Goal: Task Accomplishment & Management: Use online tool/utility

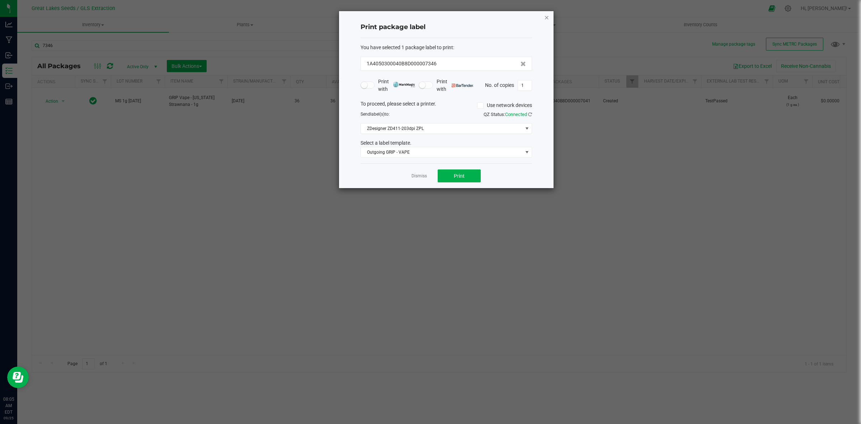
click at [546, 17] on icon "button" at bounding box center [546, 17] width 5 height 9
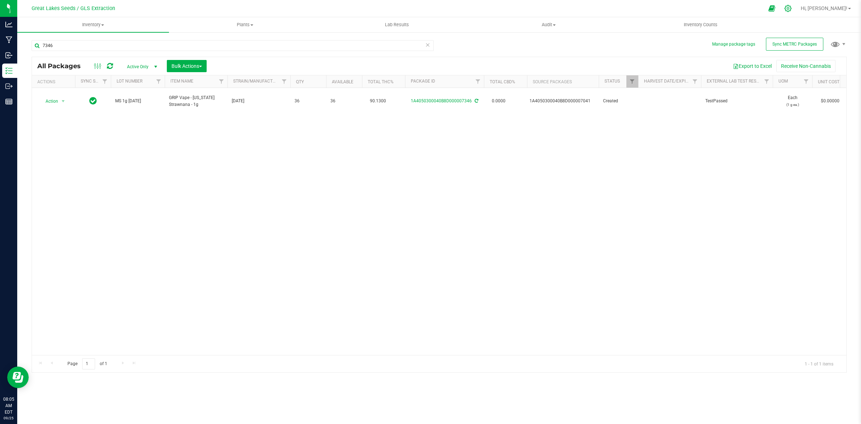
click at [792, 7] on icon at bounding box center [788, 9] width 8 height 8
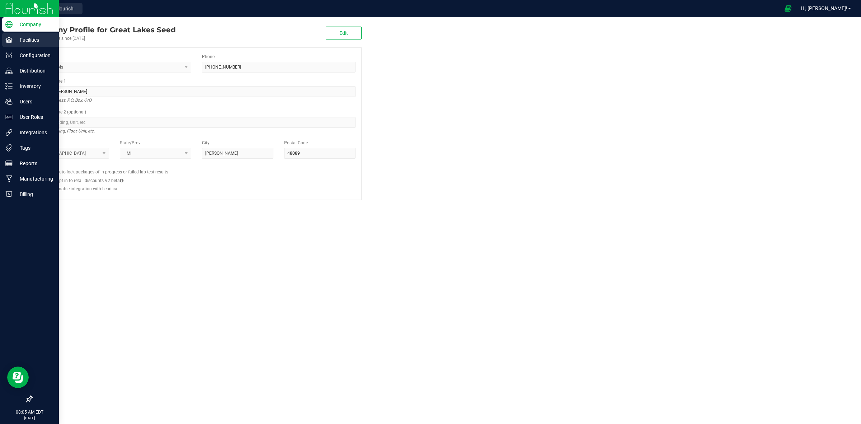
click at [17, 43] on p "Facilities" at bounding box center [34, 40] width 43 height 9
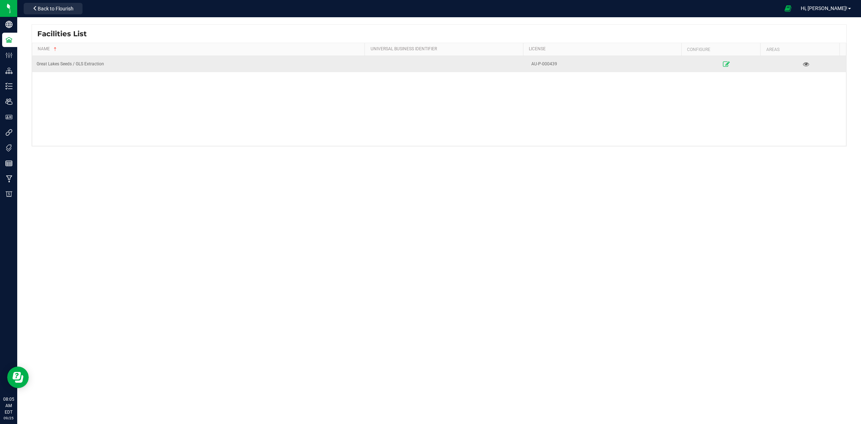
click at [723, 65] on icon at bounding box center [726, 63] width 7 height 5
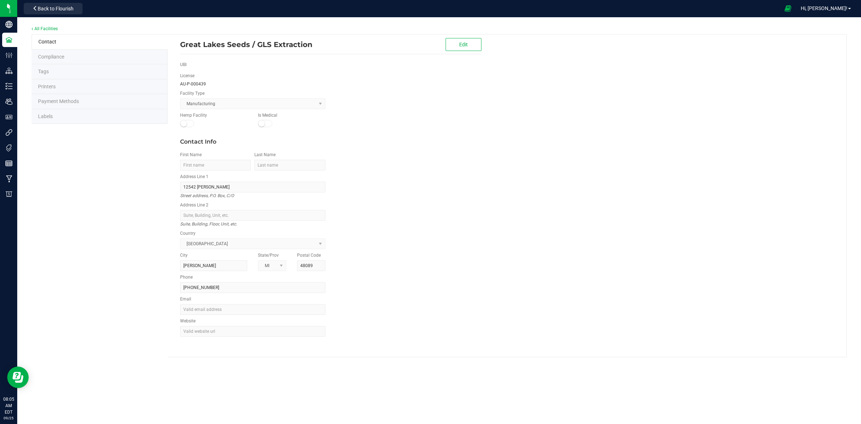
click at [53, 117] on li "Labels" at bounding box center [100, 116] width 136 height 15
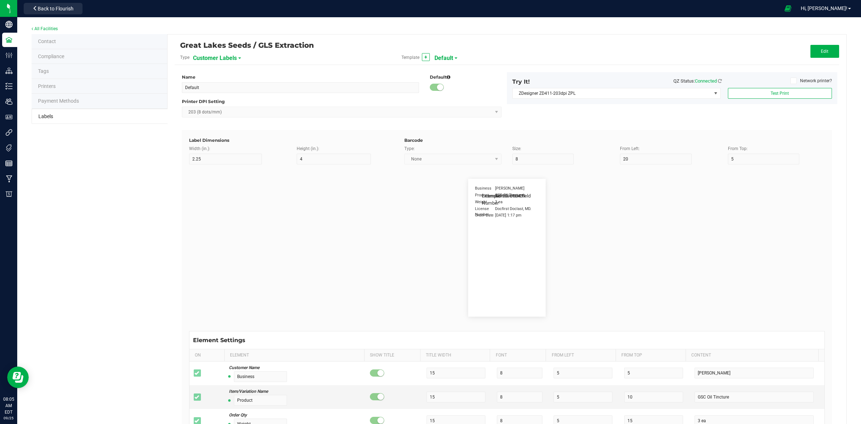
click at [216, 59] on span "Customer Labels" at bounding box center [215, 58] width 44 height 12
click at [213, 96] on li "Package Labels" at bounding box center [227, 100] width 71 height 13
type input "GRIP Big Box RIGHT"
type input "1.25"
type input "15"
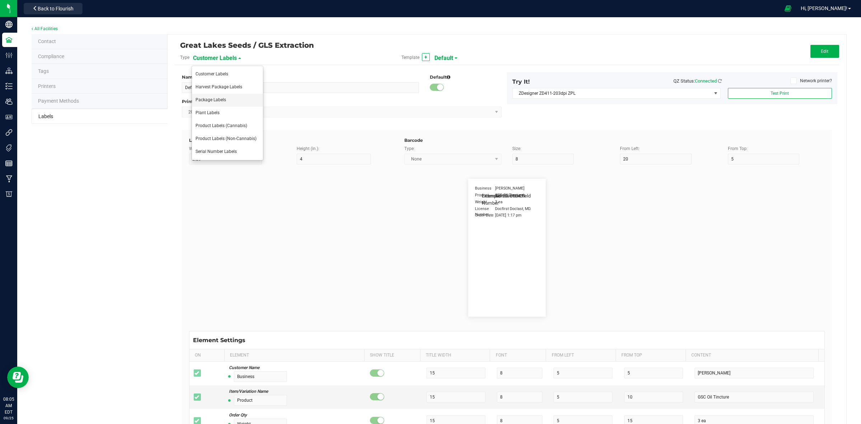
type input "10"
type input "30"
type input "METRC"
type input "14"
type input "11.5"
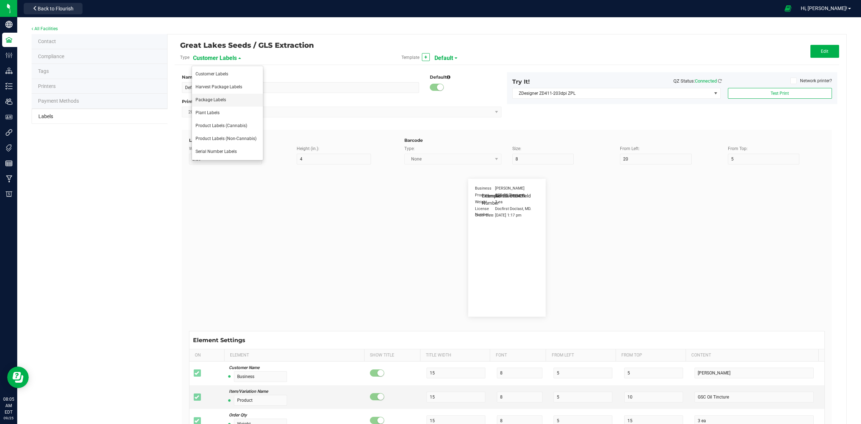
type input "CADMODS-20200420-096"
type input "Size"
type input "25"
type input "10"
type input "14"
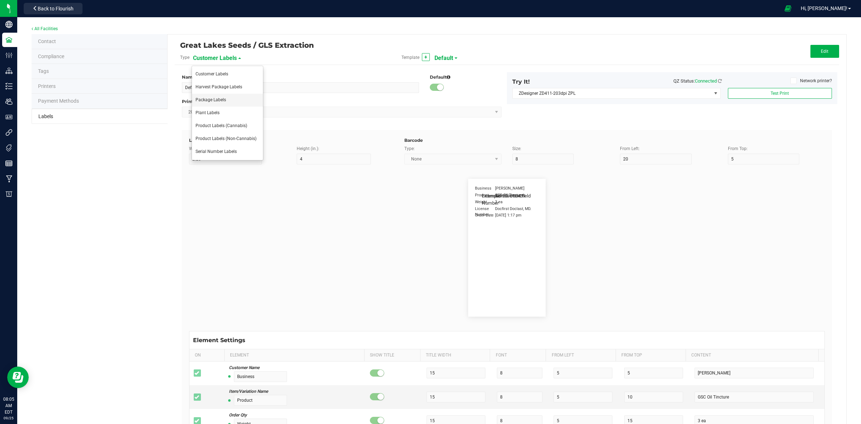
type input "50 each"
type input "GLS"
type input "8"
type input "12"
type input "10"
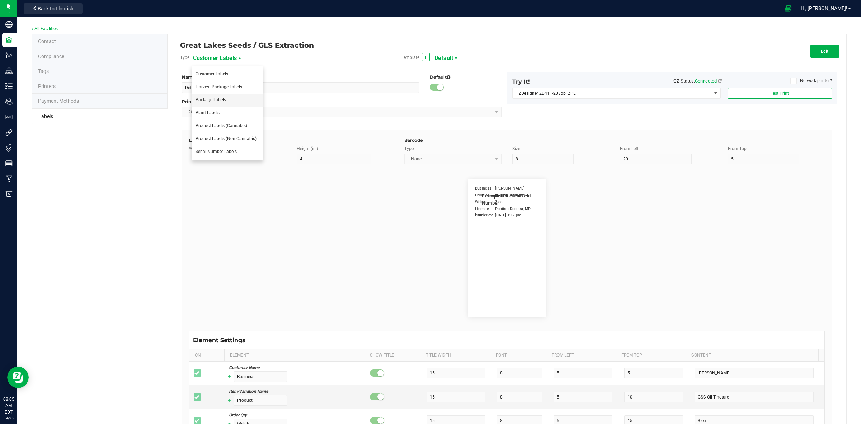
type input "AU-P-000439"
type input "SKU Name"
type input "25"
type input "18"
type input "Gelato Pen"
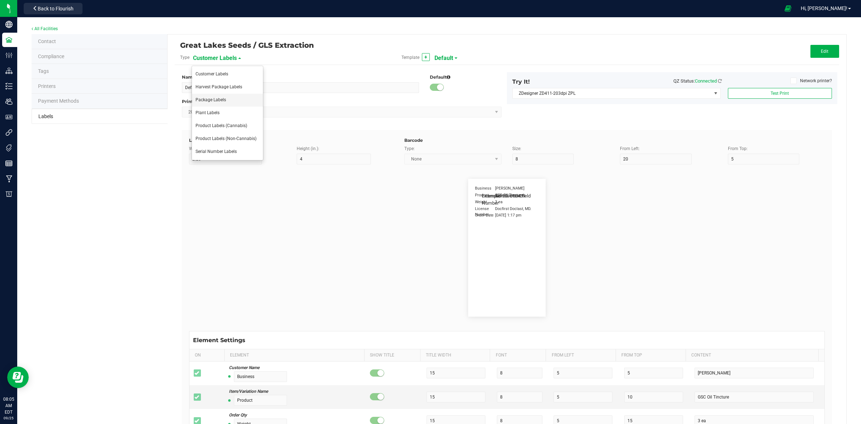
type input "Strain"
type input "25"
type input "10"
type input "15"
type input "Gelato"
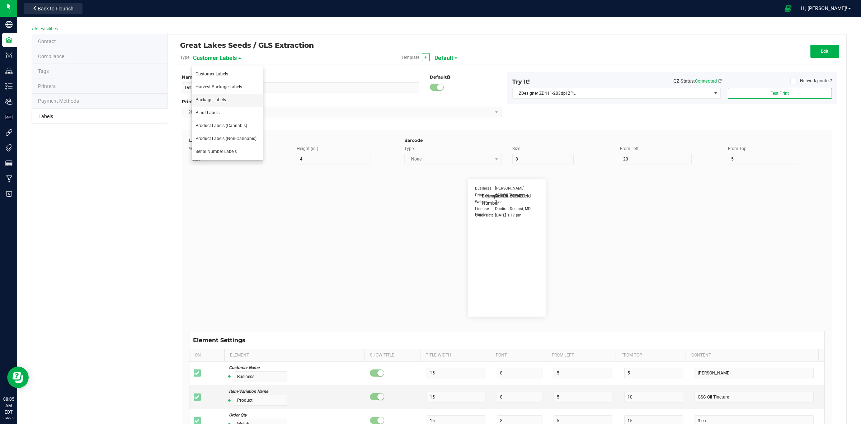
type input "Package Date"
type input "25"
type input "5"
type input "25"
type input "[DATE] 10:14pm"
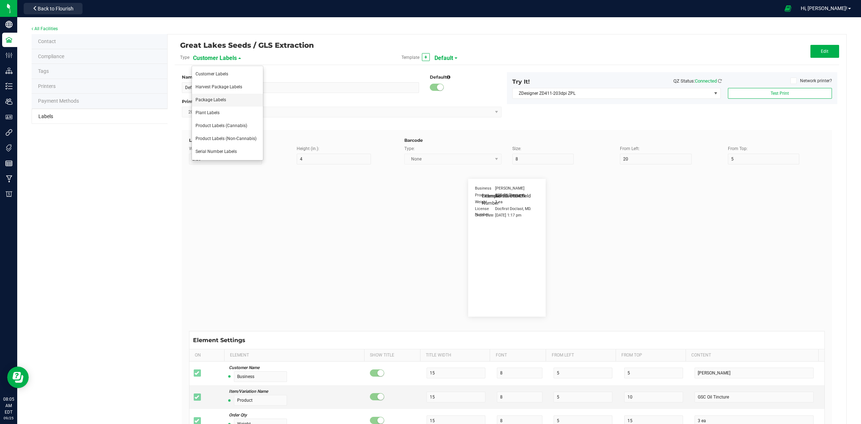
type input "Lot Number"
type input "25"
type input "5"
type input "30"
type input "LOT918234"
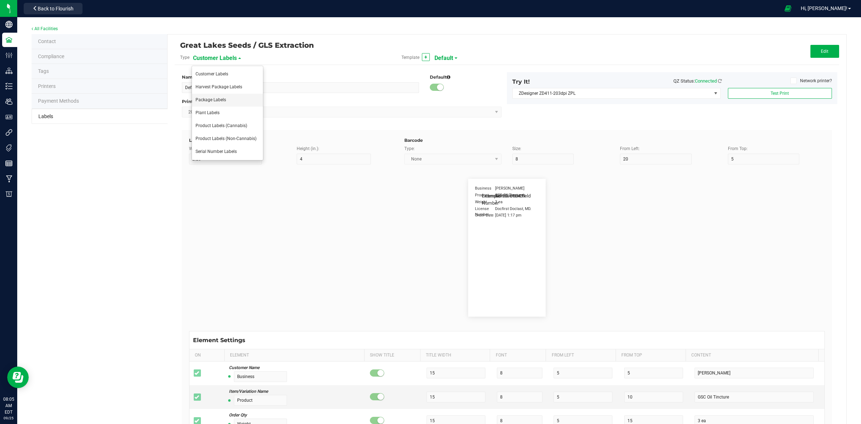
type input "SKU"
type input "25"
type input "10"
type input "30"
type input "42P017"
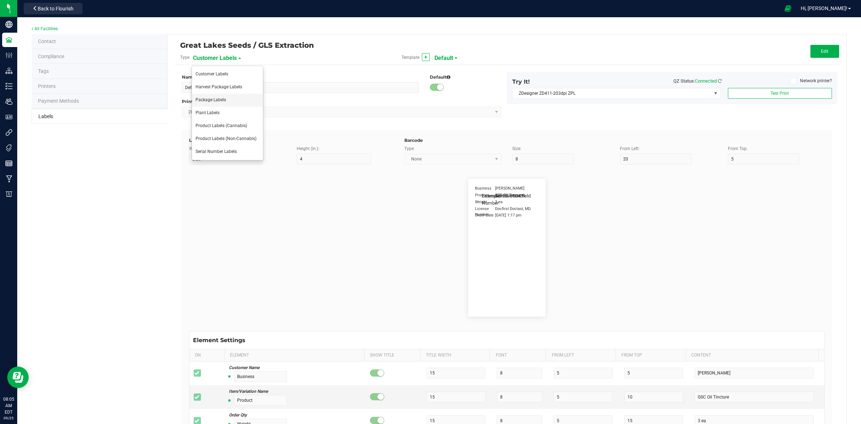
type input "Ref Field 1"
type input "25"
type input "10"
type input "35"
type input "Ref Field 1 Value"
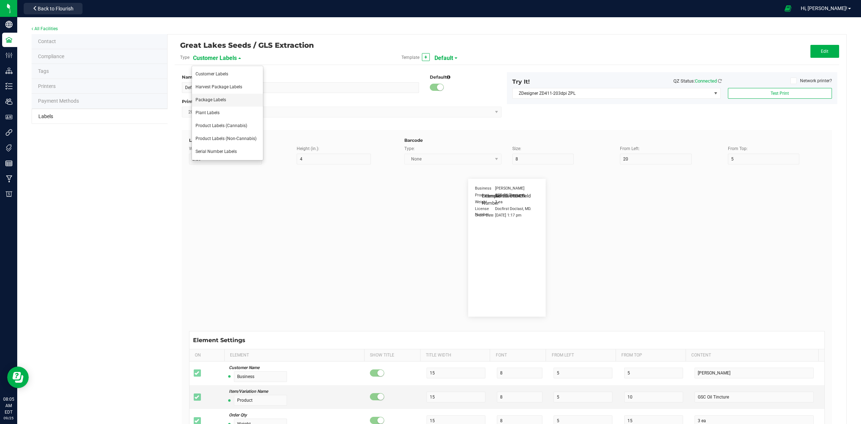
type input "Ref Field 2"
type input "25"
type input "10"
type input "35"
type input "Ref Field 2 Value"
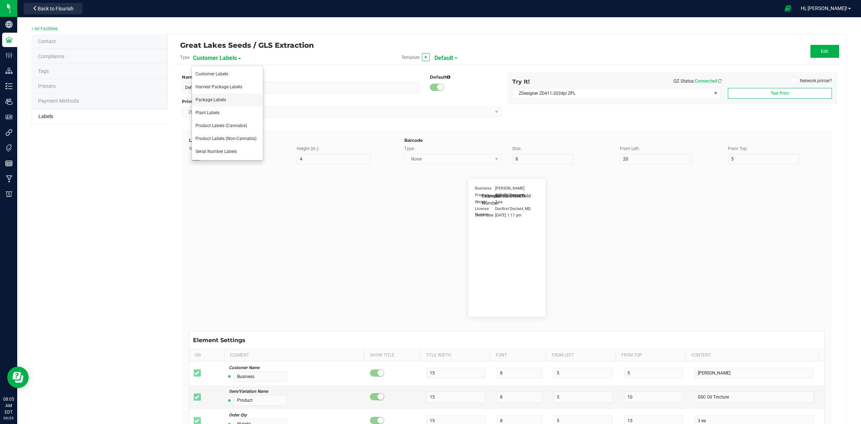
type input "Ref Field 3"
type input "25"
type input "10"
type input "35"
type input "Ref Field 3 Value"
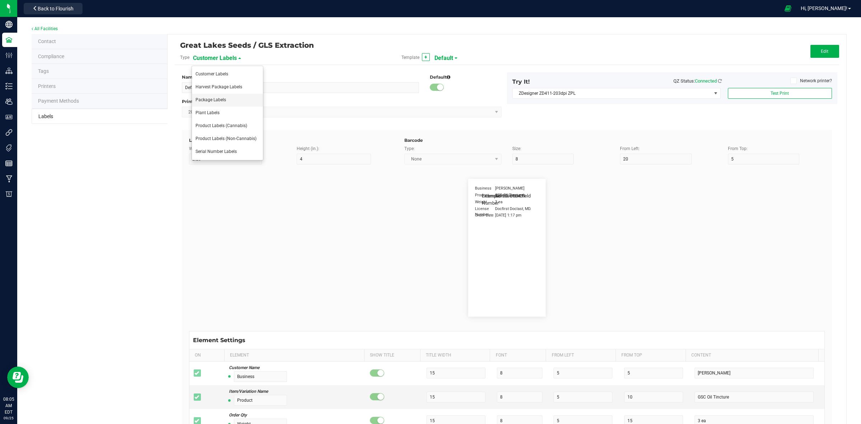
type input "Item Ref Field 1"
type input "25"
type input "10"
type input "35"
type input "Item Ref Field 1 Value"
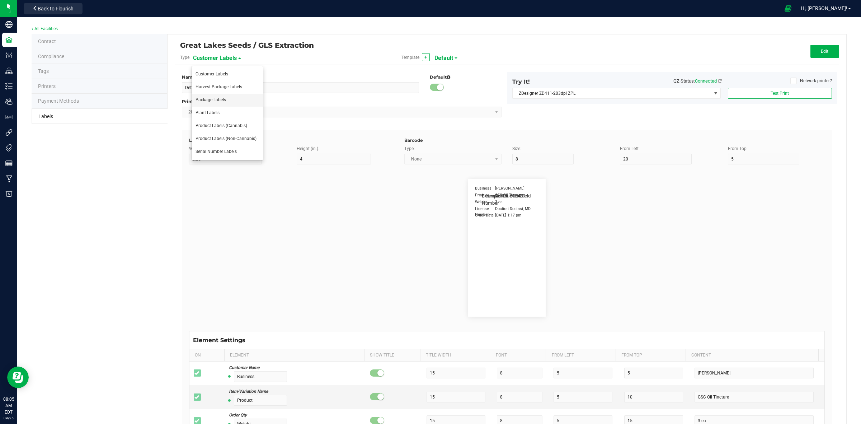
type input "Item Ref Field 2"
type input "25"
type input "10"
type input "35"
type input "Item Ref Field 2 Value"
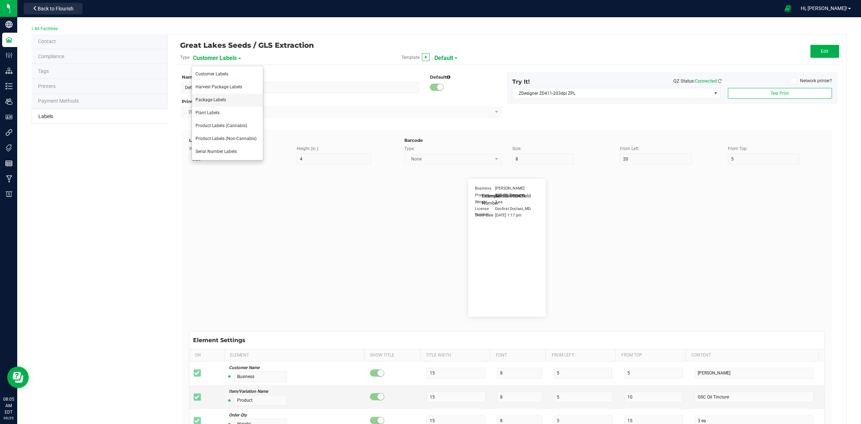
type input "Item Ref Field 3"
type input "25"
type input "10"
type input "35"
type input "Item Ref Field 3 Value"
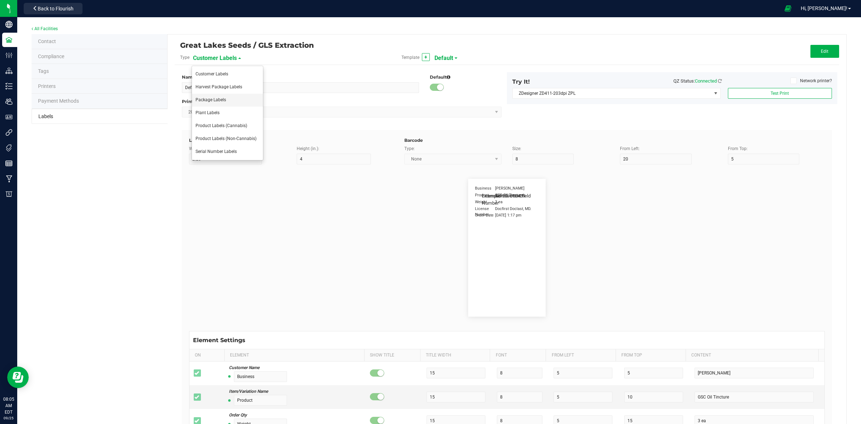
type input "Item Ref Field 4"
type input "25"
type input "10"
type input "35"
type input "Item Ref Field 4 Value"
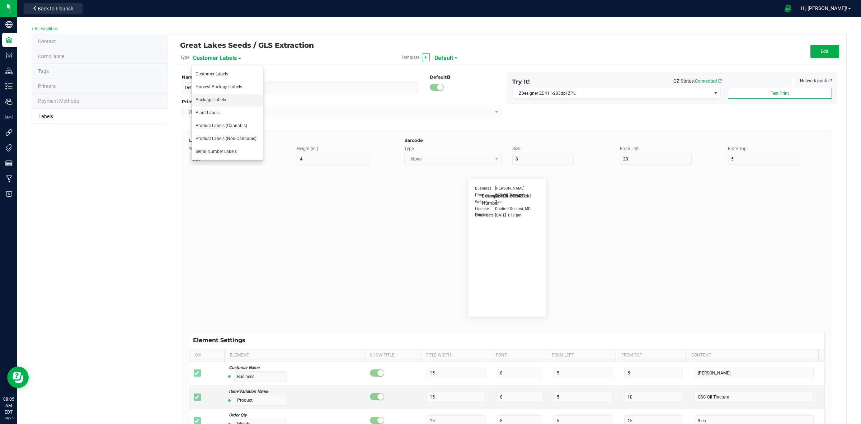
type input "Item Ref Field 5"
type input "25"
type input "10"
type input "35"
type input "Item Ref Field 5 Value"
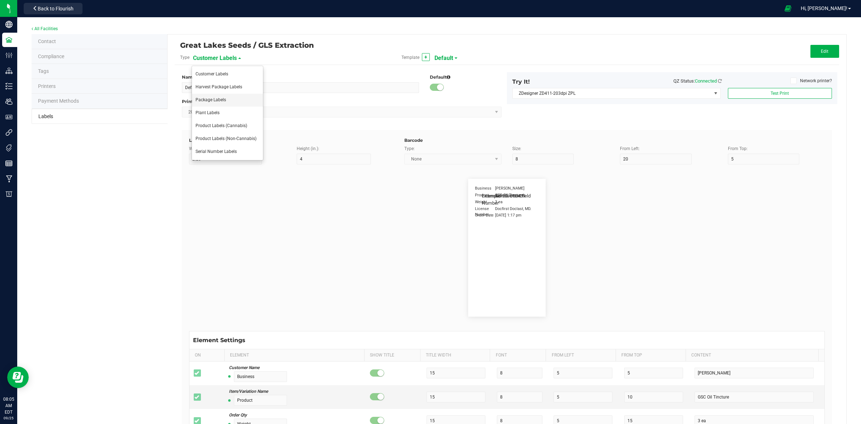
type input "NDC Number"
type input "25"
type input "10"
type input "35"
type input "[PHONE_NUMBER]"
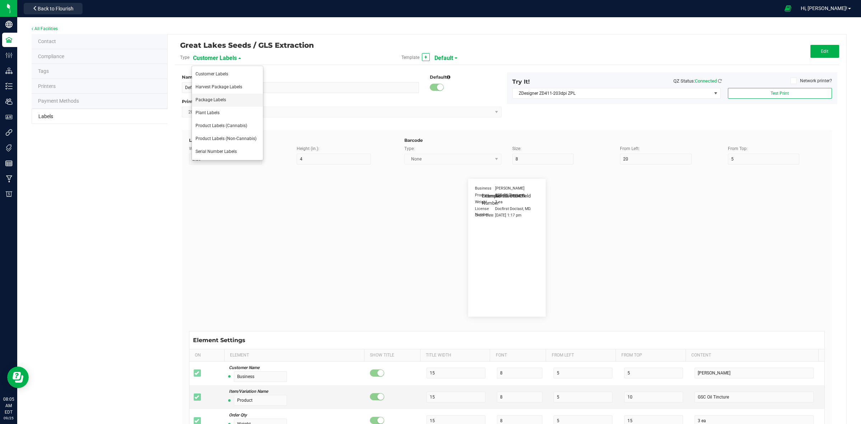
type input "Number of Servings"
type input "25"
type input "10"
type input "35"
type input "4 servings/item"
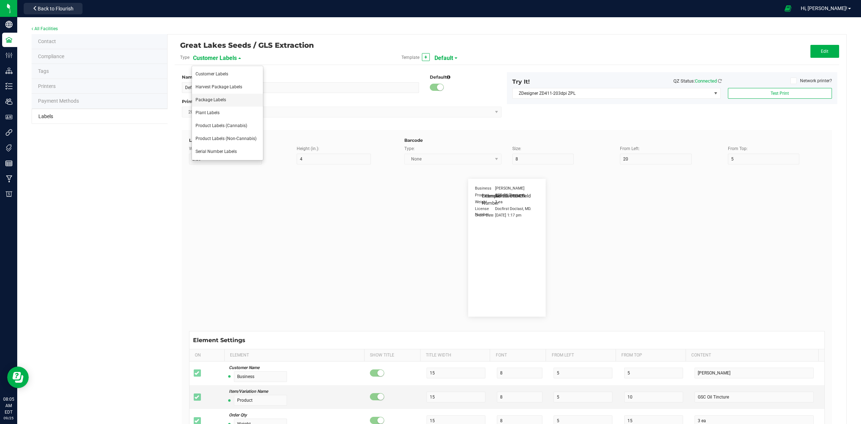
type input "Serving Size"
type input "25"
type input "10"
type input "35"
type input "1 cup"
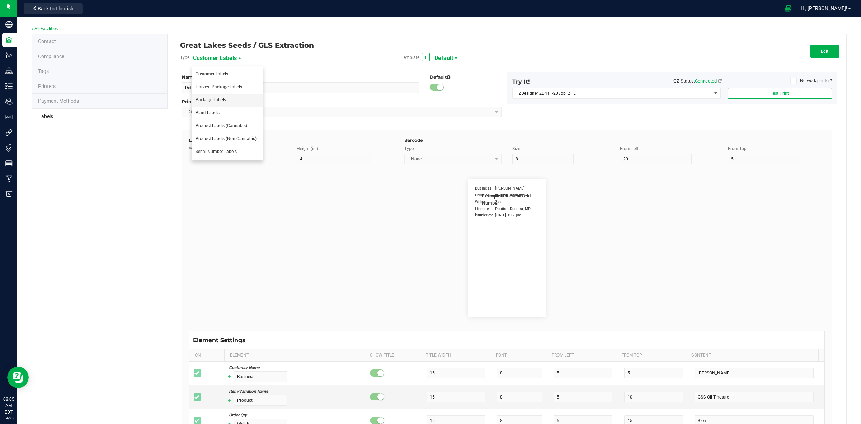
type input "Serving Size (Grams)"
type input "25"
type input "10"
type input "35"
type input "4 g"
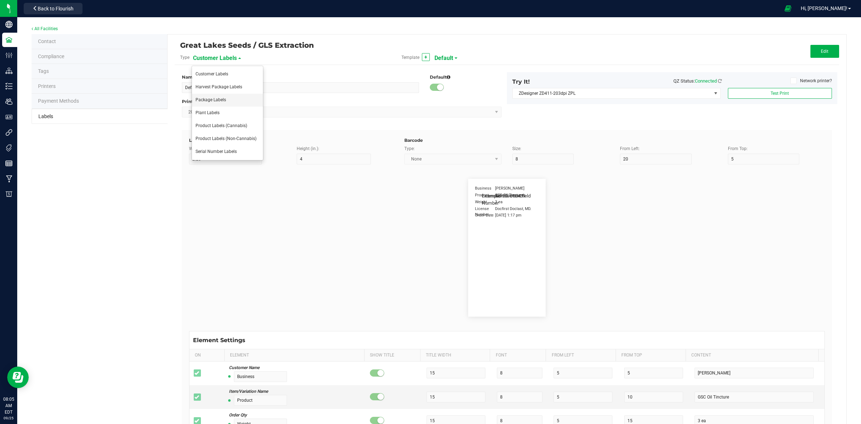
type input "Doses Per Unit"
type input "25"
type input "10"
type input "35"
type input "20"
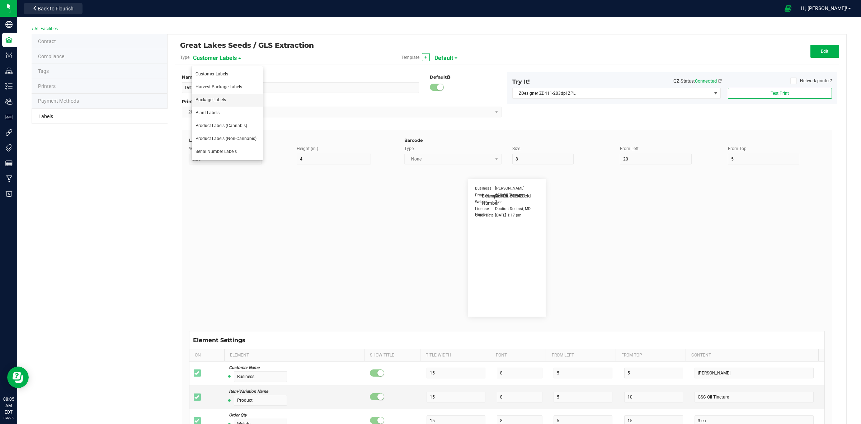
type input "Item Ingredients"
type input "25"
type input "10"
type input "35"
type input "Ingredient one, ingredient two"
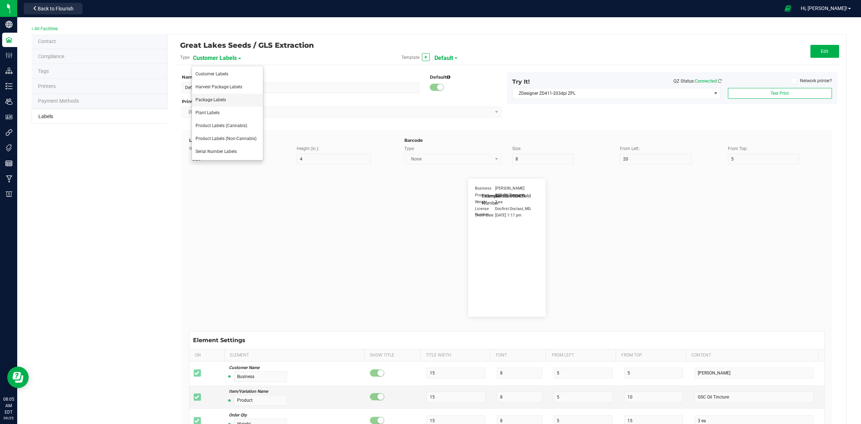
type input "METRC Item Ingredients"
type input "25"
type input "10"
type input "35"
type input "Ingredient one, ingredient two"
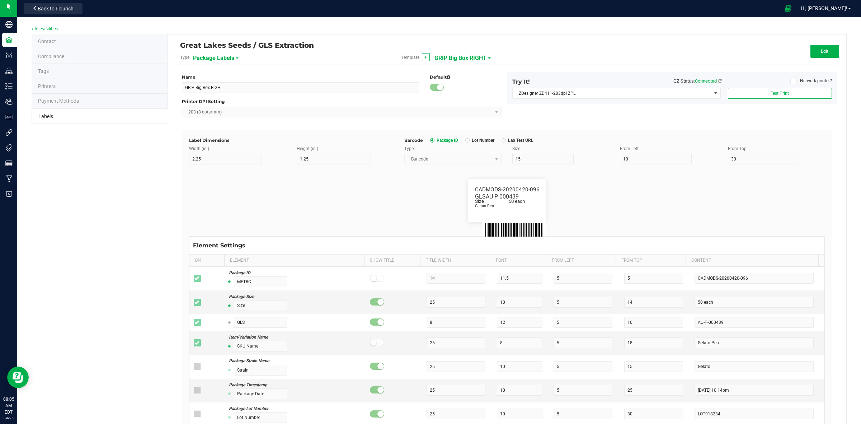
click at [451, 60] on span "GRIP Big Box RIGHT" at bounding box center [460, 58] width 52 height 12
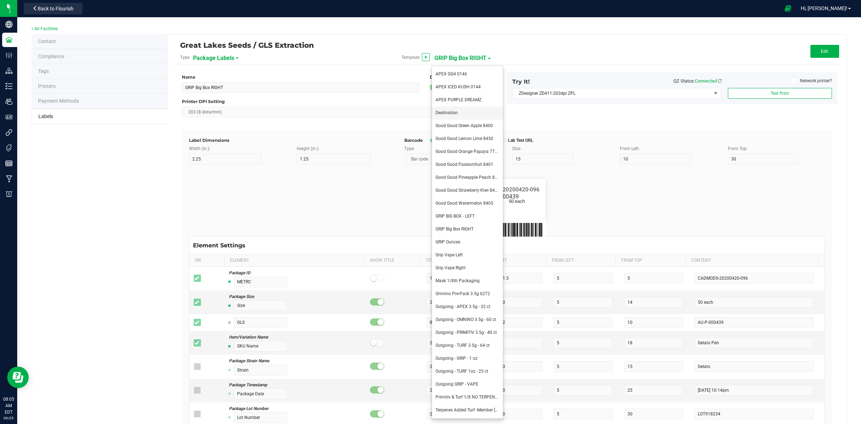
click at [438, 111] on span "Destination" at bounding box center [447, 112] width 22 height 5
type input "Destination"
type input "1.5"
type input "0.5"
type input "8"
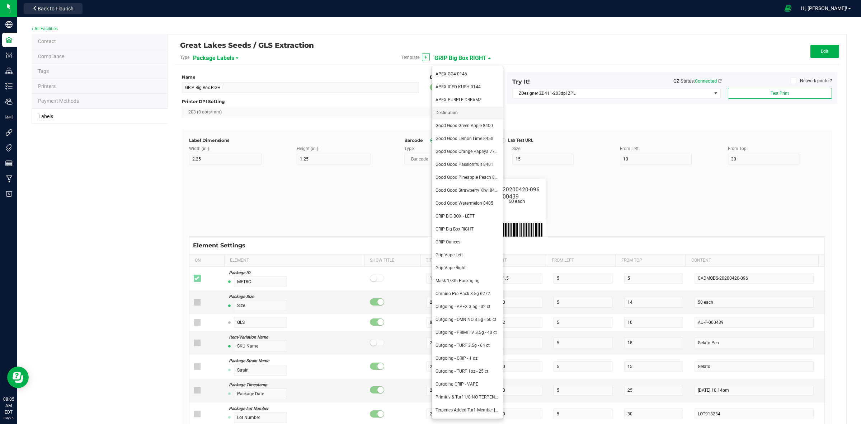
type input "36"
type input "43.5"
type input "Example"
type input "10"
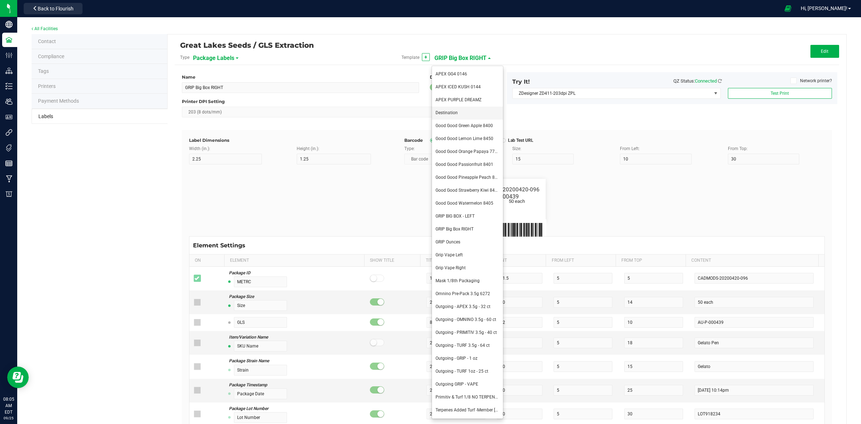
type input "15"
type input "8.5"
type input "Strawberry Banana"
type input "Package ID"
type input "5"
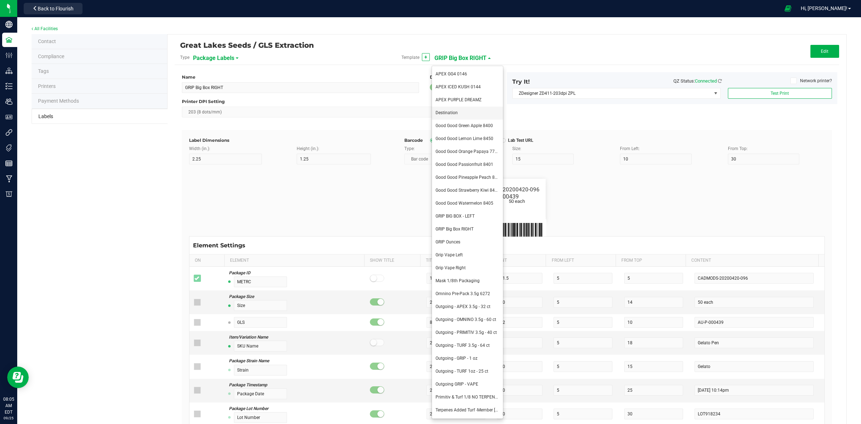
type input "CADMODS-20230420-096"
type input "SKU Name"
type input "25"
type input "10"
type input "Gelato Pen"
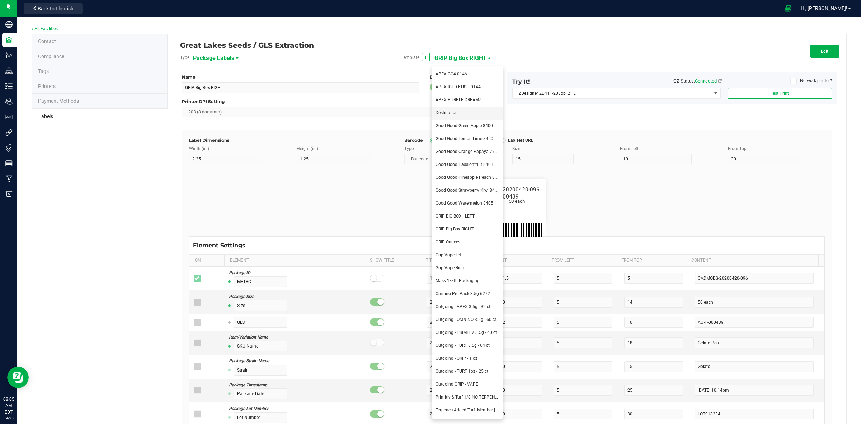
type input "Strain"
type input "10"
type input "15"
type input "Gelato"
type input "Size"
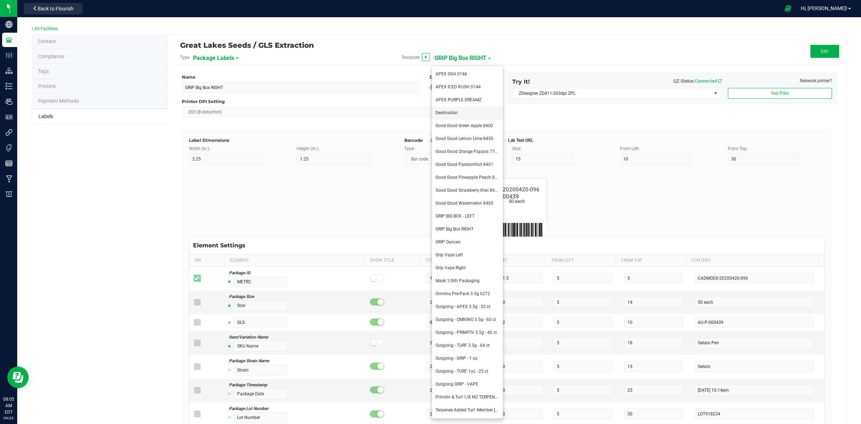
type input "20"
type input "44 ea"
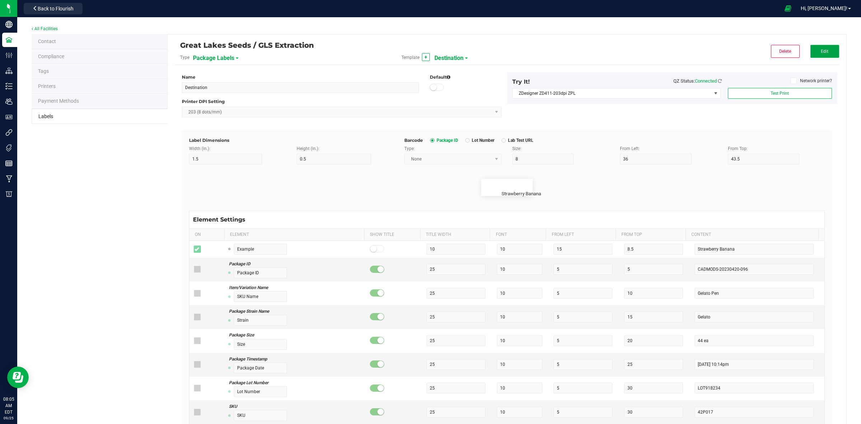
click at [821, 52] on span "Edit" at bounding box center [825, 51] width 8 height 5
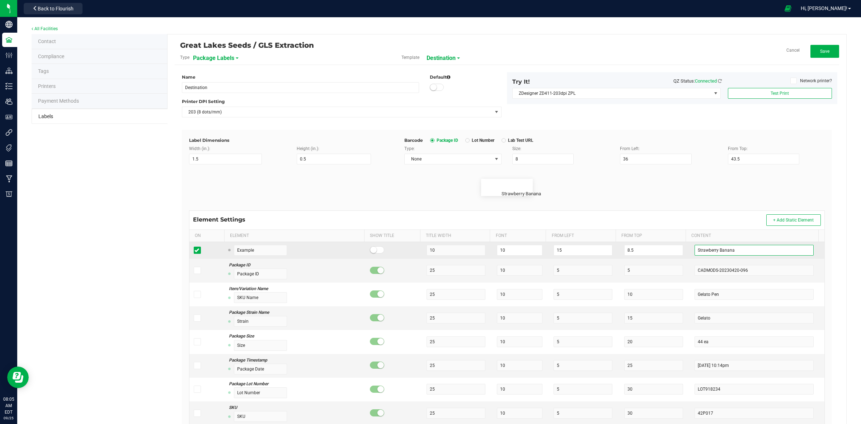
click at [742, 250] on input "Strawberry Banana" at bounding box center [754, 250] width 119 height 11
type input "S"
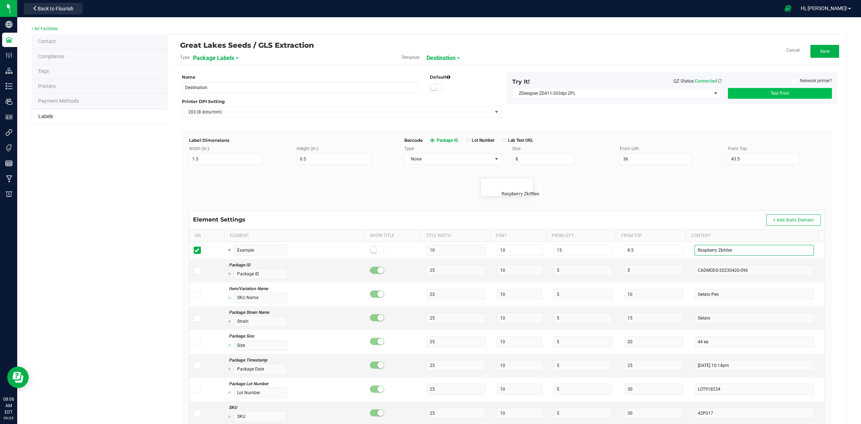
type input "Raspberry Zkittles"
click at [790, 94] on button "Test Print" at bounding box center [780, 93] width 104 height 11
click at [815, 54] on button "Save" at bounding box center [824, 51] width 29 height 13
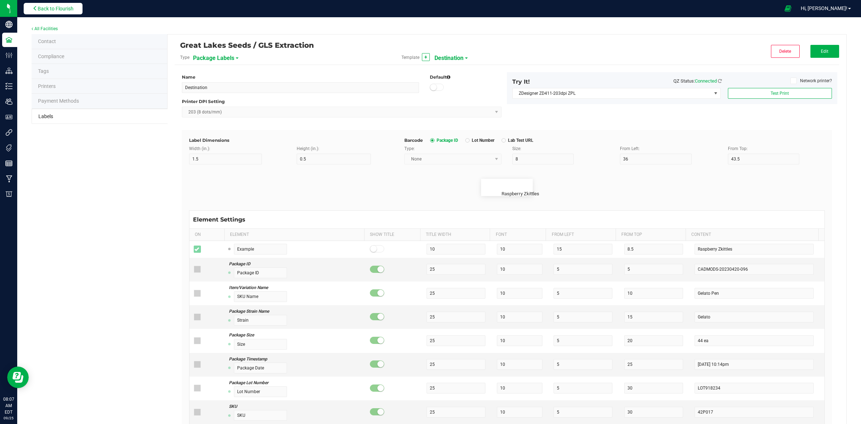
click at [54, 11] on span "Back to Flourish" at bounding box center [56, 9] width 36 height 6
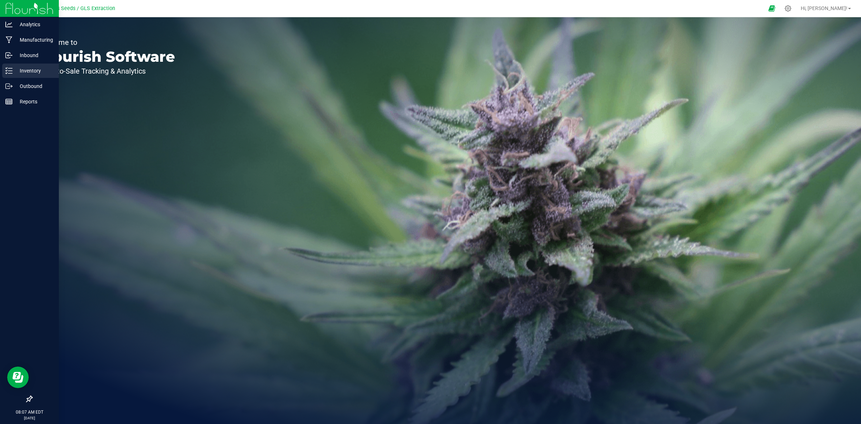
click at [35, 65] on div "Inventory" at bounding box center [30, 70] width 57 height 14
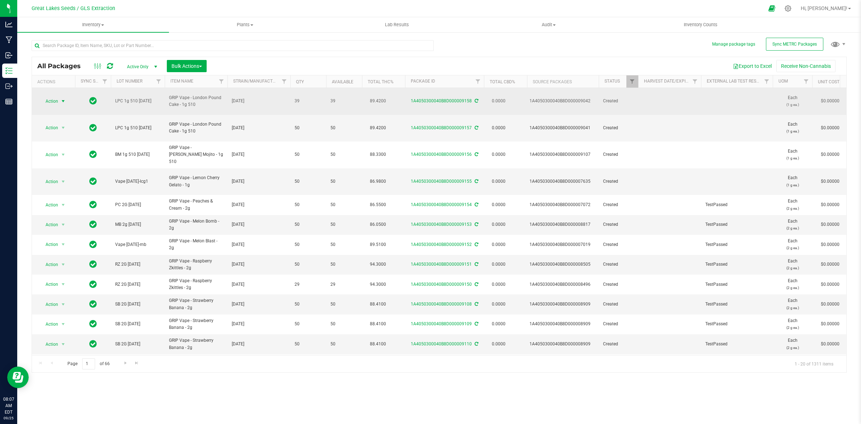
click at [67, 98] on span "select" at bounding box center [63, 101] width 9 height 10
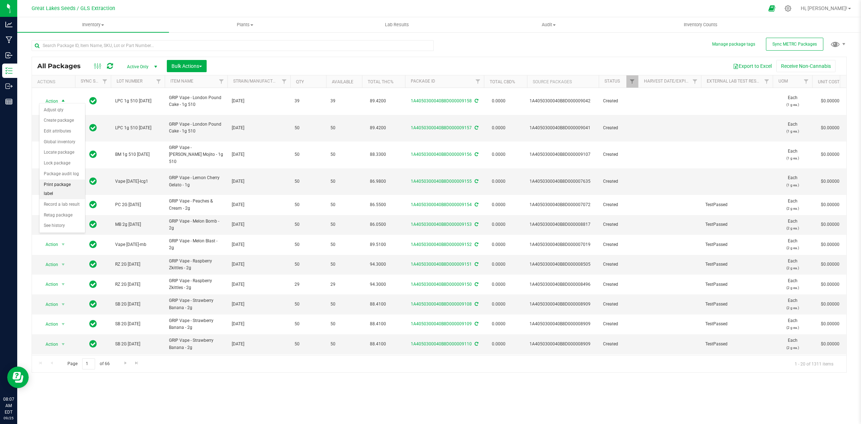
click at [64, 188] on li "Print package label" at bounding box center [62, 189] width 46 height 20
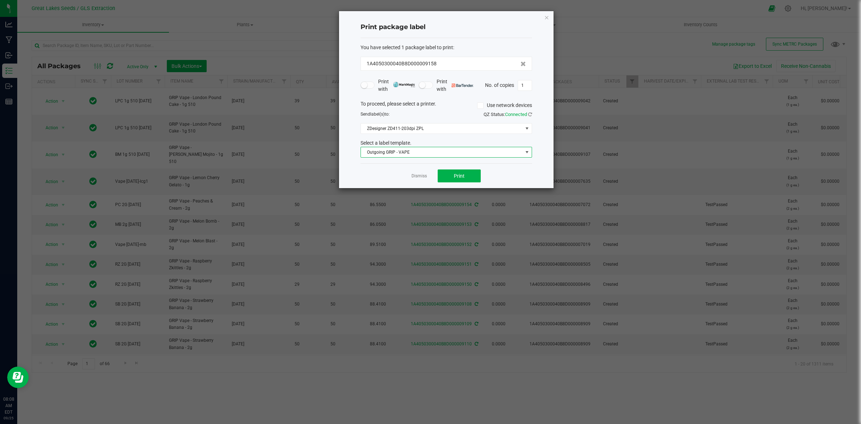
click at [411, 155] on span "Outgoing GRIP - VAPE" at bounding box center [442, 152] width 162 height 10
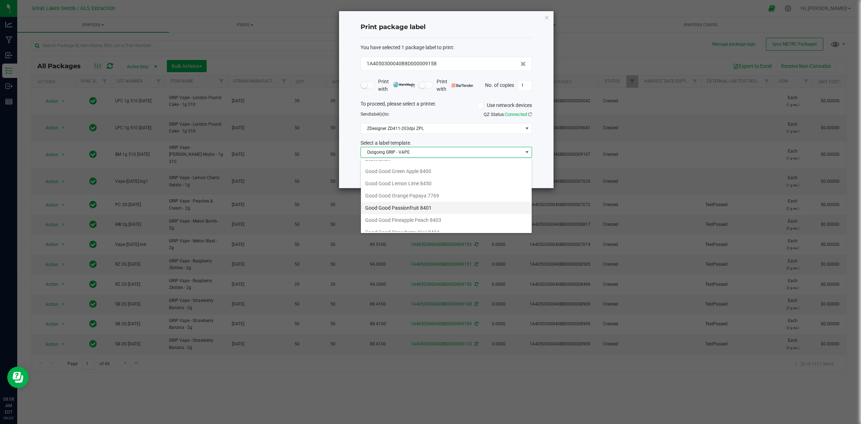
scroll to position [13, 0]
click at [378, 191] on li "Destination" at bounding box center [446, 189] width 171 height 12
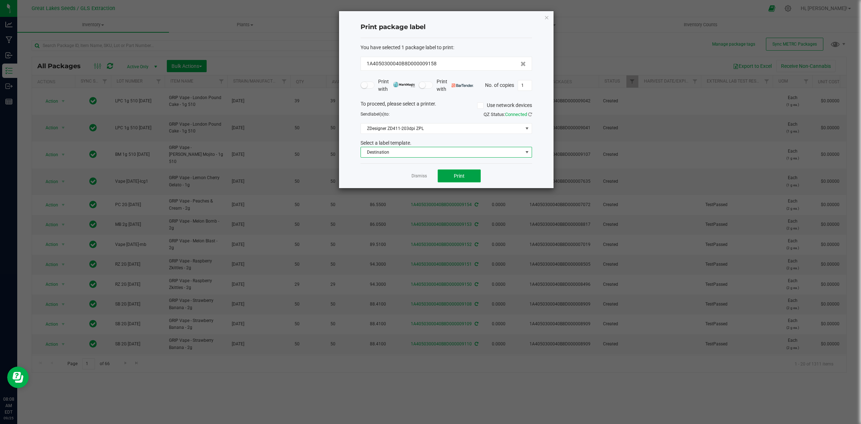
click at [462, 180] on button "Print" at bounding box center [459, 175] width 43 height 13
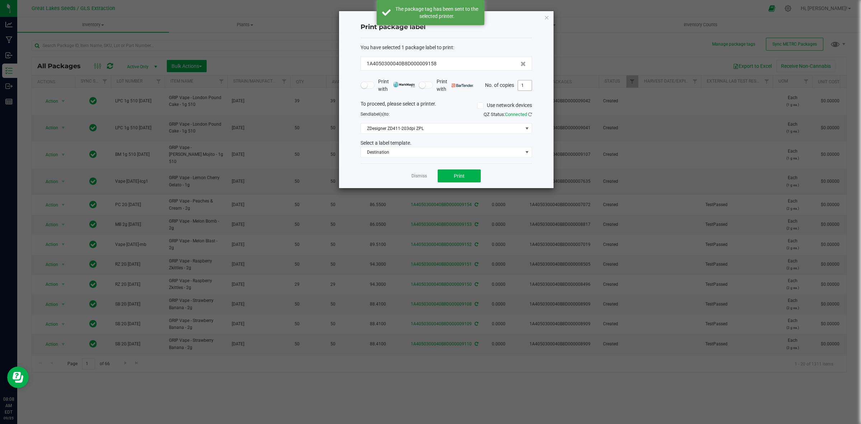
click at [524, 86] on input "1" at bounding box center [525, 85] width 14 height 10
type input "100"
click at [466, 176] on button "Print" at bounding box center [459, 175] width 43 height 13
click at [547, 17] on icon "button" at bounding box center [546, 17] width 5 height 9
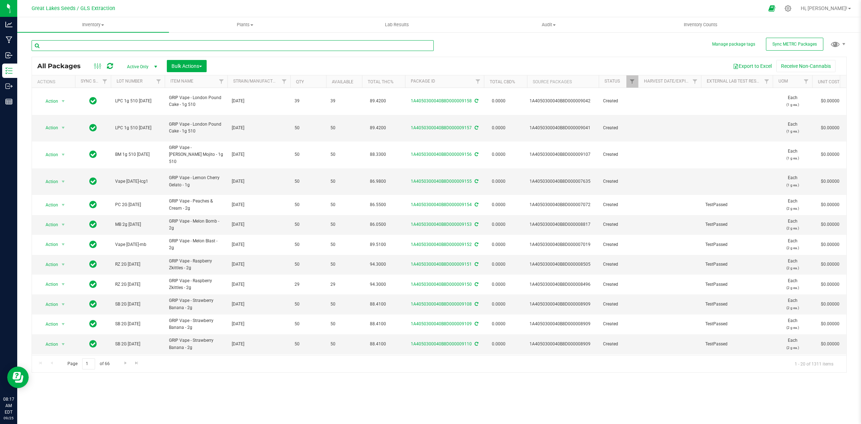
click at [59, 46] on input "text" at bounding box center [233, 45] width 402 height 11
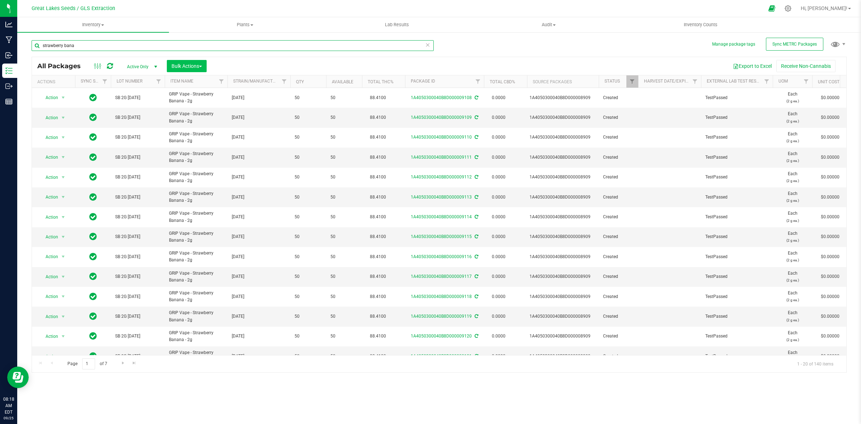
type input "strawberry bana"
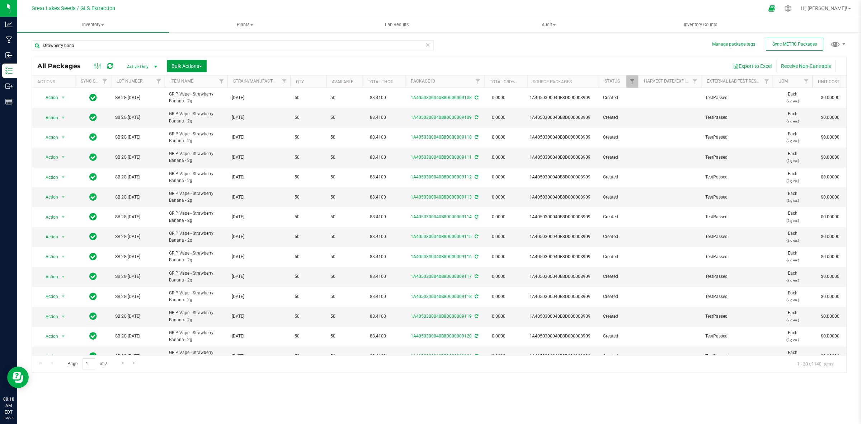
click at [177, 65] on span "Bulk Actions" at bounding box center [186, 66] width 30 height 6
click at [188, 151] on span "Print package labels" at bounding box center [192, 148] width 43 height 6
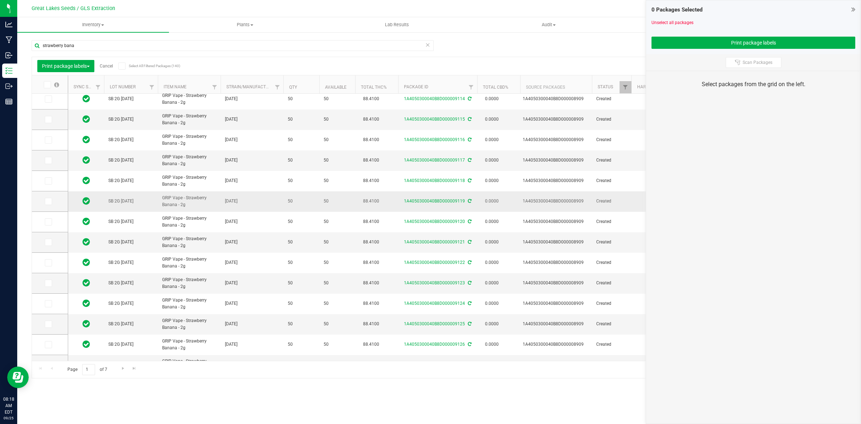
scroll to position [141, 0]
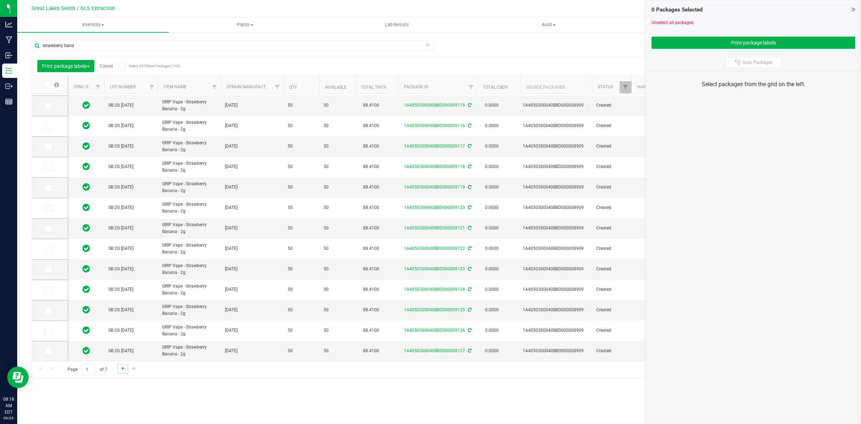
click at [122, 370] on span "Go to the next page" at bounding box center [123, 368] width 6 height 6
click at [124, 369] on span "Go to the next page" at bounding box center [123, 368] width 6 height 6
click at [123, 367] on span "Go to the next page" at bounding box center [123, 368] width 6 height 6
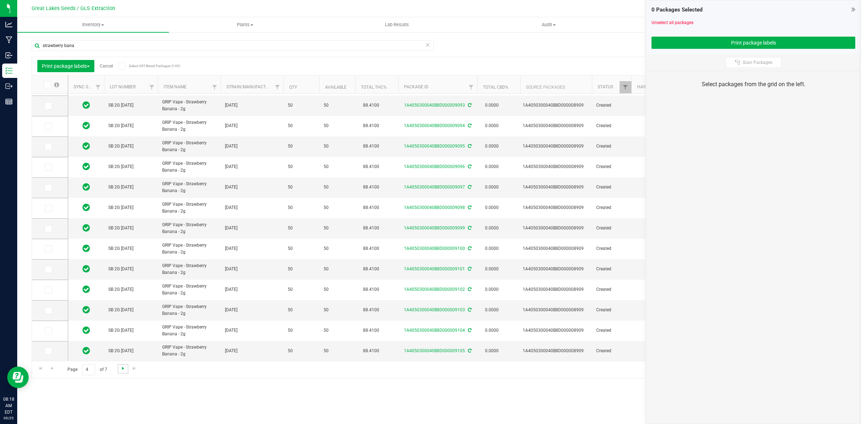
click at [122, 371] on span "Go to the next page" at bounding box center [123, 368] width 6 height 6
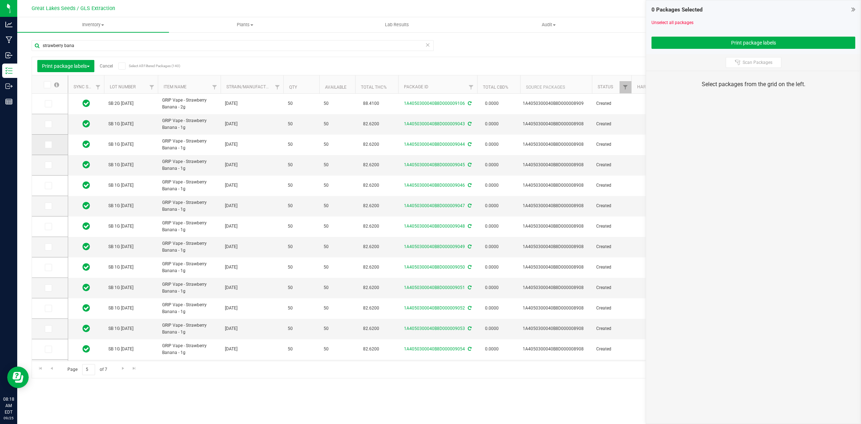
click at [46, 145] on icon at bounding box center [48, 145] width 5 height 0
click at [0, 0] on input "checkbox" at bounding box center [0, 0] width 0 height 0
click at [47, 165] on icon at bounding box center [48, 165] width 5 height 0
click at [0, 0] on input "checkbox" at bounding box center [0, 0] width 0 height 0
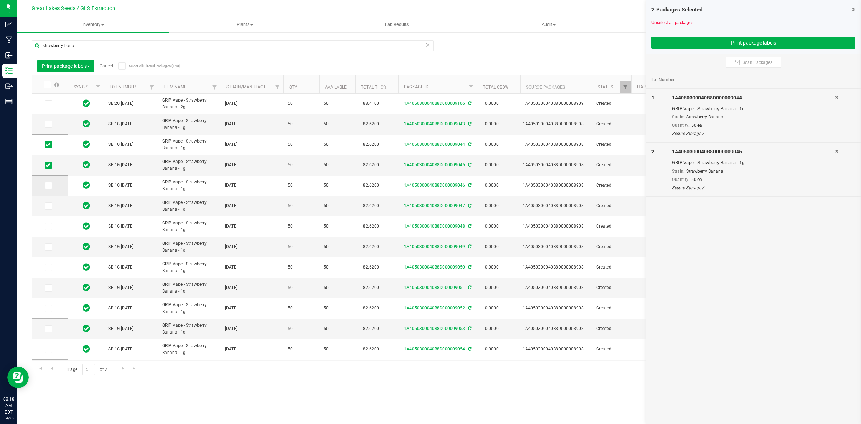
click at [47, 185] on icon at bounding box center [48, 185] width 5 height 0
click at [0, 0] on input "checkbox" at bounding box center [0, 0] width 0 height 0
click at [47, 211] on td at bounding box center [50, 206] width 36 height 20
click at [47, 209] on span at bounding box center [48, 205] width 7 height 7
click at [0, 0] on input "checkbox" at bounding box center [0, 0] width 0 height 0
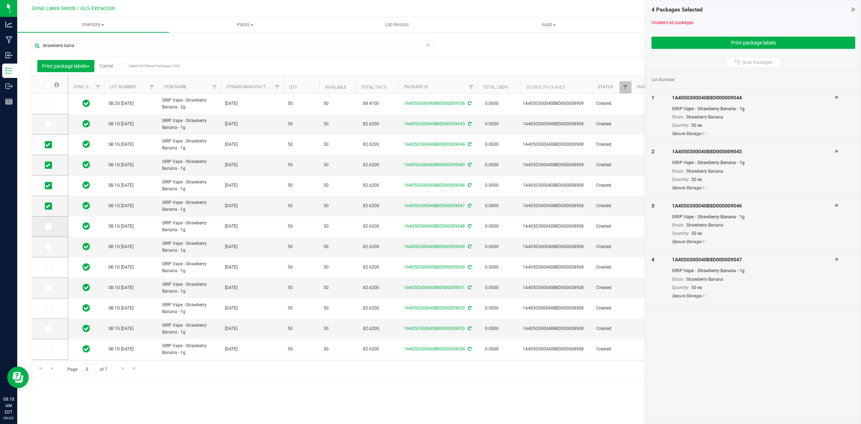
click at [51, 226] on span at bounding box center [48, 226] width 7 height 7
click at [0, 0] on input "checkbox" at bounding box center [0, 0] width 0 height 0
click at [47, 247] on icon at bounding box center [48, 247] width 5 height 0
click at [0, 0] on input "checkbox" at bounding box center [0, 0] width 0 height 0
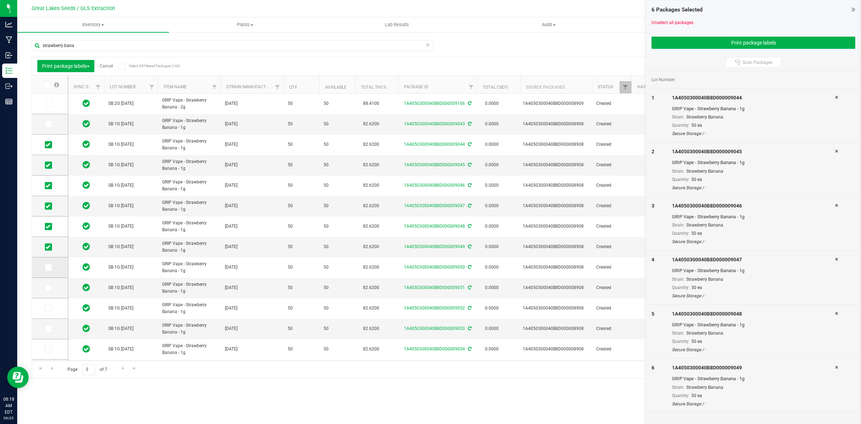
click at [48, 267] on icon at bounding box center [48, 267] width 5 height 0
click at [0, 0] on input "checkbox" at bounding box center [0, 0] width 0 height 0
click at [49, 288] on icon at bounding box center [48, 288] width 5 height 0
click at [0, 0] on input "checkbox" at bounding box center [0, 0] width 0 height 0
click at [50, 308] on icon at bounding box center [48, 308] width 5 height 0
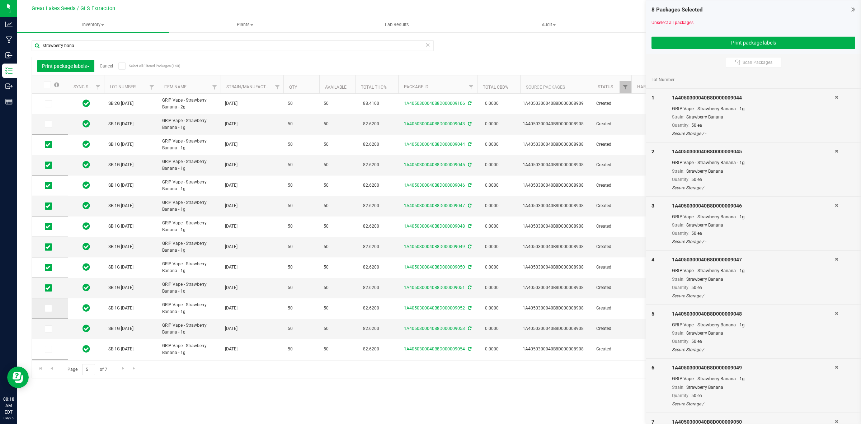
click at [0, 0] on input "checkbox" at bounding box center [0, 0] width 0 height 0
click at [48, 329] on icon at bounding box center [48, 329] width 5 height 0
click at [0, 0] on input "checkbox" at bounding box center [0, 0] width 0 height 0
click at [48, 349] on icon at bounding box center [48, 349] width 5 height 0
click at [0, 0] on input "checkbox" at bounding box center [0, 0] width 0 height 0
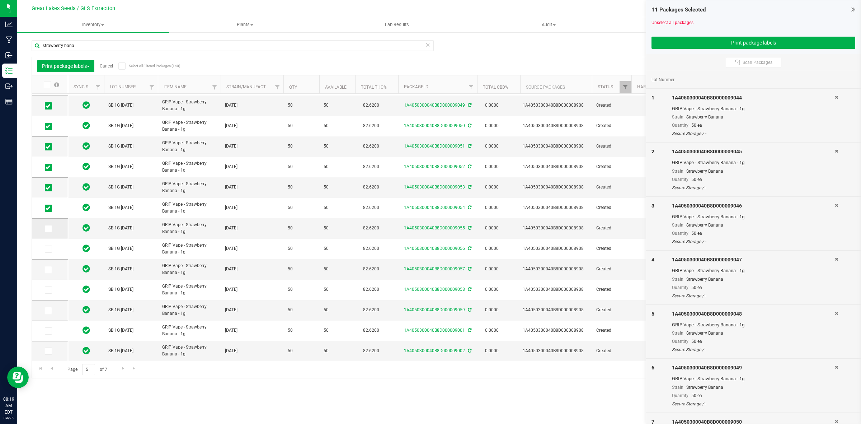
click at [48, 234] on td at bounding box center [50, 228] width 36 height 20
click at [48, 229] on icon at bounding box center [48, 229] width 5 height 0
click at [0, 0] on input "checkbox" at bounding box center [0, 0] width 0 height 0
click at [47, 249] on icon at bounding box center [48, 249] width 5 height 0
click at [0, 0] on input "checkbox" at bounding box center [0, 0] width 0 height 0
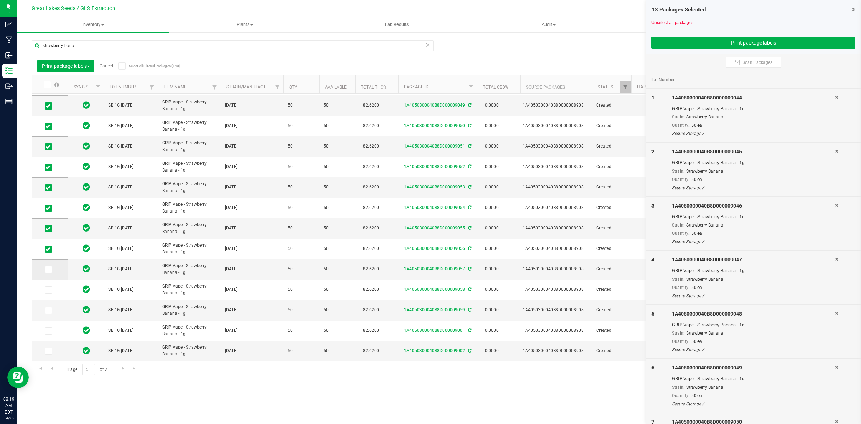
click at [49, 269] on icon at bounding box center [48, 269] width 5 height 0
click at [0, 0] on input "checkbox" at bounding box center [0, 0] width 0 height 0
click at [49, 290] on icon at bounding box center [48, 290] width 5 height 0
click at [0, 0] on input "checkbox" at bounding box center [0, 0] width 0 height 0
click at [46, 310] on icon at bounding box center [48, 310] width 5 height 0
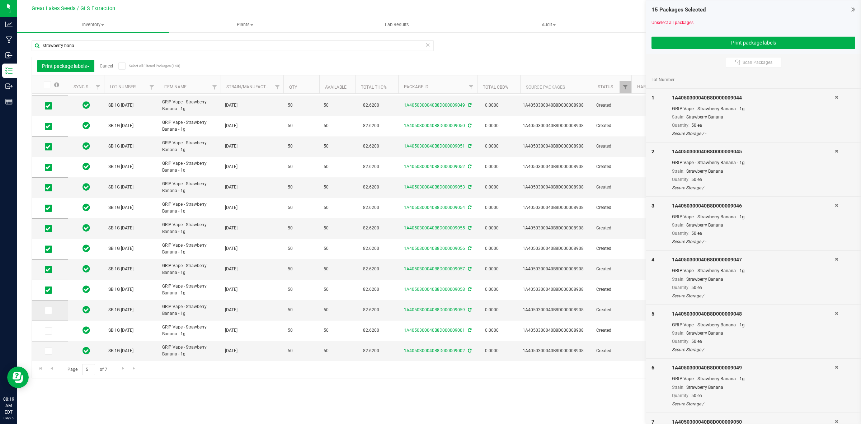
click at [0, 0] on input "checkbox" at bounding box center [0, 0] width 0 height 0
click at [47, 331] on icon at bounding box center [48, 331] width 5 height 0
click at [0, 0] on input "checkbox" at bounding box center [0, 0] width 0 height 0
click at [50, 349] on span at bounding box center [48, 350] width 7 height 7
click at [0, 0] on input "checkbox" at bounding box center [0, 0] width 0 height 0
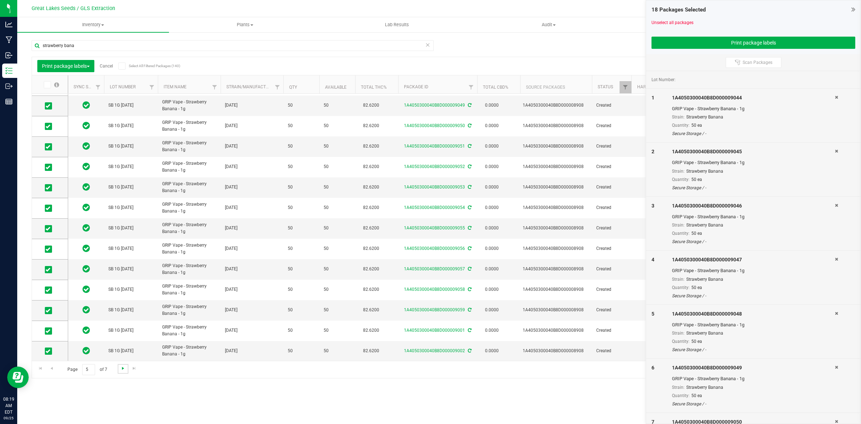
click at [121, 368] on span "Go to the next page" at bounding box center [123, 368] width 6 height 6
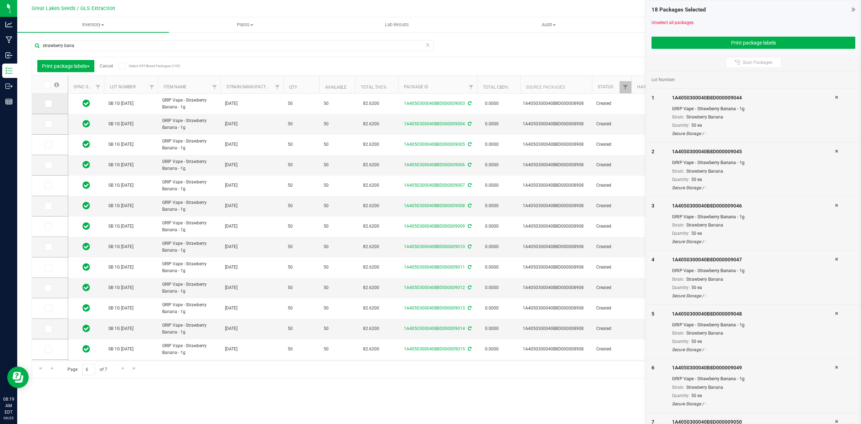
click at [51, 106] on span at bounding box center [48, 103] width 7 height 7
click at [0, 0] on input "checkbox" at bounding box center [0, 0] width 0 height 0
click at [47, 128] on td at bounding box center [50, 124] width 36 height 20
click at [49, 127] on span at bounding box center [48, 124] width 7 height 7
click at [0, 0] on input "checkbox" at bounding box center [0, 0] width 0 height 0
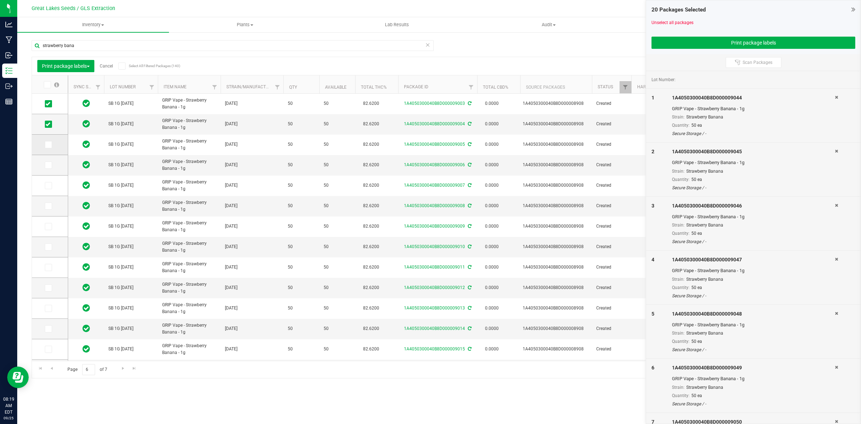
click at [46, 149] on td at bounding box center [50, 145] width 36 height 20
click at [47, 145] on icon at bounding box center [48, 145] width 5 height 0
click at [0, 0] on input "checkbox" at bounding box center [0, 0] width 0 height 0
click at [47, 168] on span at bounding box center [48, 164] width 7 height 7
click at [0, 0] on input "checkbox" at bounding box center [0, 0] width 0 height 0
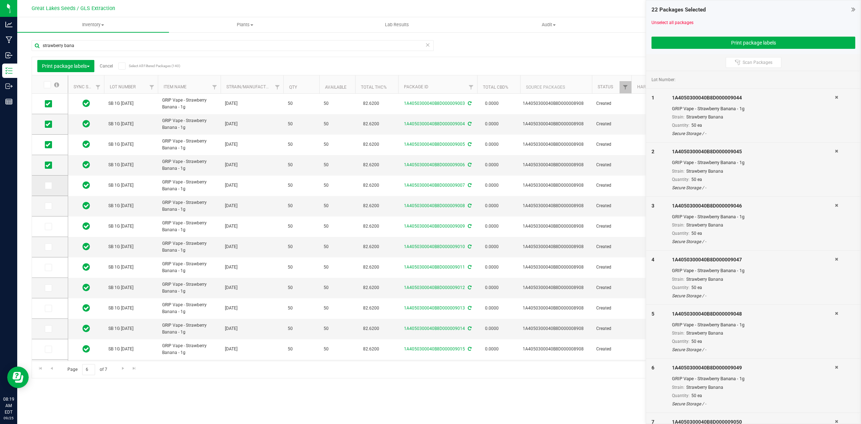
click at [49, 185] on icon at bounding box center [48, 185] width 5 height 0
click at [0, 0] on input "checkbox" at bounding box center [0, 0] width 0 height 0
click at [48, 206] on icon at bounding box center [48, 206] width 5 height 0
click at [0, 0] on input "checkbox" at bounding box center [0, 0] width 0 height 0
click at [46, 226] on icon at bounding box center [48, 226] width 5 height 0
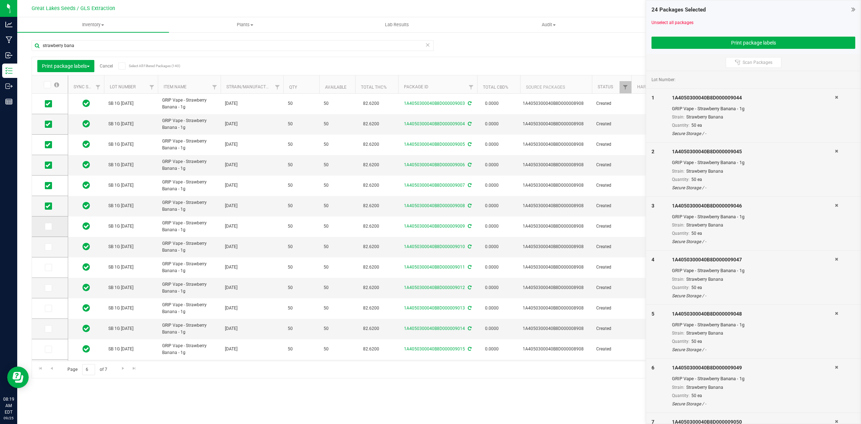
click at [0, 0] on input "checkbox" at bounding box center [0, 0] width 0 height 0
click at [47, 247] on icon at bounding box center [48, 247] width 5 height 0
click at [0, 0] on input "checkbox" at bounding box center [0, 0] width 0 height 0
click at [49, 267] on icon at bounding box center [48, 267] width 5 height 0
click at [0, 0] on input "checkbox" at bounding box center [0, 0] width 0 height 0
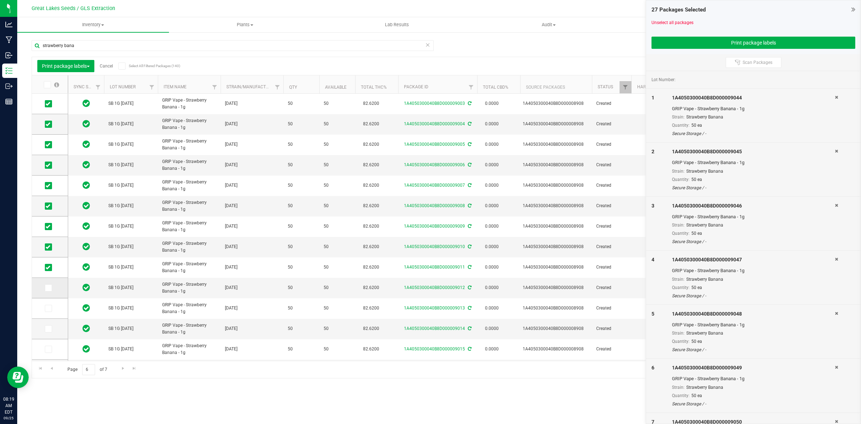
click at [48, 288] on icon at bounding box center [48, 288] width 5 height 0
click at [0, 0] on input "checkbox" at bounding box center [0, 0] width 0 height 0
click at [46, 308] on icon at bounding box center [48, 308] width 5 height 0
click at [0, 0] on input "checkbox" at bounding box center [0, 0] width 0 height 0
click at [50, 329] on span at bounding box center [48, 328] width 7 height 7
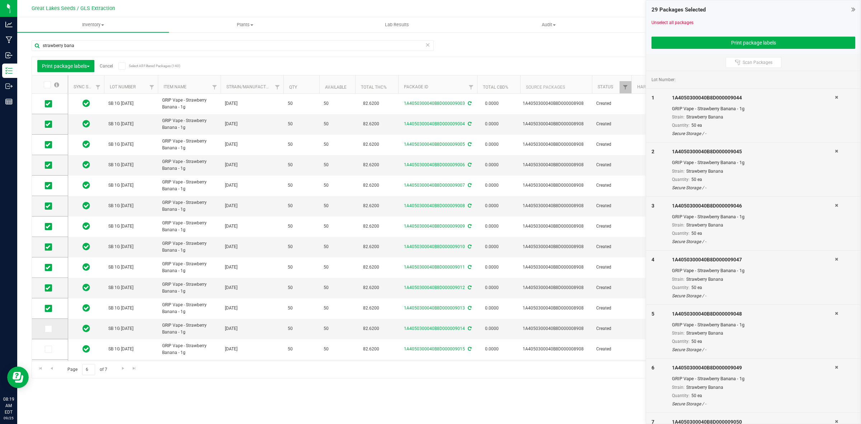
click at [0, 0] on input "checkbox" at bounding box center [0, 0] width 0 height 0
click at [47, 349] on icon at bounding box center [48, 349] width 5 height 0
click at [0, 0] on input "checkbox" at bounding box center [0, 0] width 0 height 0
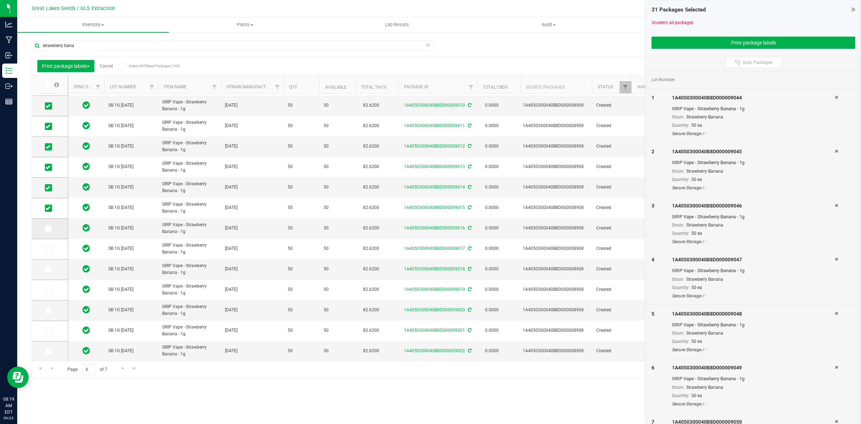
click at [50, 230] on span at bounding box center [48, 228] width 7 height 7
click at [0, 0] on input "checkbox" at bounding box center [0, 0] width 0 height 0
click at [48, 249] on icon at bounding box center [48, 249] width 5 height 0
click at [0, 0] on input "checkbox" at bounding box center [0, 0] width 0 height 0
click at [51, 267] on span at bounding box center [48, 269] width 7 height 7
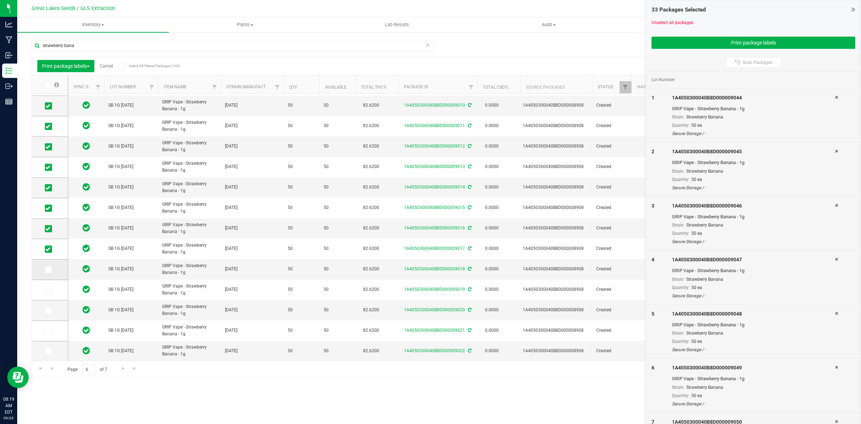
click at [0, 0] on input "checkbox" at bounding box center [0, 0] width 0 height 0
click at [51, 290] on span at bounding box center [48, 289] width 7 height 7
click at [0, 0] on input "checkbox" at bounding box center [0, 0] width 0 height 0
click at [50, 310] on icon at bounding box center [48, 310] width 5 height 0
click at [0, 0] on input "checkbox" at bounding box center [0, 0] width 0 height 0
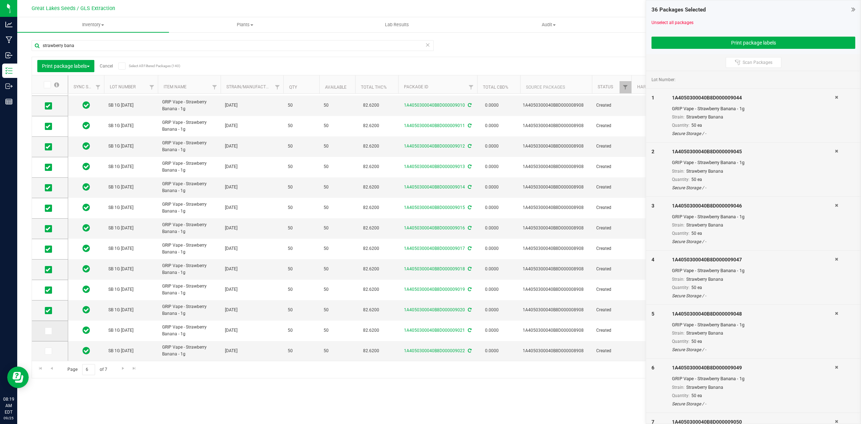
click at [47, 331] on icon at bounding box center [48, 331] width 5 height 0
click at [0, 0] on input "checkbox" at bounding box center [0, 0] width 0 height 0
click at [48, 351] on icon at bounding box center [48, 351] width 5 height 0
click at [0, 0] on input "checkbox" at bounding box center [0, 0] width 0 height 0
click at [122, 368] on span "Go to the next page" at bounding box center [123, 368] width 6 height 6
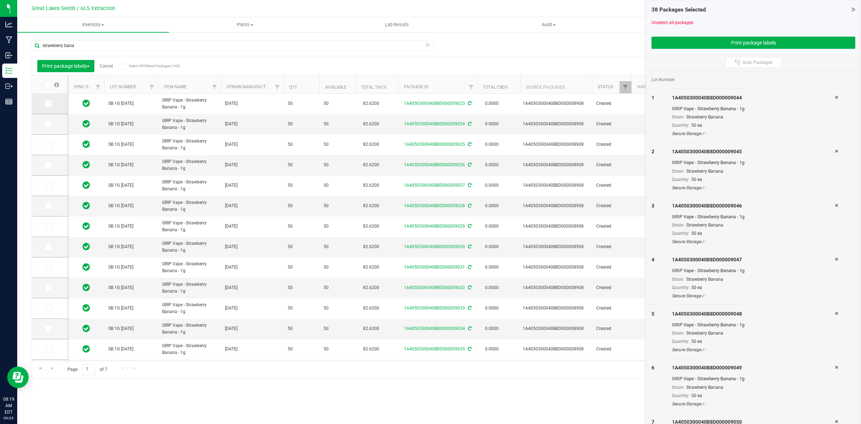
click at [48, 104] on icon at bounding box center [48, 104] width 5 height 0
click at [0, 0] on input "checkbox" at bounding box center [0, 0] width 0 height 0
click at [47, 124] on icon at bounding box center [48, 124] width 5 height 0
click at [0, 0] on input "checkbox" at bounding box center [0, 0] width 0 height 0
click at [51, 148] on span at bounding box center [48, 144] width 7 height 7
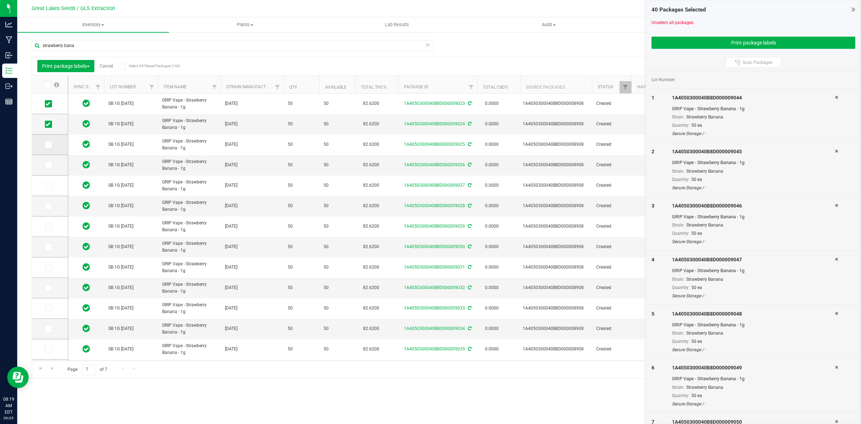
click at [0, 0] on input "checkbox" at bounding box center [0, 0] width 0 height 0
click at [48, 165] on icon at bounding box center [48, 165] width 5 height 0
click at [0, 0] on input "checkbox" at bounding box center [0, 0] width 0 height 0
click at [48, 185] on icon at bounding box center [48, 185] width 5 height 0
click at [0, 0] on input "checkbox" at bounding box center [0, 0] width 0 height 0
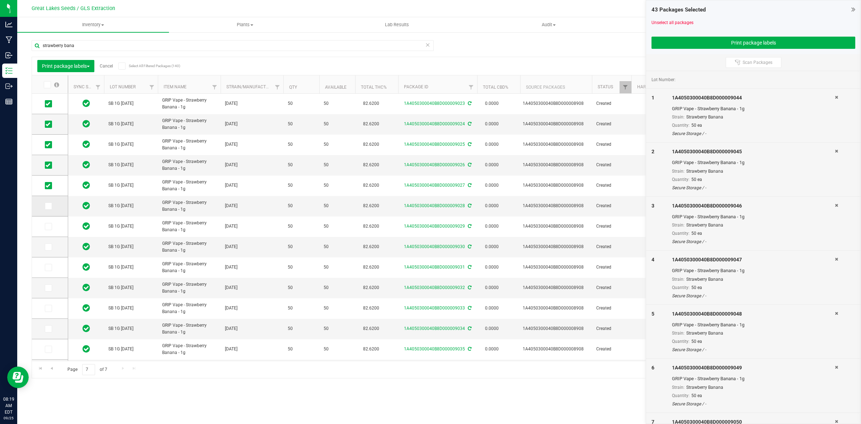
click at [49, 206] on icon at bounding box center [48, 206] width 5 height 0
click at [0, 0] on input "checkbox" at bounding box center [0, 0] width 0 height 0
click at [51, 227] on span at bounding box center [48, 226] width 7 height 7
click at [0, 0] on input "checkbox" at bounding box center [0, 0] width 0 height 0
click at [48, 247] on icon at bounding box center [48, 247] width 5 height 0
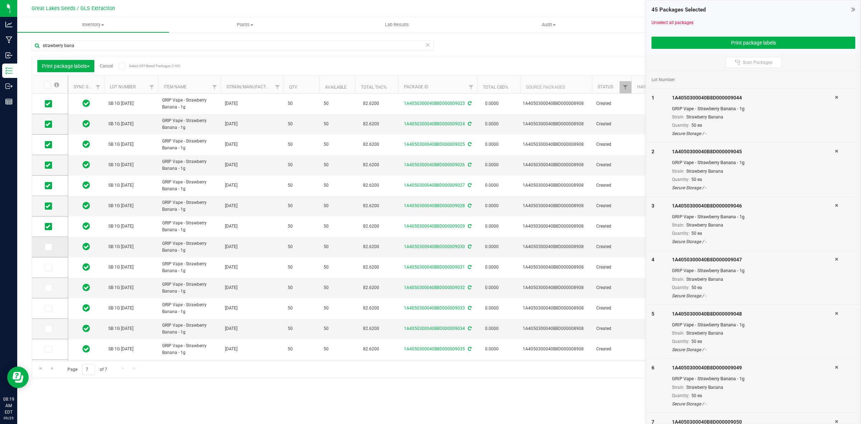
click at [0, 0] on input "checkbox" at bounding box center [0, 0] width 0 height 0
click at [48, 267] on icon at bounding box center [48, 267] width 5 height 0
click at [0, 0] on input "checkbox" at bounding box center [0, 0] width 0 height 0
click at [48, 291] on span at bounding box center [48, 287] width 7 height 7
click at [0, 0] on input "checkbox" at bounding box center [0, 0] width 0 height 0
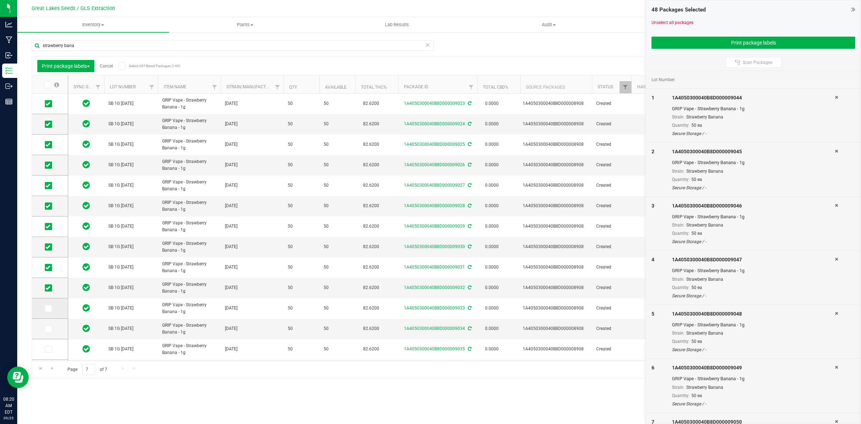
click at [46, 308] on icon at bounding box center [48, 308] width 5 height 0
click at [0, 0] on input "checkbox" at bounding box center [0, 0] width 0 height 0
click at [48, 329] on icon at bounding box center [48, 329] width 5 height 0
click at [0, 0] on input "checkbox" at bounding box center [0, 0] width 0 height 0
click at [48, 349] on icon at bounding box center [48, 349] width 5 height 0
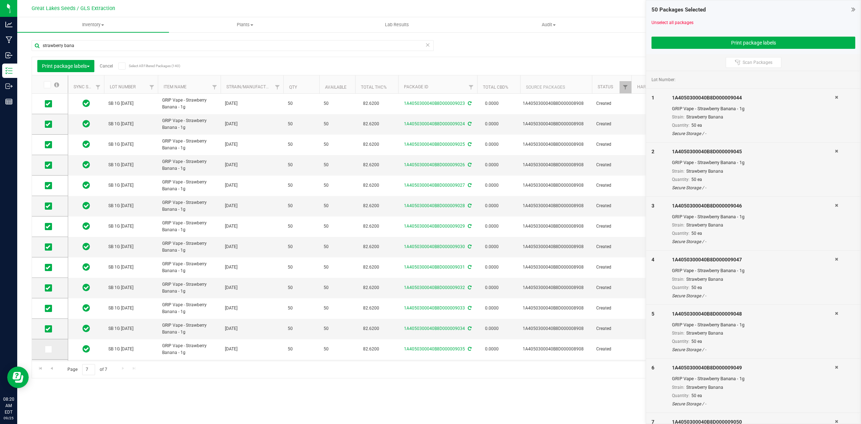
click at [0, 0] on input "checkbox" at bounding box center [0, 0] width 0 height 0
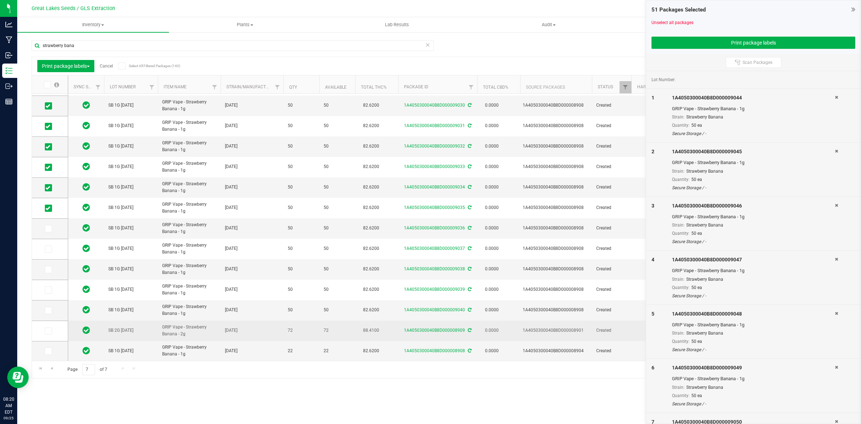
scroll to position [148, 0]
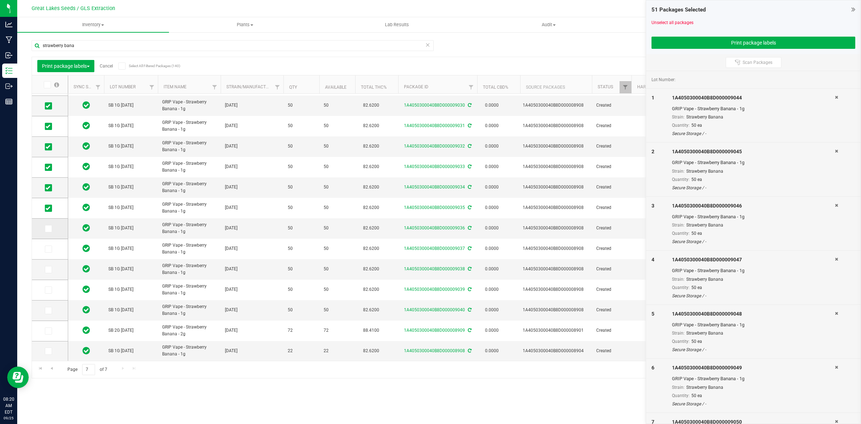
click at [47, 229] on icon at bounding box center [48, 229] width 5 height 0
click at [0, 0] on input "checkbox" at bounding box center [0, 0] width 0 height 0
click at [45, 248] on span at bounding box center [48, 248] width 7 height 7
click at [0, 0] on input "checkbox" at bounding box center [0, 0] width 0 height 0
click at [50, 269] on icon at bounding box center [48, 269] width 5 height 0
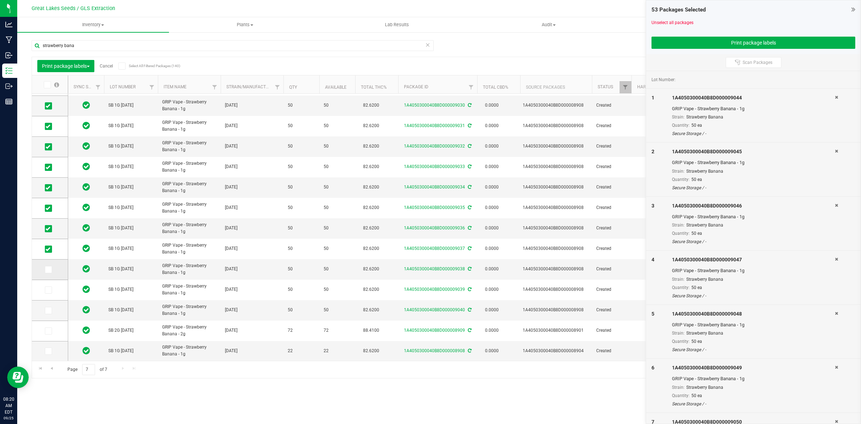
click at [0, 0] on input "checkbox" at bounding box center [0, 0] width 0 height 0
click at [49, 290] on icon at bounding box center [48, 290] width 5 height 0
click at [0, 0] on input "checkbox" at bounding box center [0, 0] width 0 height 0
click at [51, 308] on span at bounding box center [48, 310] width 7 height 7
click at [0, 0] on input "checkbox" at bounding box center [0, 0] width 0 height 0
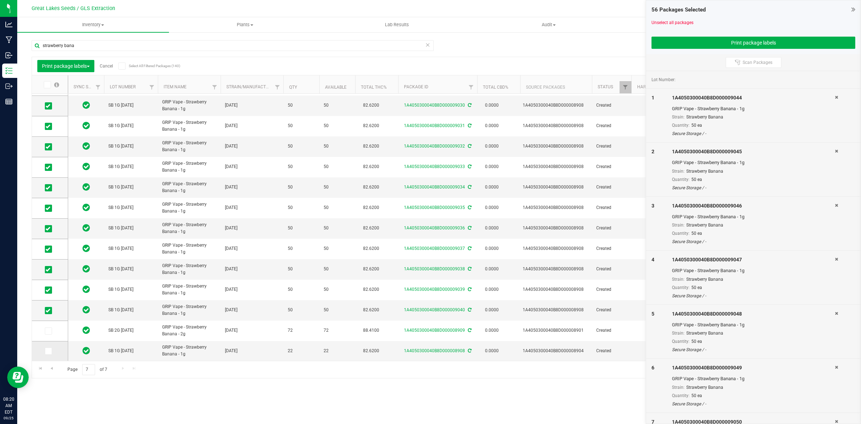
click at [47, 351] on icon at bounding box center [48, 351] width 5 height 0
click at [0, 0] on input "checkbox" at bounding box center [0, 0] width 0 height 0
click at [49, 351] on icon at bounding box center [48, 351] width 5 height 0
click at [0, 0] on input "checkbox" at bounding box center [0, 0] width 0 height 0
click at [676, 41] on button "Print package labels" at bounding box center [753, 43] width 204 height 12
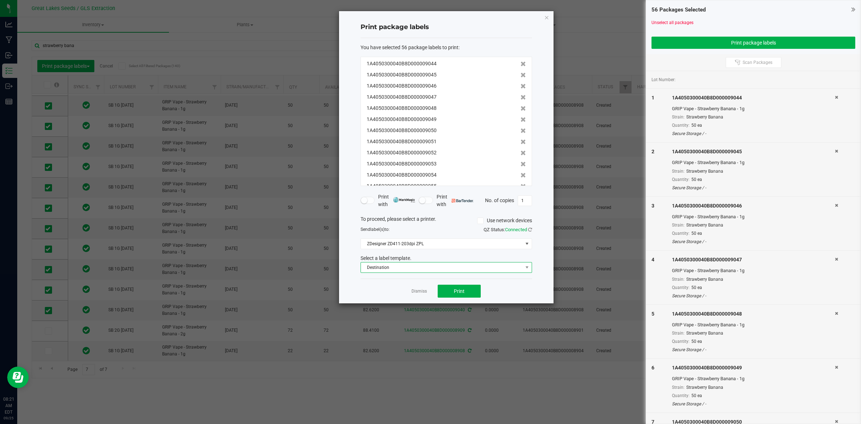
click at [479, 266] on span "Destination" at bounding box center [442, 267] width 162 height 10
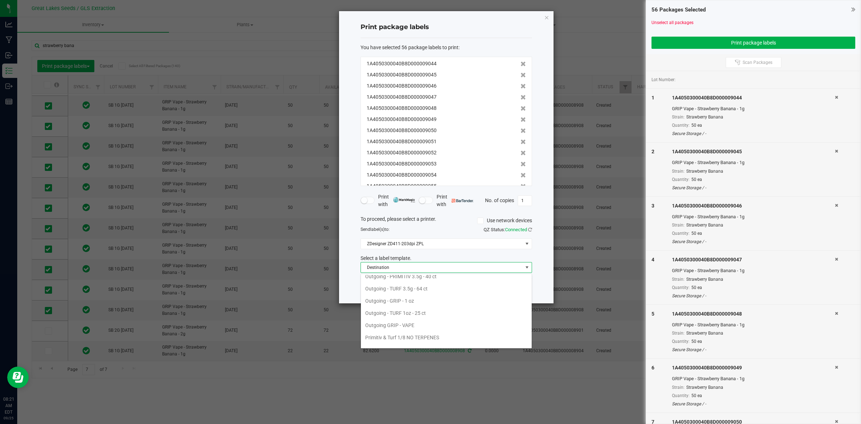
scroll to position [262, 0]
click at [378, 316] on li "Outgoing GRIP - VAPE" at bounding box center [446, 316] width 171 height 12
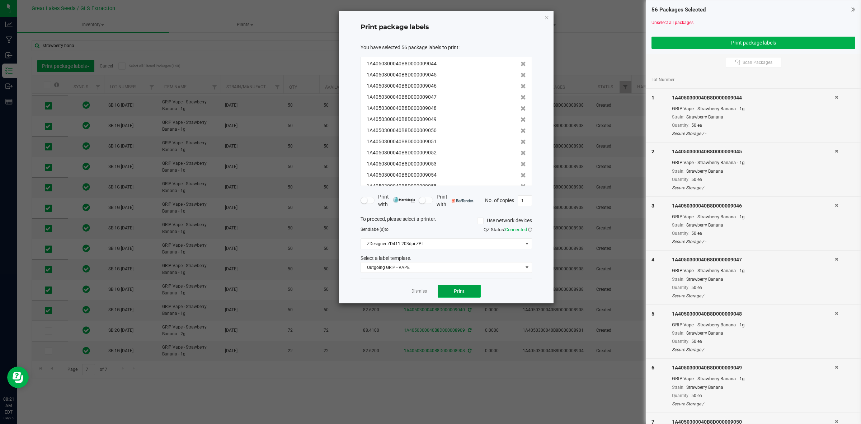
click at [455, 293] on span "Print" at bounding box center [459, 291] width 11 height 6
click at [457, 292] on span "Print" at bounding box center [459, 291] width 11 height 6
click at [653, 23] on link "Unselect all packages" at bounding box center [672, 22] width 42 height 5
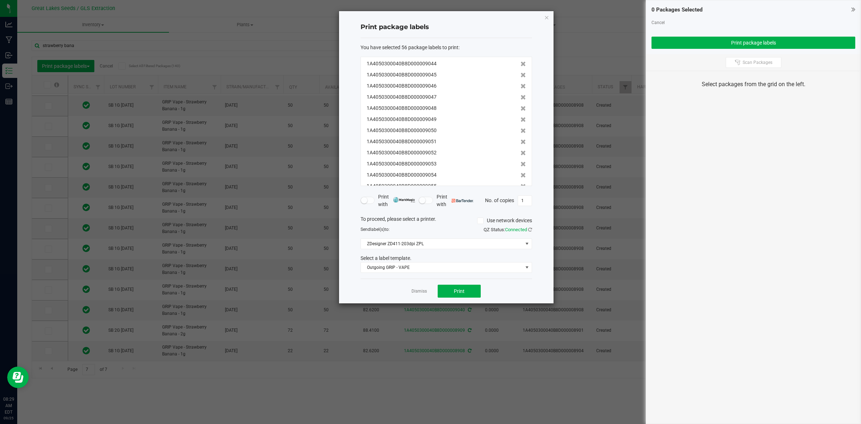
click at [549, 19] on div "Print package labels You have selected 56 package labels to print : 1A405030004…" at bounding box center [446, 157] width 215 height 292
click at [546, 18] on icon "button" at bounding box center [546, 17] width 5 height 9
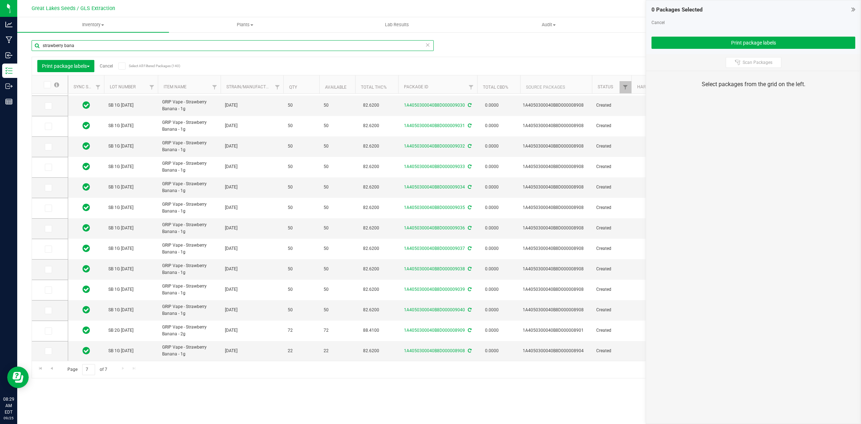
click at [93, 44] on input "strawberry bana" at bounding box center [233, 45] width 402 height 11
type input "s"
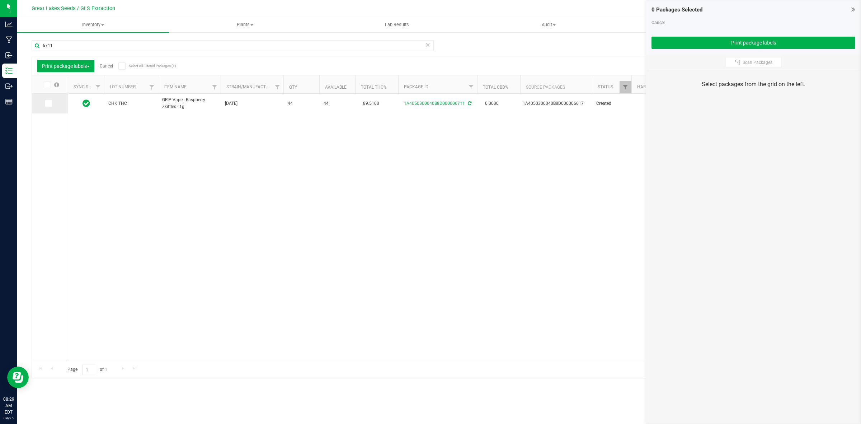
click at [47, 103] on icon at bounding box center [48, 103] width 5 height 0
click at [0, 0] on input "checkbox" at bounding box center [0, 0] width 0 height 0
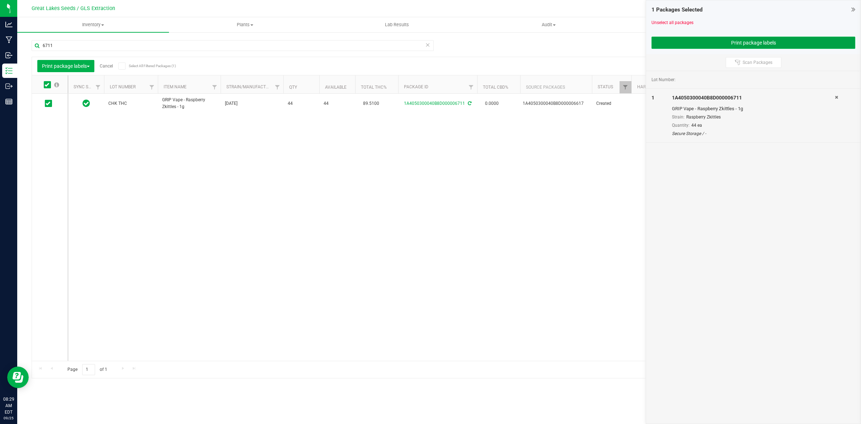
click at [674, 44] on button "Print package labels" at bounding box center [753, 43] width 204 height 12
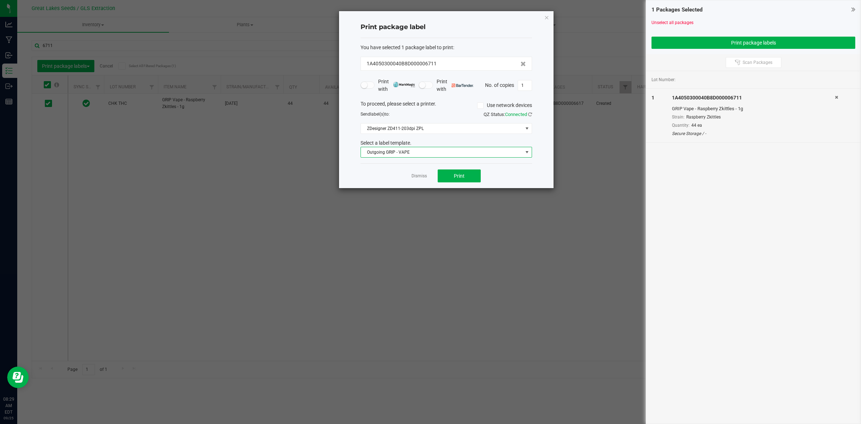
click at [487, 153] on span "Outgoing GRIP - VAPE" at bounding box center [442, 152] width 162 height 10
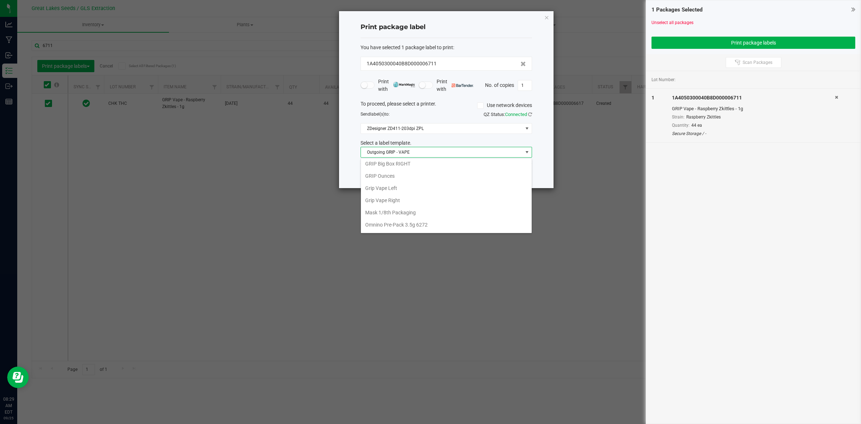
scroll to position [148, 0]
click at [400, 203] on li "Grip Vape Right" at bounding box center [446, 201] width 171 height 12
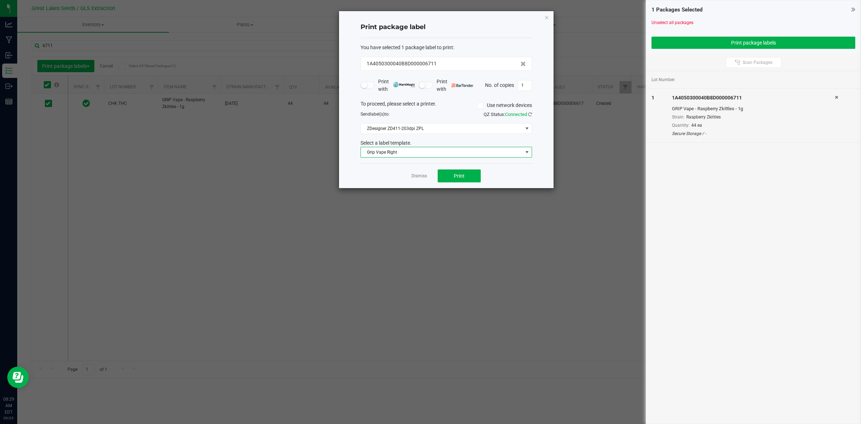
click at [491, 153] on span "Grip Vape Right" at bounding box center [442, 152] width 162 height 10
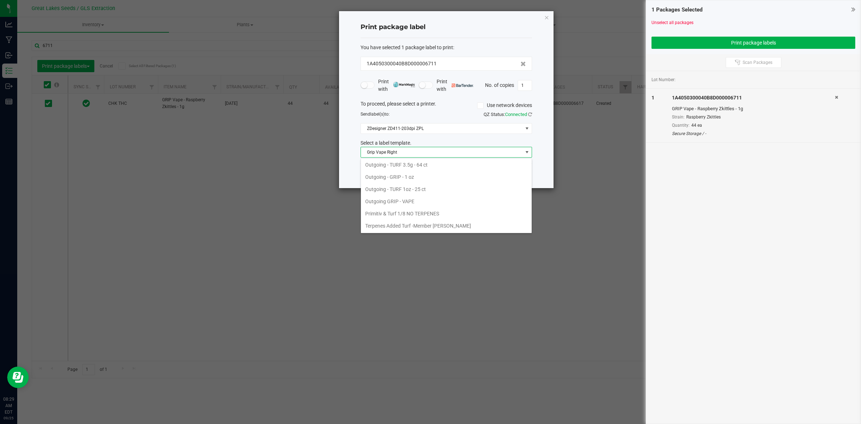
scroll to position [262, 0]
click at [403, 197] on li "Outgoing GRIP - VAPE" at bounding box center [446, 201] width 171 height 12
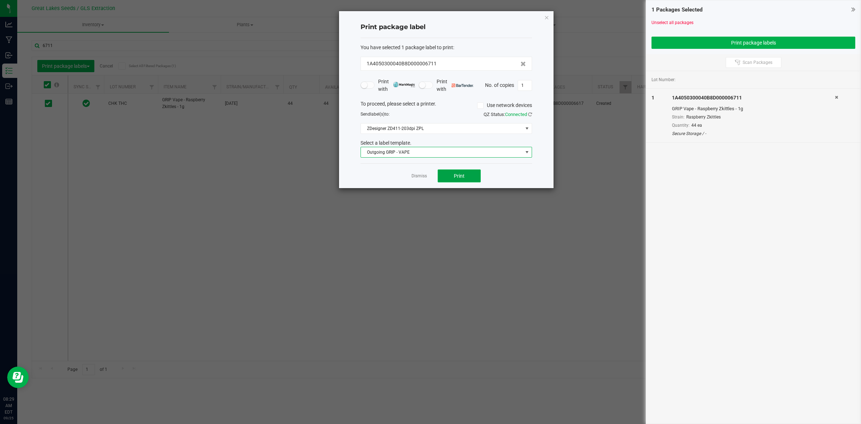
click at [472, 178] on button "Print" at bounding box center [459, 175] width 43 height 13
click at [547, 17] on icon "button" at bounding box center [546, 17] width 5 height 9
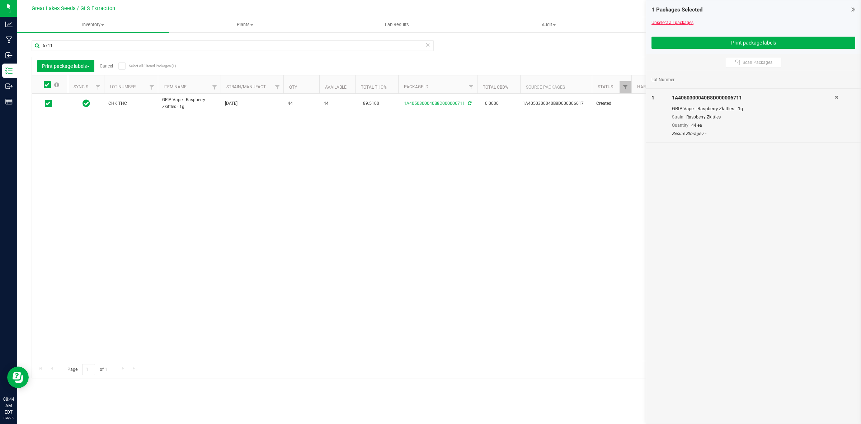
click at [657, 22] on link "Unselect all packages" at bounding box center [672, 22] width 42 height 5
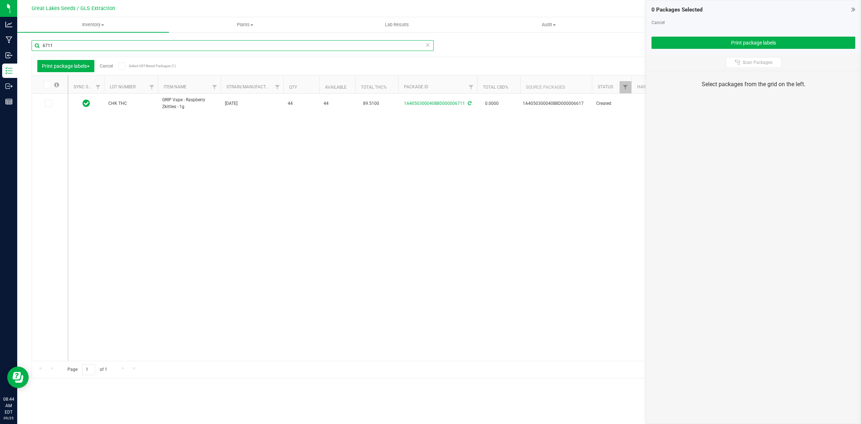
click at [64, 42] on input "6711" at bounding box center [233, 45] width 402 height 11
type input "6"
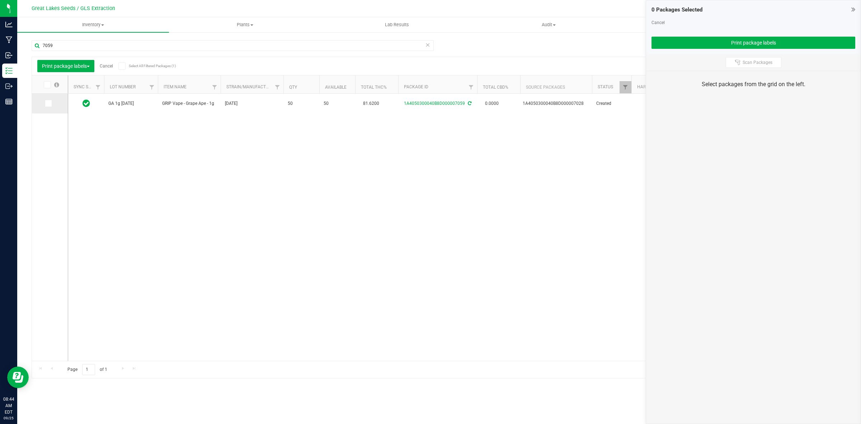
click at [47, 103] on icon at bounding box center [48, 103] width 5 height 0
click at [0, 0] on input "checkbox" at bounding box center [0, 0] width 0 height 0
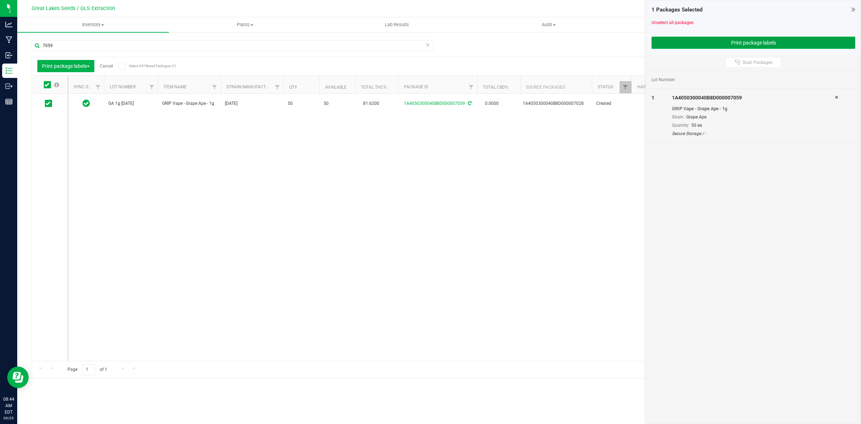
click at [656, 43] on button "Print package labels" at bounding box center [753, 43] width 204 height 12
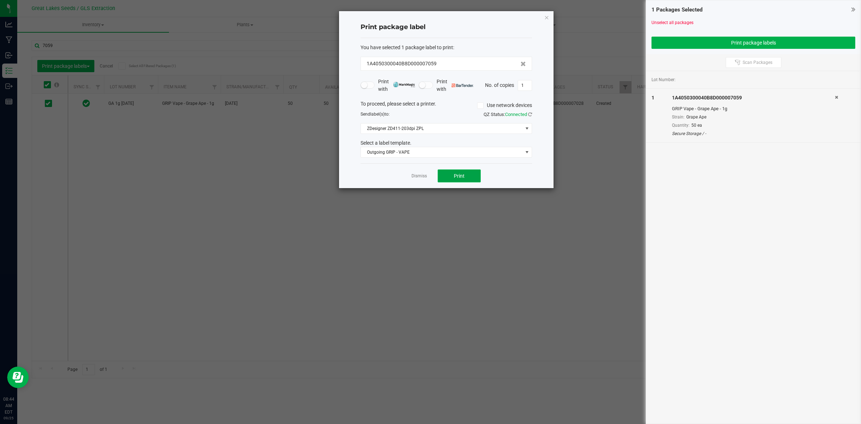
click at [467, 178] on button "Print" at bounding box center [459, 175] width 43 height 13
click at [546, 17] on icon "button" at bounding box center [546, 17] width 5 height 9
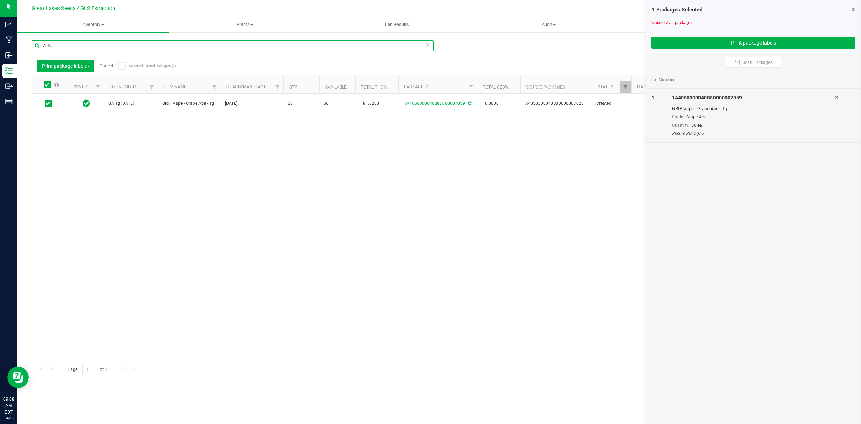
click at [85, 47] on input "7059" at bounding box center [233, 45] width 402 height 11
type input "7"
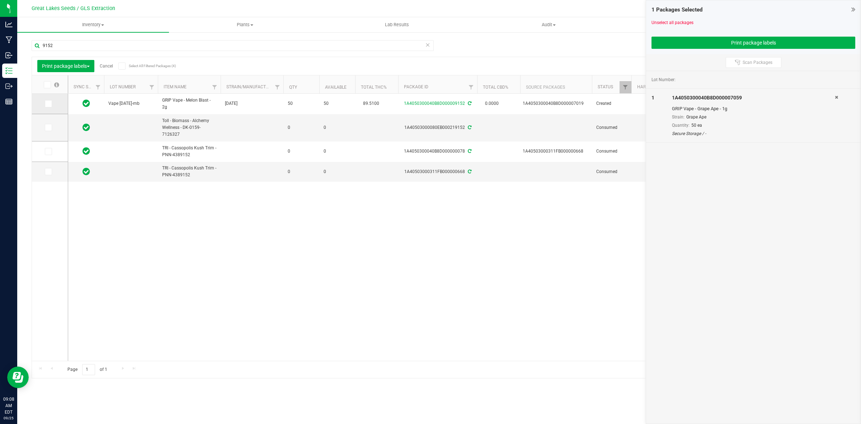
click at [47, 104] on icon at bounding box center [48, 104] width 5 height 0
click at [0, 0] on input "checkbox" at bounding box center [0, 0] width 0 height 0
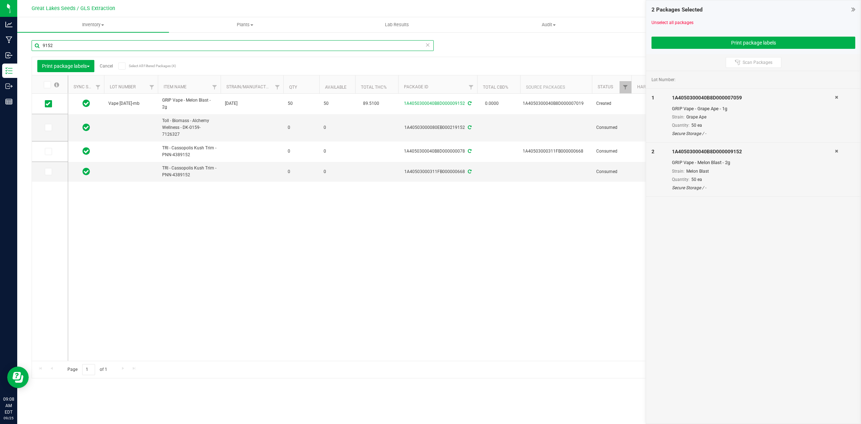
click at [79, 46] on input "9152" at bounding box center [233, 45] width 402 height 11
type input "9"
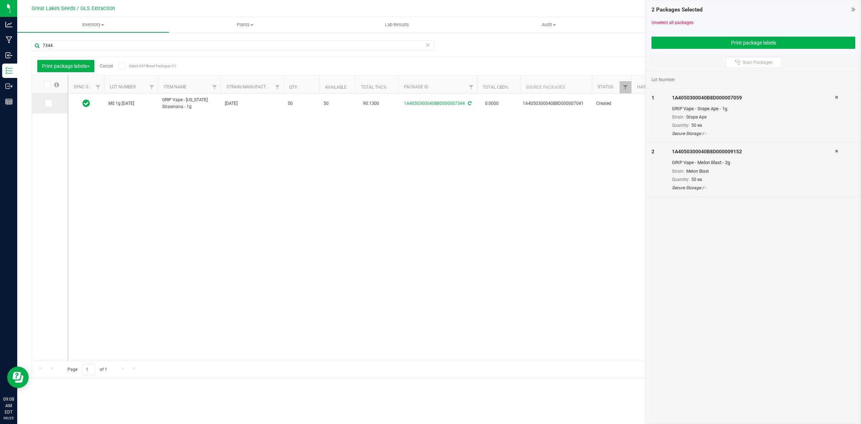
click at [47, 103] on icon at bounding box center [48, 103] width 5 height 0
click at [0, 0] on input "checkbox" at bounding box center [0, 0] width 0 height 0
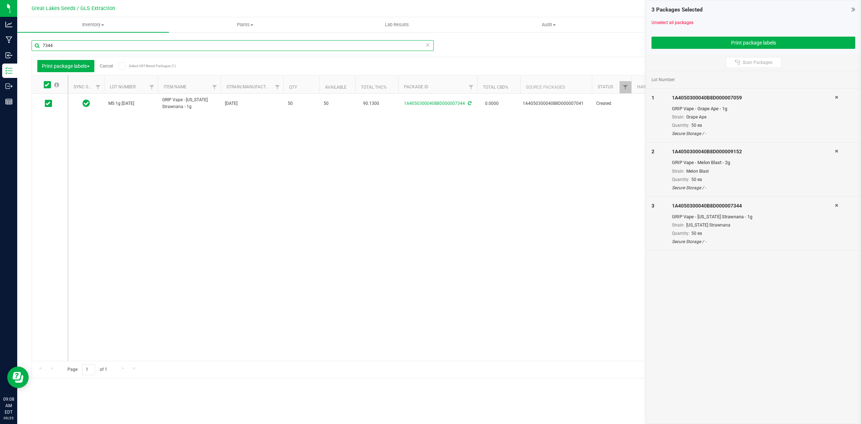
click at [67, 47] on input "7344" at bounding box center [233, 45] width 402 height 11
type input "7"
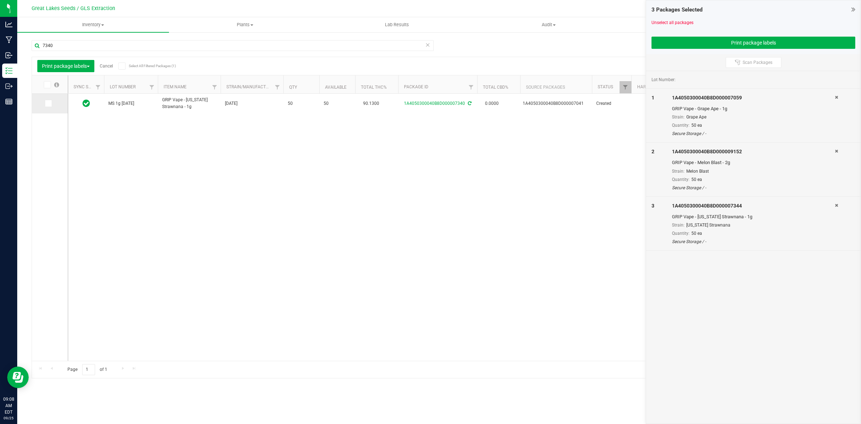
click at [48, 103] on icon at bounding box center [48, 103] width 5 height 0
click at [0, 0] on input "checkbox" at bounding box center [0, 0] width 0 height 0
click at [698, 41] on button "Print package labels" at bounding box center [753, 43] width 204 height 12
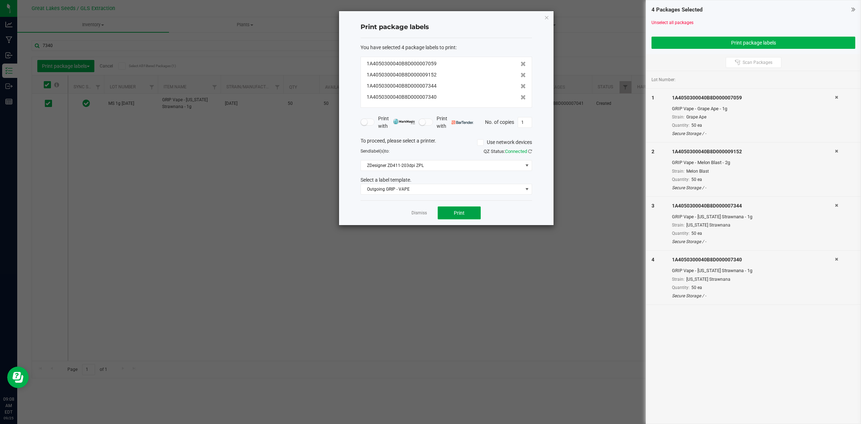
click at [460, 216] on button "Print" at bounding box center [459, 212] width 43 height 13
click at [547, 16] on icon "button" at bounding box center [546, 17] width 5 height 9
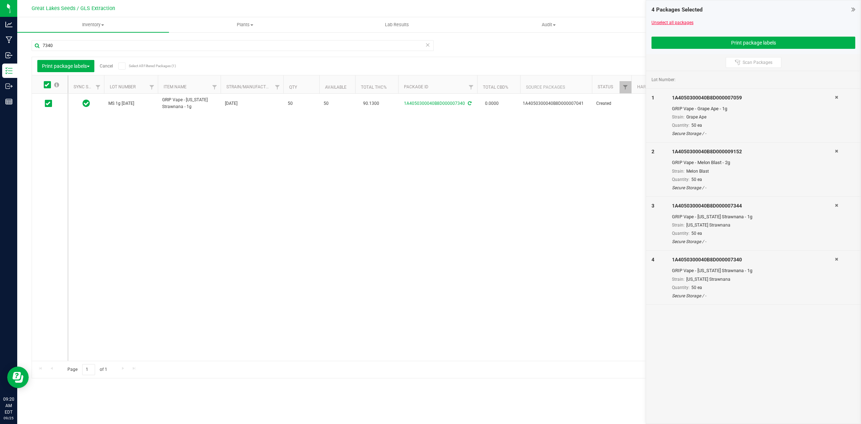
click at [662, 22] on link "Unselect all packages" at bounding box center [672, 22] width 42 height 5
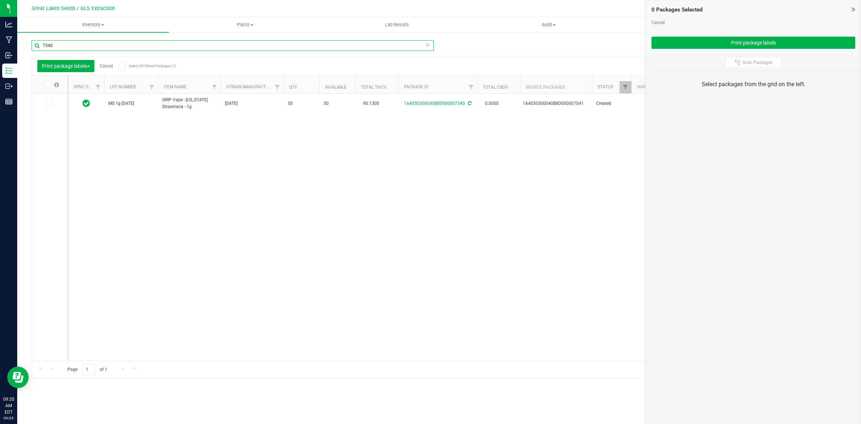
click at [76, 44] on input "7340" at bounding box center [233, 45] width 402 height 11
type input "7"
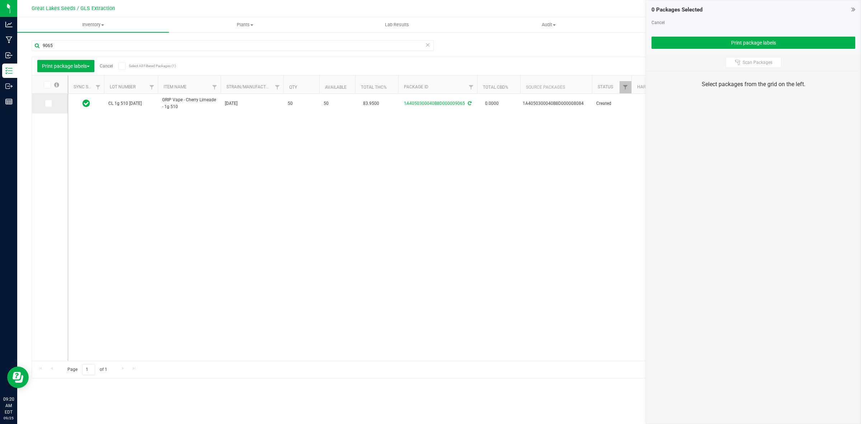
click at [47, 103] on icon at bounding box center [48, 103] width 5 height 0
click at [0, 0] on input "checkbox" at bounding box center [0, 0] width 0 height 0
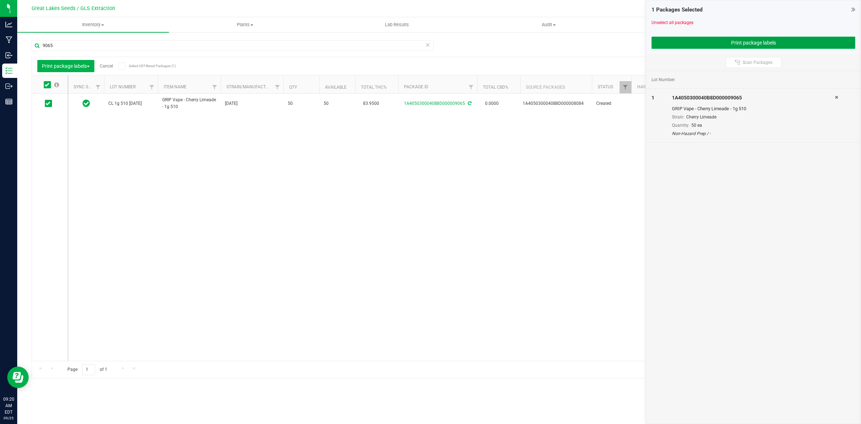
click at [677, 42] on button "Print package labels" at bounding box center [753, 43] width 204 height 12
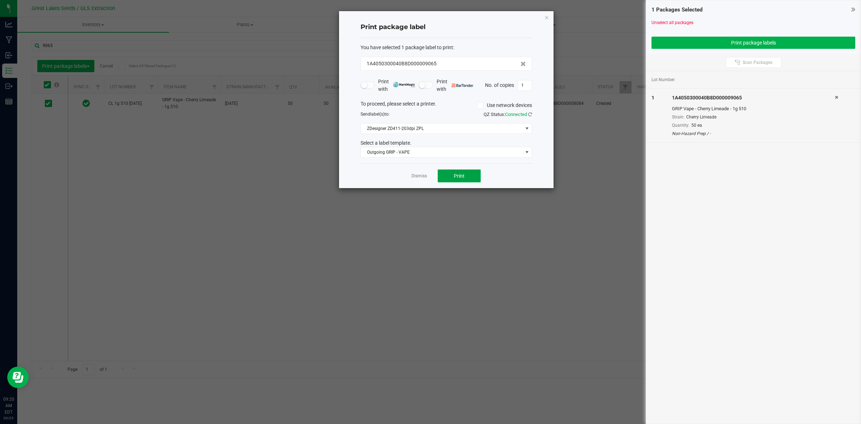
click at [460, 176] on span "Print" at bounding box center [459, 176] width 11 height 6
click at [550, 17] on div "Print package label You have selected 1 package label to print : 1A4050300040B8…" at bounding box center [446, 99] width 215 height 177
click at [546, 17] on icon "button" at bounding box center [546, 17] width 5 height 9
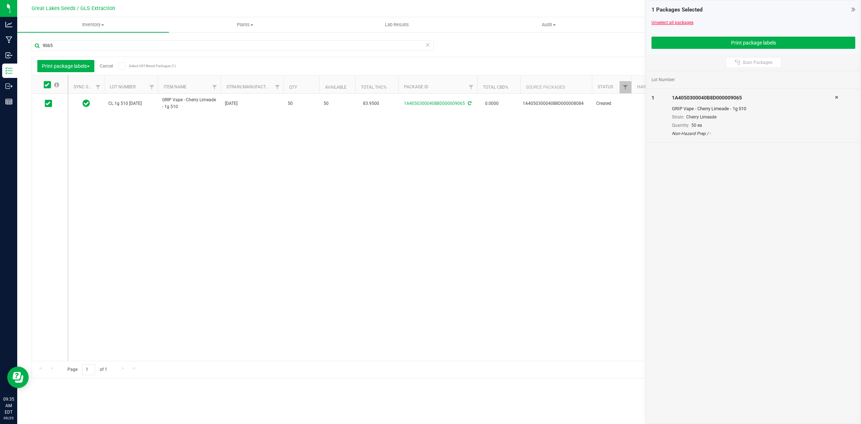
click at [659, 20] on link "Unselect all packages" at bounding box center [672, 22] width 42 height 5
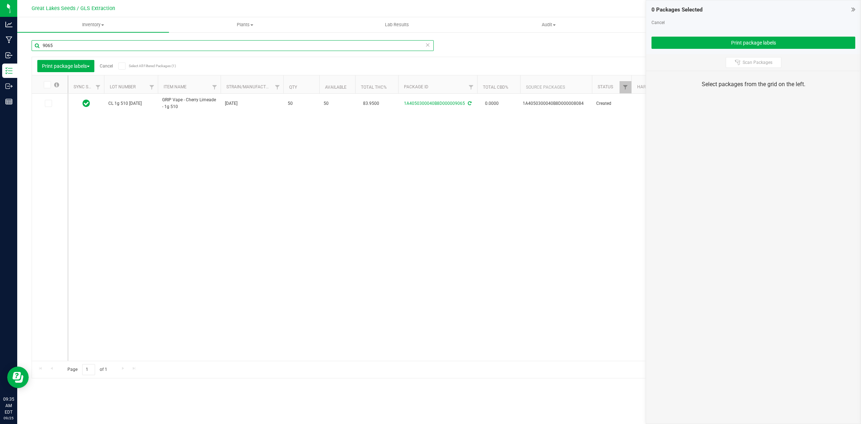
drag, startPoint x: 92, startPoint y: 43, endPoint x: 97, endPoint y: 41, distance: 5.5
click at [95, 42] on input "9065" at bounding box center [233, 45] width 402 height 11
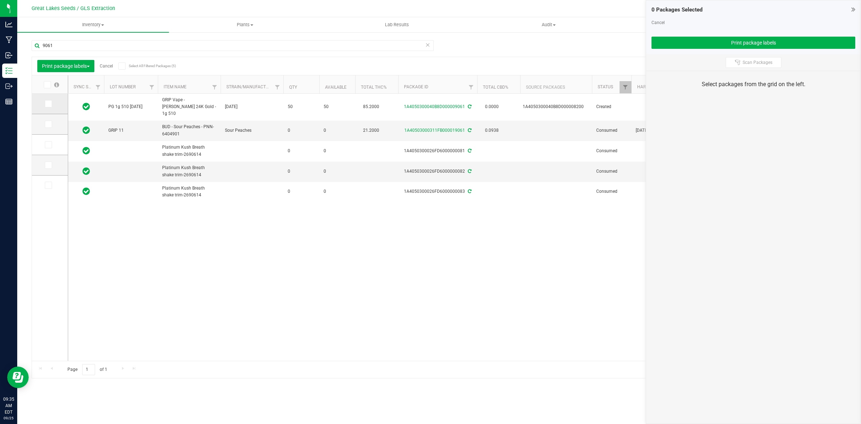
click at [48, 101] on span at bounding box center [48, 103] width 7 height 7
click at [0, 0] on input "checkbox" at bounding box center [0, 0] width 0 height 0
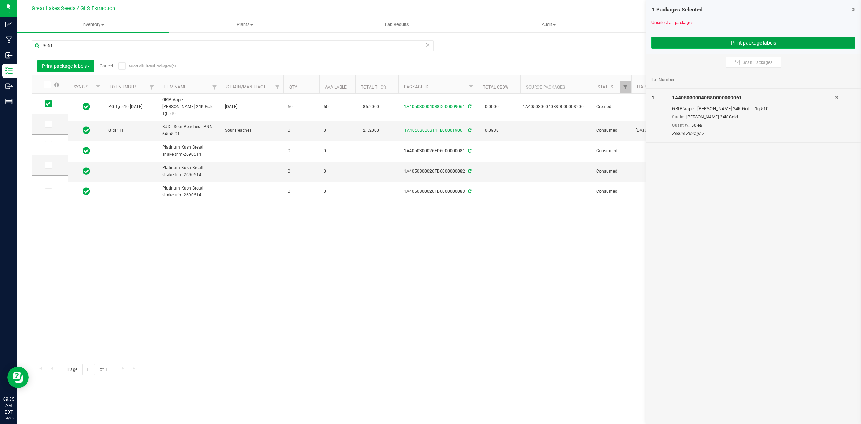
click at [727, 44] on button "Print package labels" at bounding box center [753, 43] width 204 height 12
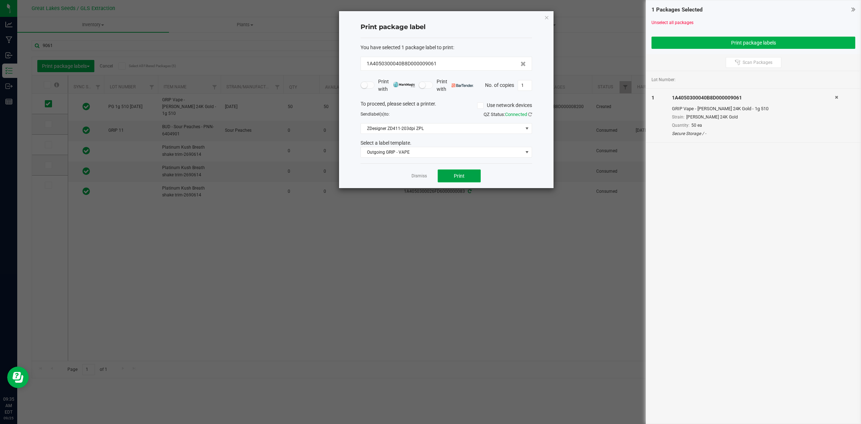
click at [446, 175] on button "Print" at bounding box center [459, 175] width 43 height 13
click at [546, 17] on icon "button" at bounding box center [546, 17] width 5 height 9
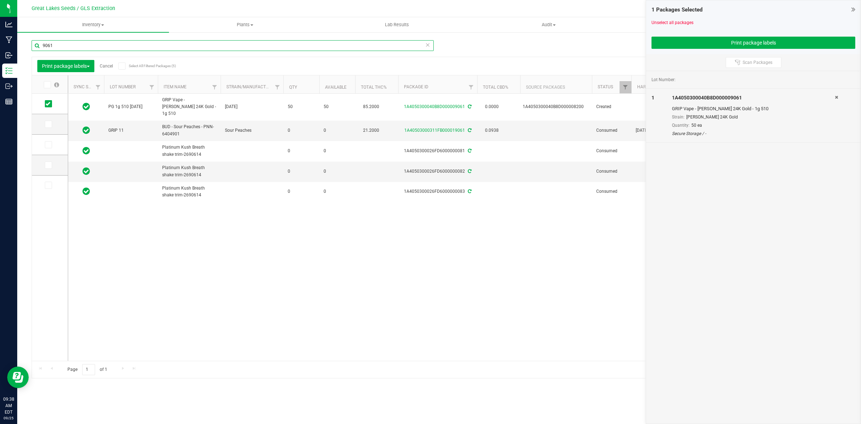
click at [72, 45] on input "9061" at bounding box center [233, 45] width 402 height 11
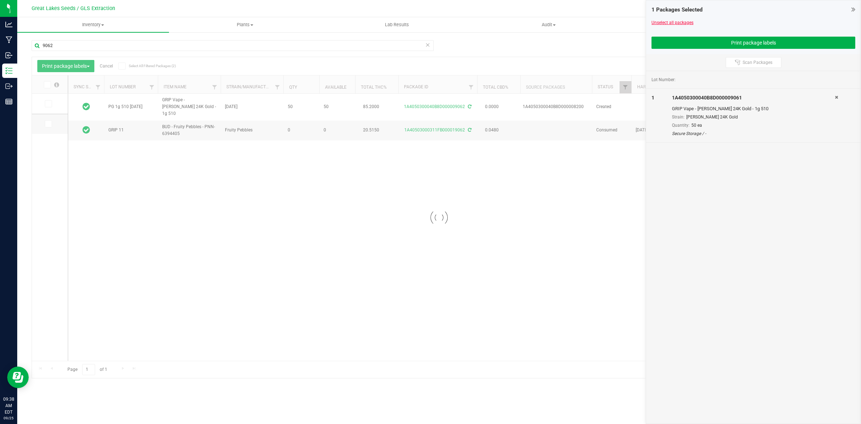
click at [677, 24] on link "Unselect all packages" at bounding box center [672, 22] width 42 height 5
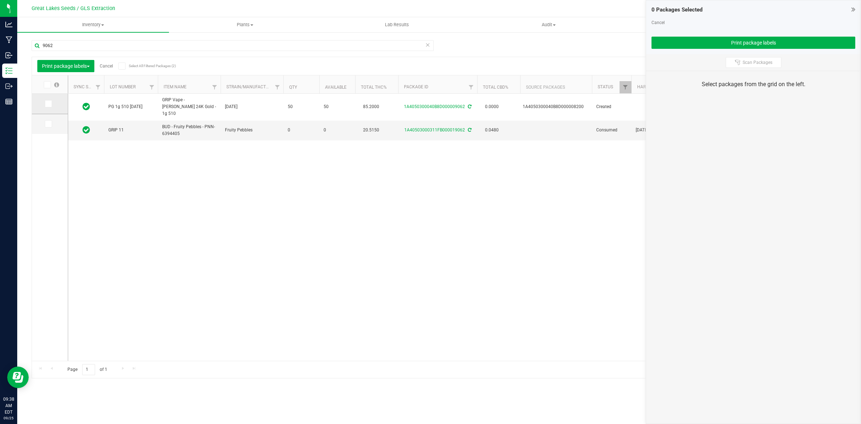
click at [50, 104] on icon at bounding box center [48, 104] width 5 height 0
click at [0, 0] on input "checkbox" at bounding box center [0, 0] width 0 height 0
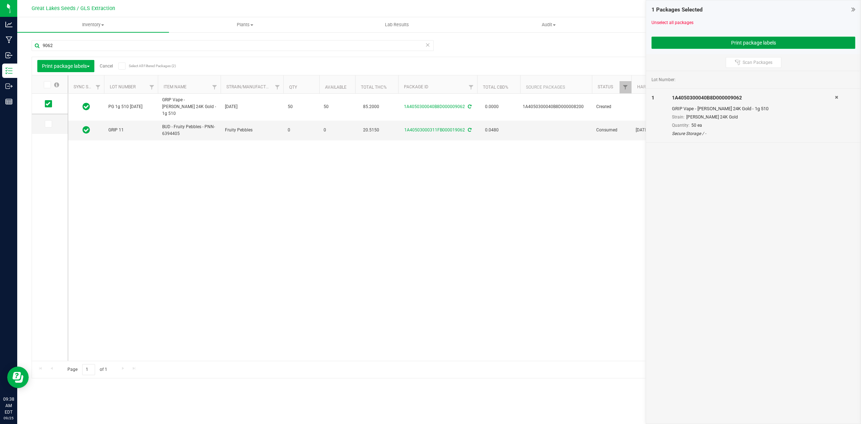
click at [723, 43] on button "Print package labels" at bounding box center [753, 43] width 204 height 12
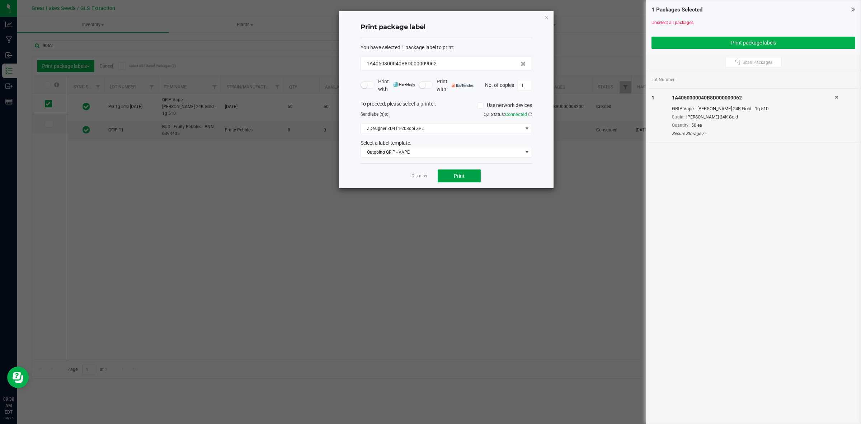
click at [446, 180] on button "Print" at bounding box center [459, 175] width 43 height 13
click at [546, 19] on icon "button" at bounding box center [546, 17] width 5 height 9
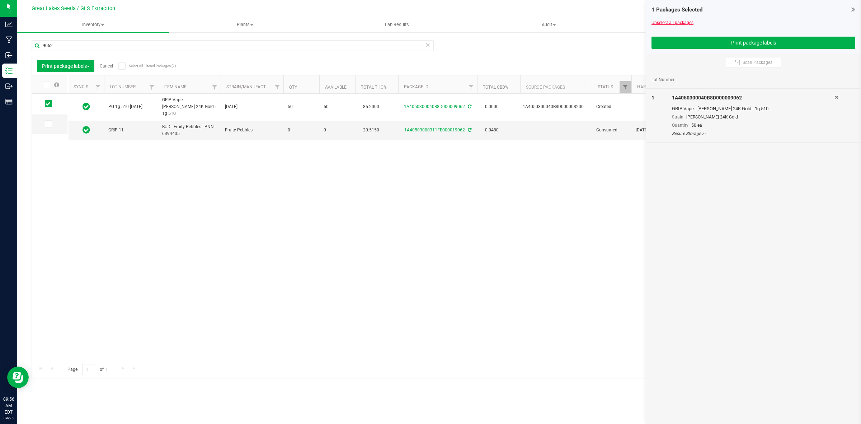
click at [658, 24] on link "Unselect all packages" at bounding box center [672, 22] width 42 height 5
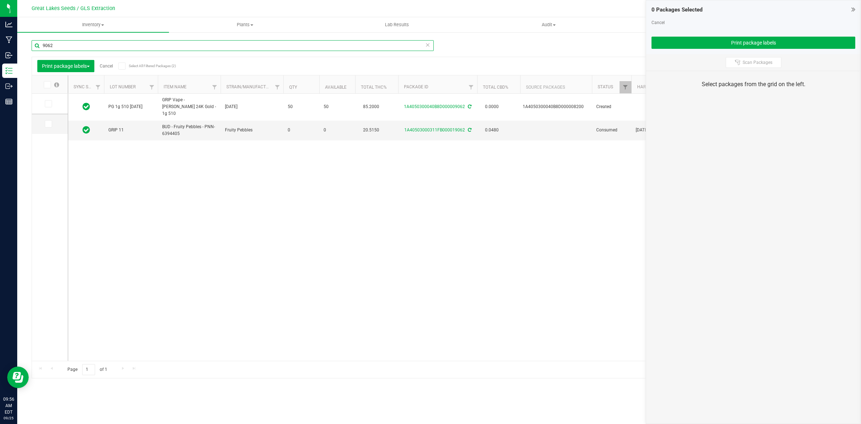
click at [76, 45] on input "9062" at bounding box center [233, 45] width 402 height 11
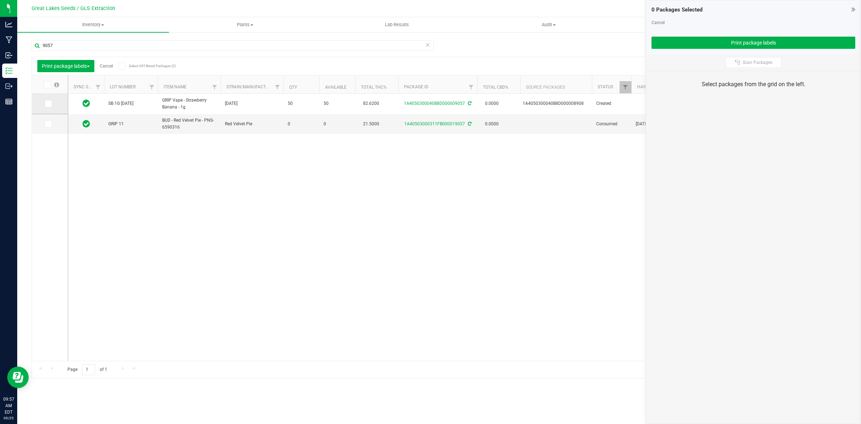
click at [47, 104] on icon at bounding box center [48, 104] width 5 height 0
click at [0, 0] on input "checkbox" at bounding box center [0, 0] width 0 height 0
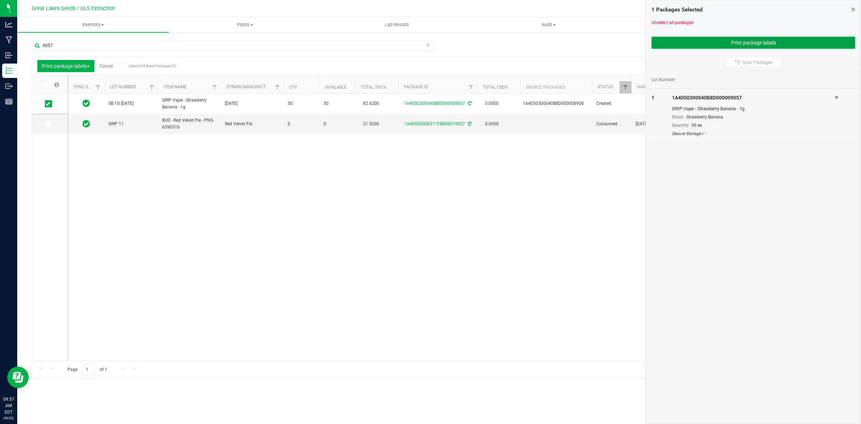
click at [739, 42] on button "Print package labels" at bounding box center [753, 43] width 204 height 12
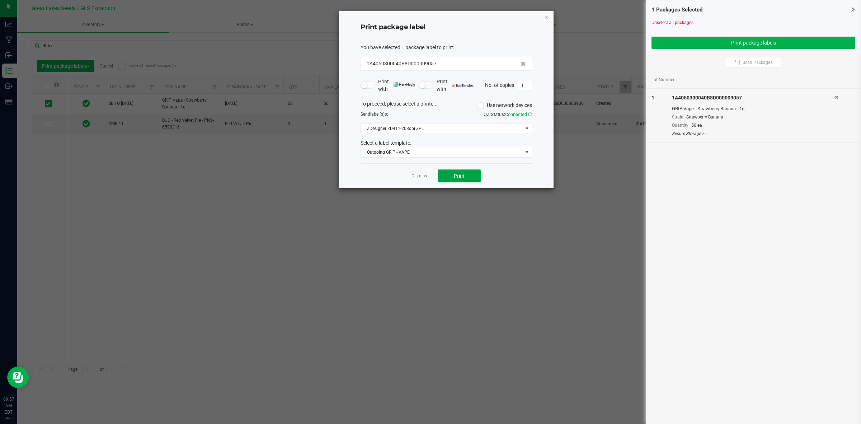
click at [451, 180] on button "Print" at bounding box center [459, 175] width 43 height 13
click at [546, 19] on icon "button" at bounding box center [546, 17] width 5 height 9
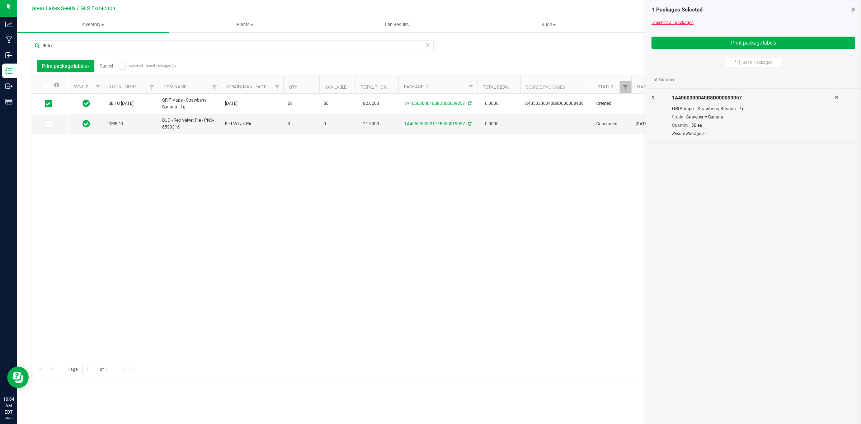
click at [666, 22] on link "Unselect all packages" at bounding box center [672, 22] width 42 height 5
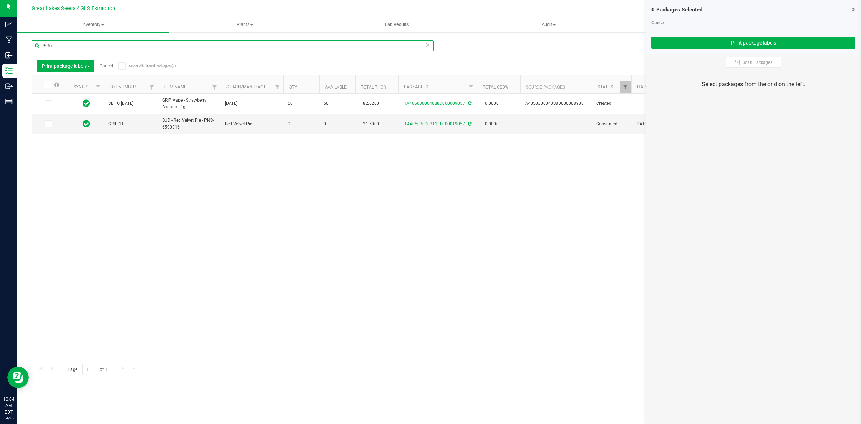
click at [68, 43] on input "9057" at bounding box center [233, 45] width 402 height 11
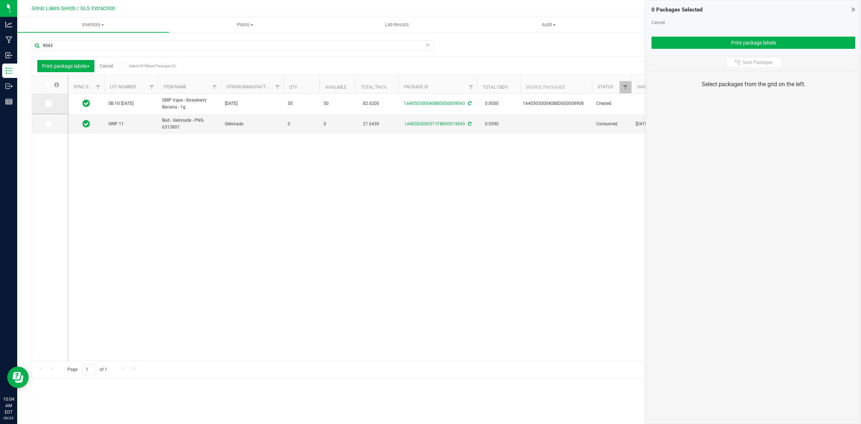
click at [47, 104] on icon at bounding box center [48, 104] width 5 height 0
click at [0, 0] on input "checkbox" at bounding box center [0, 0] width 0 height 0
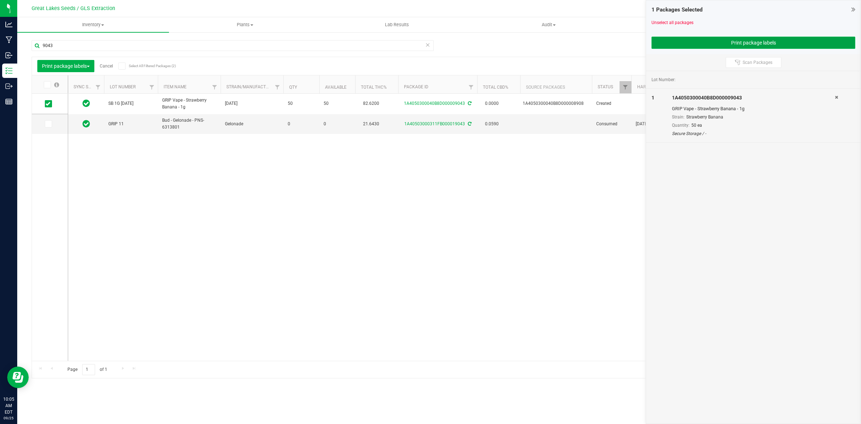
click at [738, 41] on button "Print package labels" at bounding box center [753, 43] width 204 height 12
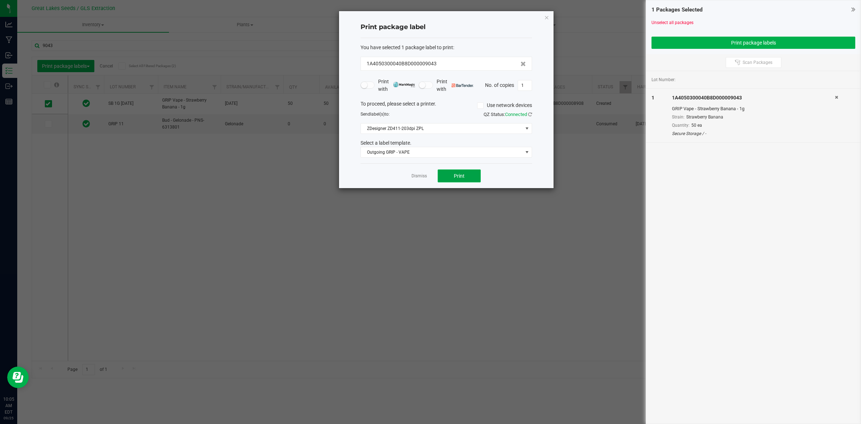
click at [469, 177] on button "Print" at bounding box center [459, 175] width 43 height 13
click at [548, 17] on icon "button" at bounding box center [546, 17] width 5 height 9
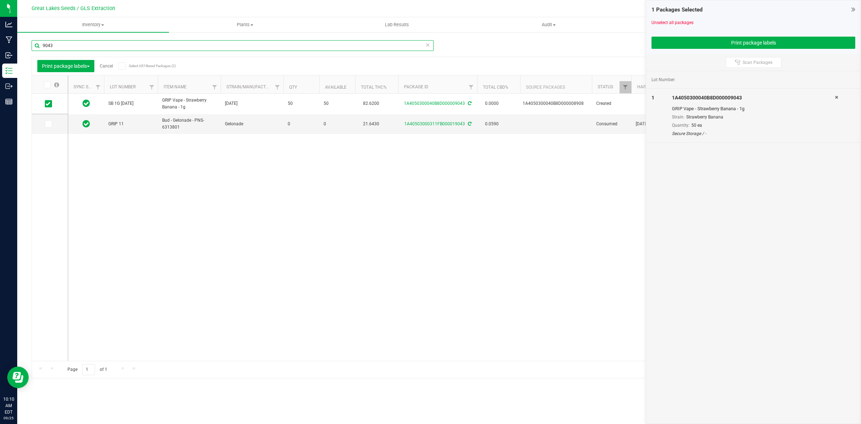
click at [69, 44] on input "9043" at bounding box center [233, 45] width 402 height 11
type input "9"
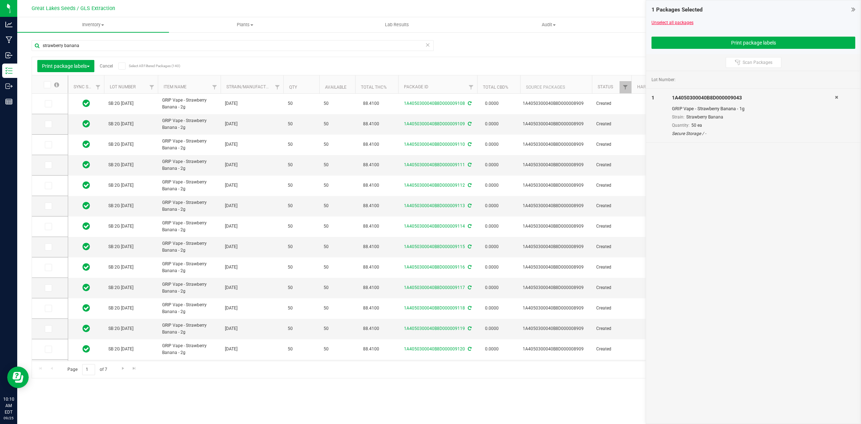
click at [666, 21] on link "Unselect all packages" at bounding box center [672, 22] width 42 height 5
click at [121, 368] on span "Go to the next page" at bounding box center [123, 368] width 6 height 6
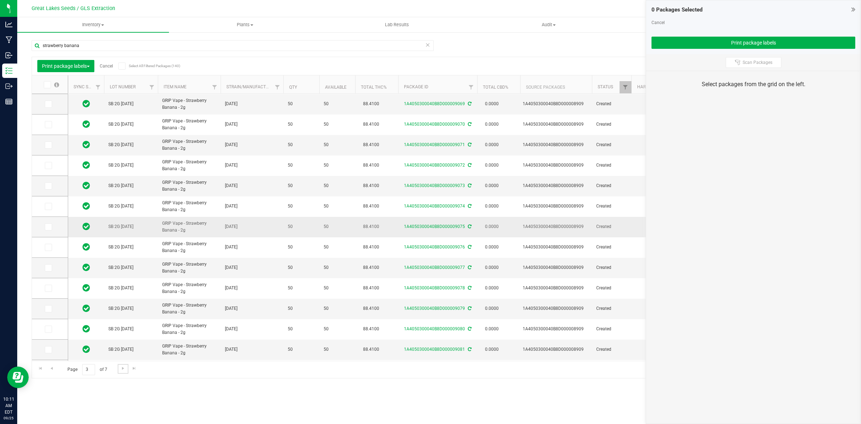
scroll to position [141, 0]
click at [123, 367] on span "Go to the next page" at bounding box center [123, 368] width 6 height 6
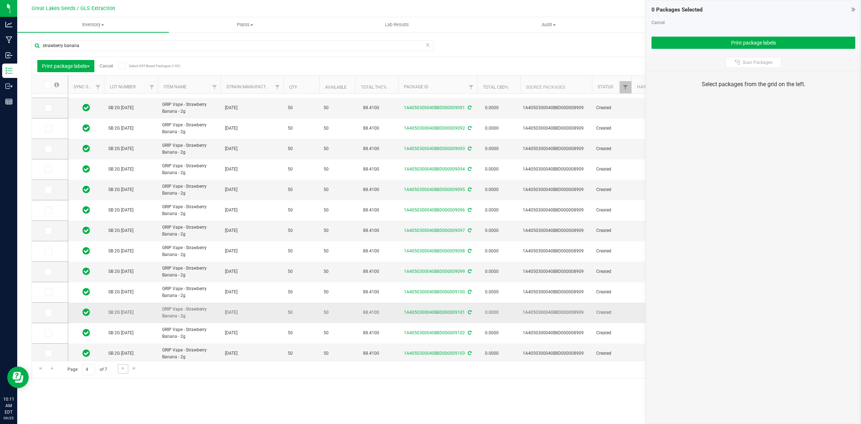
scroll to position [137, 0]
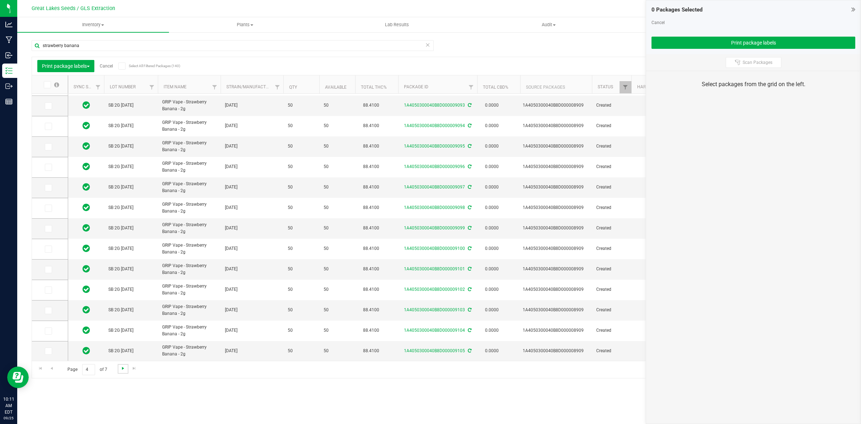
click at [124, 368] on span "Go to the next page" at bounding box center [123, 368] width 6 height 6
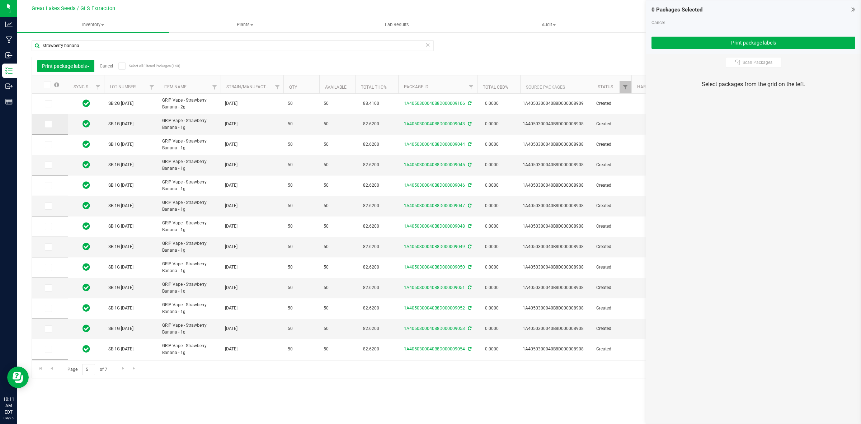
click at [51, 125] on span at bounding box center [48, 124] width 7 height 7
click at [0, 0] on input "checkbox" at bounding box center [0, 0] width 0 height 0
click at [49, 145] on icon at bounding box center [48, 145] width 5 height 0
click at [0, 0] on input "checkbox" at bounding box center [0, 0] width 0 height 0
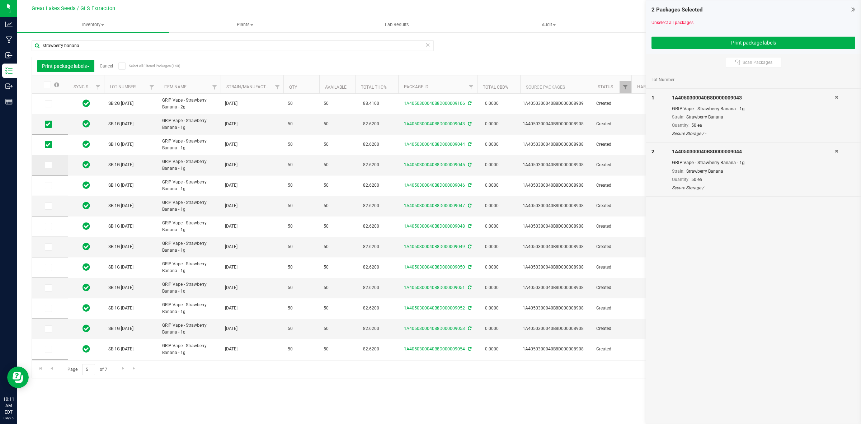
click at [49, 165] on icon at bounding box center [48, 165] width 5 height 0
click at [0, 0] on input "checkbox" at bounding box center [0, 0] width 0 height 0
click at [47, 185] on icon at bounding box center [48, 185] width 5 height 0
click at [0, 0] on input "checkbox" at bounding box center [0, 0] width 0 height 0
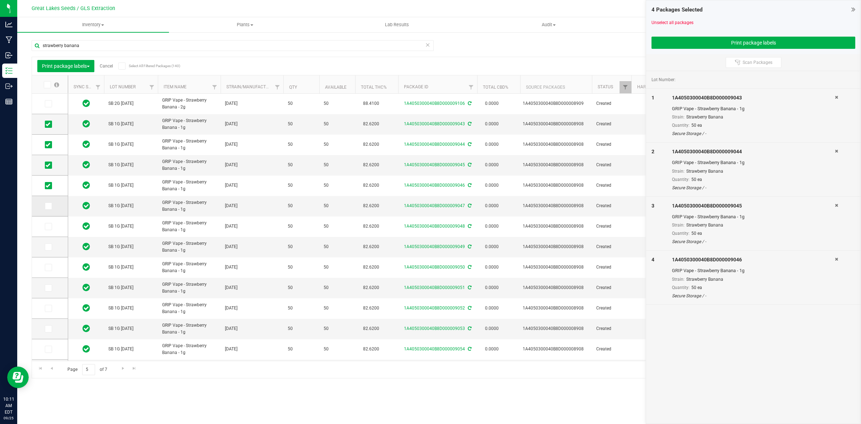
click at [46, 206] on icon at bounding box center [48, 206] width 5 height 0
click at [0, 0] on input "checkbox" at bounding box center [0, 0] width 0 height 0
click at [48, 226] on icon at bounding box center [48, 226] width 5 height 0
click at [0, 0] on input "checkbox" at bounding box center [0, 0] width 0 height 0
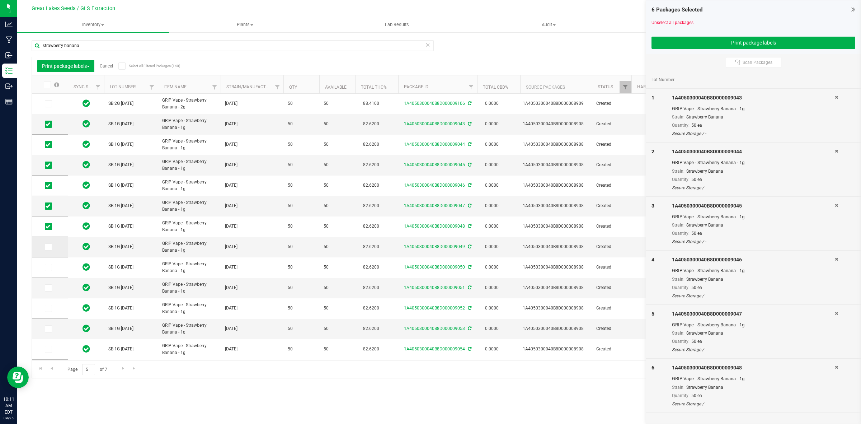
click at [50, 247] on span at bounding box center [48, 246] width 7 height 7
click at [0, 0] on input "checkbox" at bounding box center [0, 0] width 0 height 0
click at [49, 267] on icon at bounding box center [48, 267] width 5 height 0
click at [0, 0] on input "checkbox" at bounding box center [0, 0] width 0 height 0
click at [49, 288] on icon at bounding box center [48, 288] width 5 height 0
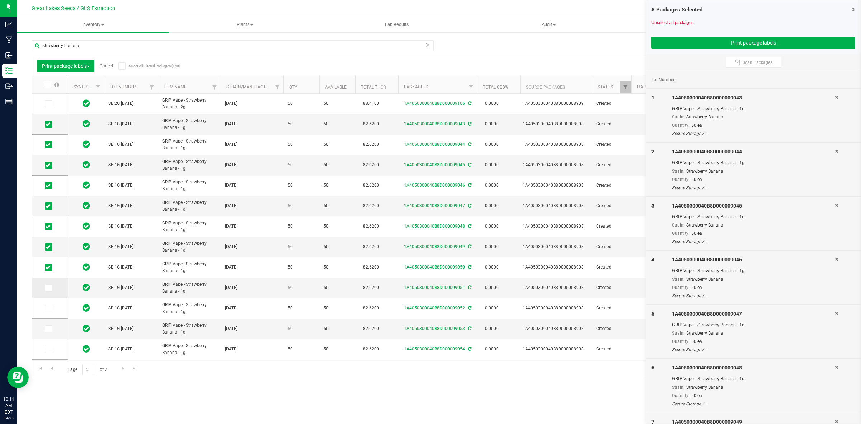
click at [0, 0] on input "checkbox" at bounding box center [0, 0] width 0 height 0
click at [47, 308] on icon at bounding box center [48, 308] width 5 height 0
click at [0, 0] on input "checkbox" at bounding box center [0, 0] width 0 height 0
click at [47, 329] on icon at bounding box center [48, 329] width 5 height 0
click at [0, 0] on input "checkbox" at bounding box center [0, 0] width 0 height 0
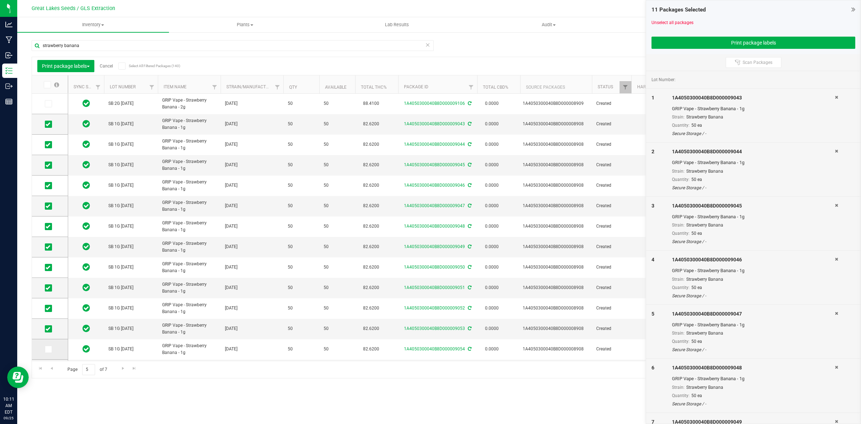
click at [48, 349] on icon at bounding box center [48, 349] width 5 height 0
click at [0, 0] on input "checkbox" at bounding box center [0, 0] width 0 height 0
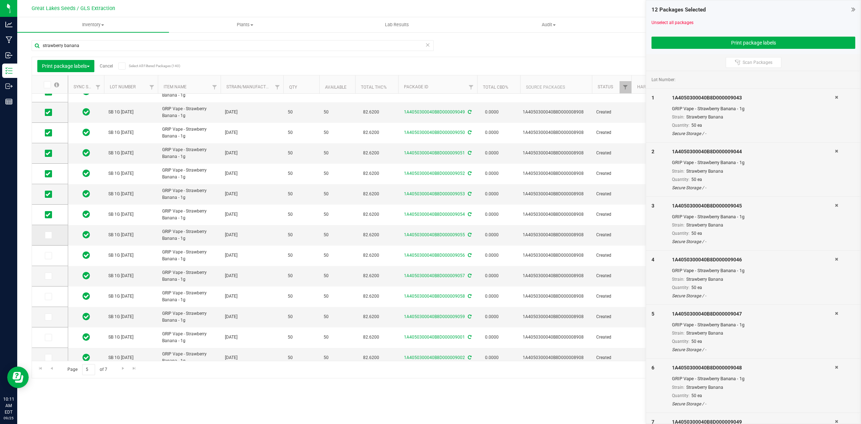
click at [47, 238] on span at bounding box center [48, 234] width 7 height 7
click at [0, 0] on input "checkbox" at bounding box center [0, 0] width 0 height 0
click at [46, 259] on span at bounding box center [48, 255] width 7 height 7
click at [0, 0] on input "checkbox" at bounding box center [0, 0] width 0 height 0
click at [47, 280] on td at bounding box center [50, 276] width 36 height 20
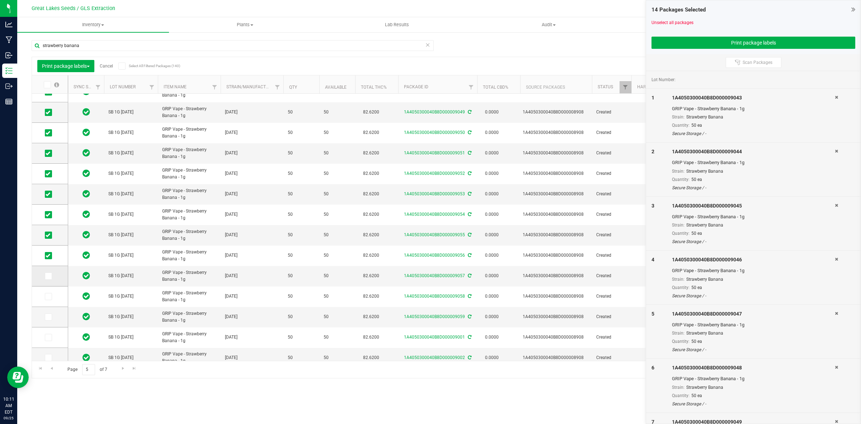
click at [48, 279] on span at bounding box center [48, 275] width 7 height 7
click at [0, 0] on input "checkbox" at bounding box center [0, 0] width 0 height 0
click at [49, 296] on icon at bounding box center [48, 296] width 5 height 0
click at [0, 0] on input "checkbox" at bounding box center [0, 0] width 0 height 0
click at [49, 317] on icon at bounding box center [48, 317] width 5 height 0
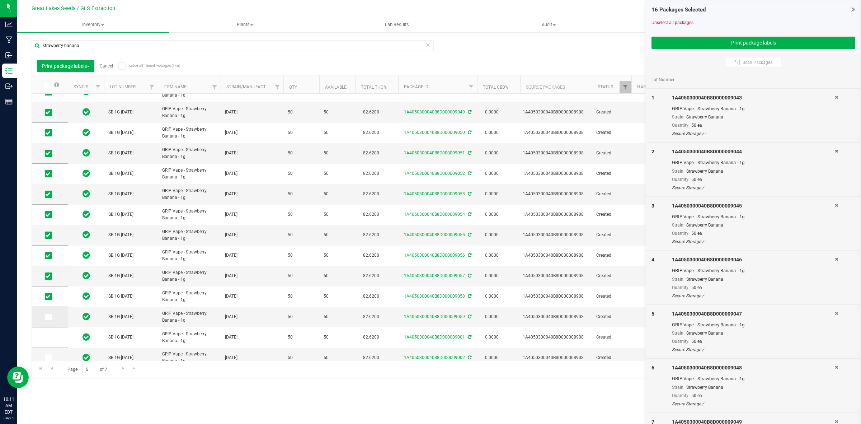
click at [0, 0] on input "checkbox" at bounding box center [0, 0] width 0 height 0
click at [49, 337] on icon at bounding box center [48, 337] width 5 height 0
click at [0, 0] on input "checkbox" at bounding box center [0, 0] width 0 height 0
click at [51, 357] on span at bounding box center [48, 357] width 7 height 7
click at [0, 0] on input "checkbox" at bounding box center [0, 0] width 0 height 0
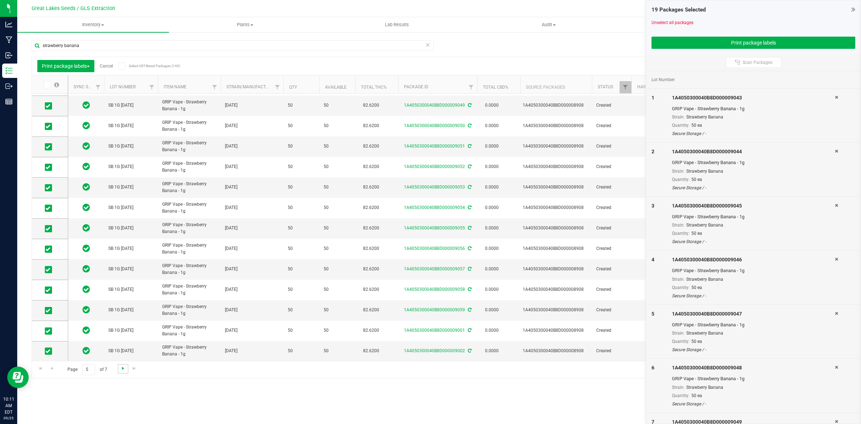
click at [124, 370] on span "Go to the next page" at bounding box center [123, 368] width 6 height 6
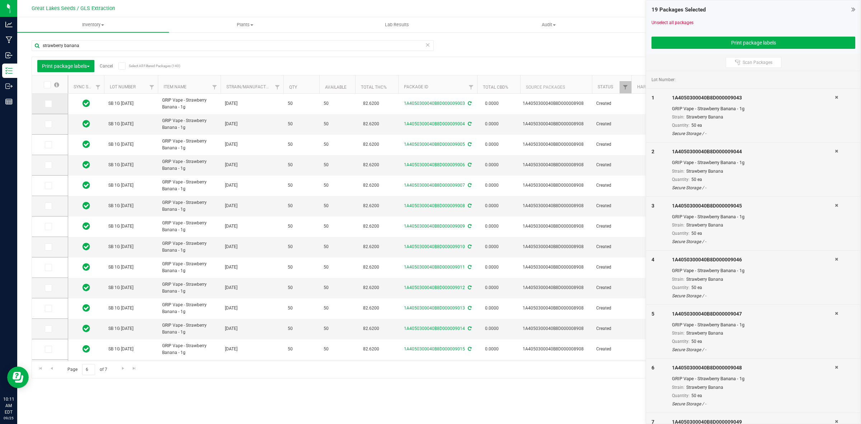
click at [47, 104] on icon at bounding box center [48, 104] width 5 height 0
click at [0, 0] on input "checkbox" at bounding box center [0, 0] width 0 height 0
click at [48, 127] on span at bounding box center [48, 124] width 7 height 7
click at [0, 0] on input "checkbox" at bounding box center [0, 0] width 0 height 0
click at [48, 145] on icon at bounding box center [48, 145] width 5 height 0
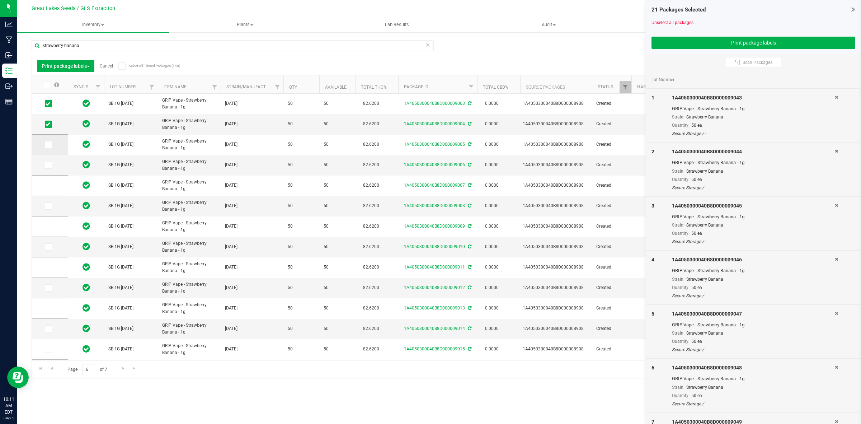
click at [0, 0] on input "checkbox" at bounding box center [0, 0] width 0 height 0
click at [50, 165] on icon at bounding box center [48, 165] width 5 height 0
click at [0, 0] on input "checkbox" at bounding box center [0, 0] width 0 height 0
click at [48, 188] on span at bounding box center [48, 185] width 7 height 7
click at [0, 0] on input "checkbox" at bounding box center [0, 0] width 0 height 0
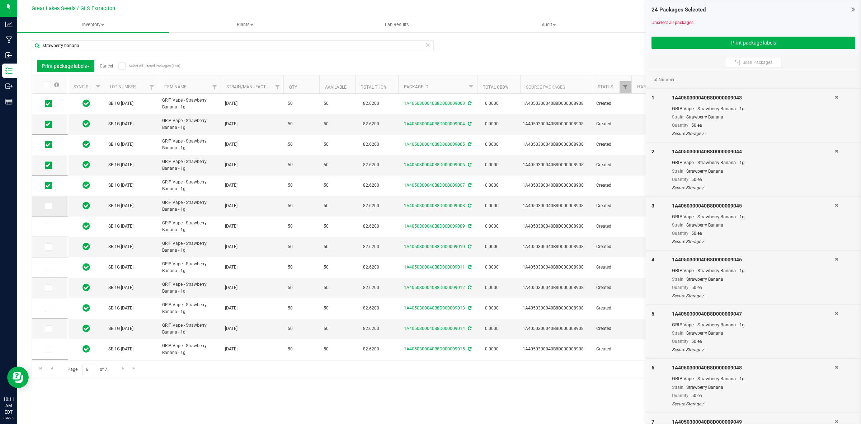
click at [48, 206] on icon at bounding box center [48, 206] width 5 height 0
click at [0, 0] on input "checkbox" at bounding box center [0, 0] width 0 height 0
click at [47, 226] on icon at bounding box center [48, 226] width 5 height 0
click at [0, 0] on input "checkbox" at bounding box center [0, 0] width 0 height 0
click at [49, 247] on icon at bounding box center [48, 247] width 5 height 0
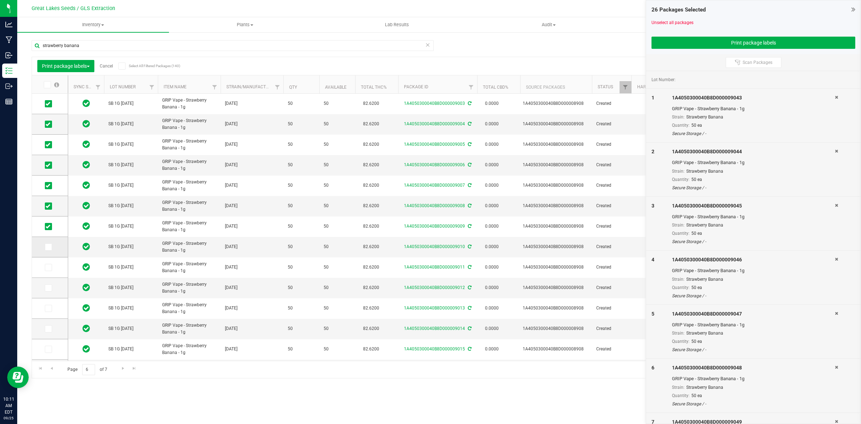
click at [0, 0] on input "checkbox" at bounding box center [0, 0] width 0 height 0
click at [50, 266] on span at bounding box center [48, 267] width 7 height 7
click at [0, 0] on input "checkbox" at bounding box center [0, 0] width 0 height 0
click at [49, 288] on icon at bounding box center [48, 288] width 5 height 0
click at [0, 0] on input "checkbox" at bounding box center [0, 0] width 0 height 0
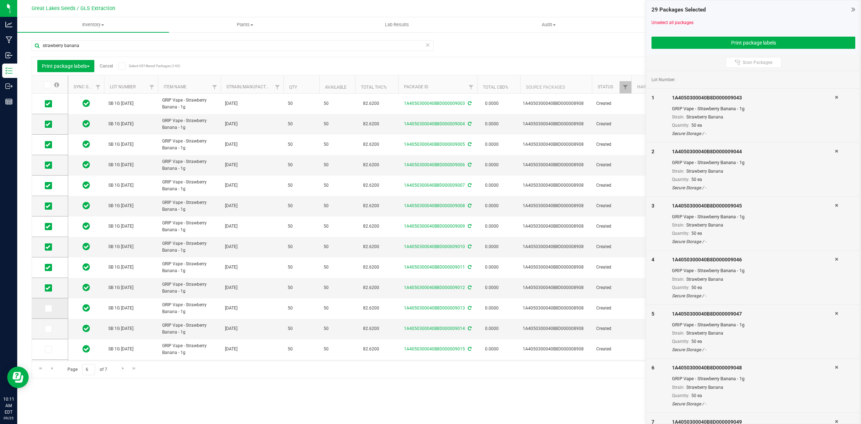
click at [49, 308] on icon at bounding box center [48, 308] width 5 height 0
click at [0, 0] on input "checkbox" at bounding box center [0, 0] width 0 height 0
click at [50, 329] on icon at bounding box center [48, 329] width 5 height 0
click at [0, 0] on input "checkbox" at bounding box center [0, 0] width 0 height 0
click at [46, 349] on icon at bounding box center [48, 349] width 5 height 0
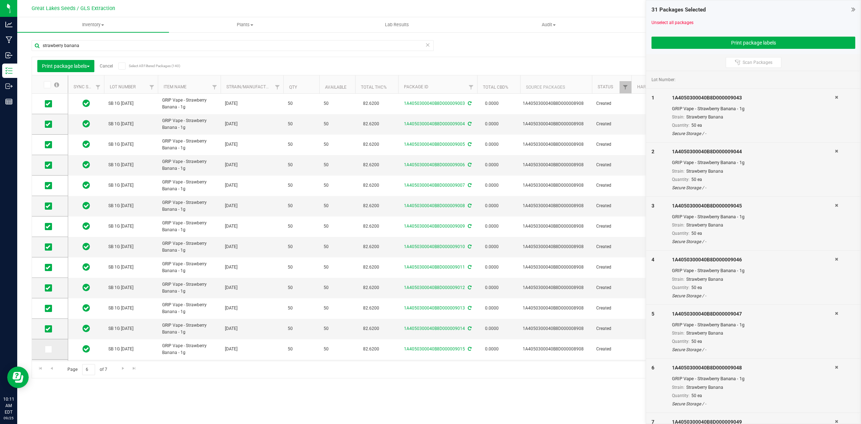
click at [0, 0] on input "checkbox" at bounding box center [0, 0] width 0 height 0
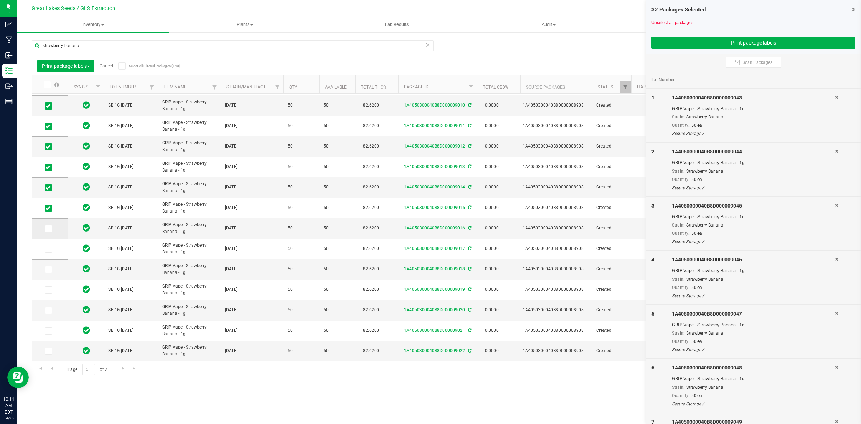
click at [46, 229] on icon at bounding box center [48, 229] width 5 height 0
click at [0, 0] on input "checkbox" at bounding box center [0, 0] width 0 height 0
click at [46, 249] on icon at bounding box center [48, 249] width 5 height 0
click at [0, 0] on input "checkbox" at bounding box center [0, 0] width 0 height 0
click at [52, 273] on label at bounding box center [50, 269] width 10 height 7
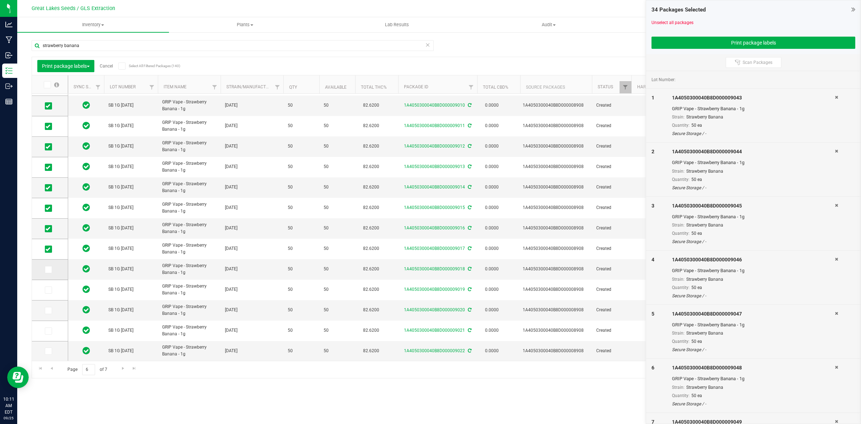
click at [0, 0] on input "checkbox" at bounding box center [0, 0] width 0 height 0
click at [51, 289] on span at bounding box center [48, 289] width 7 height 7
click at [0, 0] on input "checkbox" at bounding box center [0, 0] width 0 height 0
click at [49, 310] on icon at bounding box center [48, 310] width 5 height 0
click at [0, 0] on input "checkbox" at bounding box center [0, 0] width 0 height 0
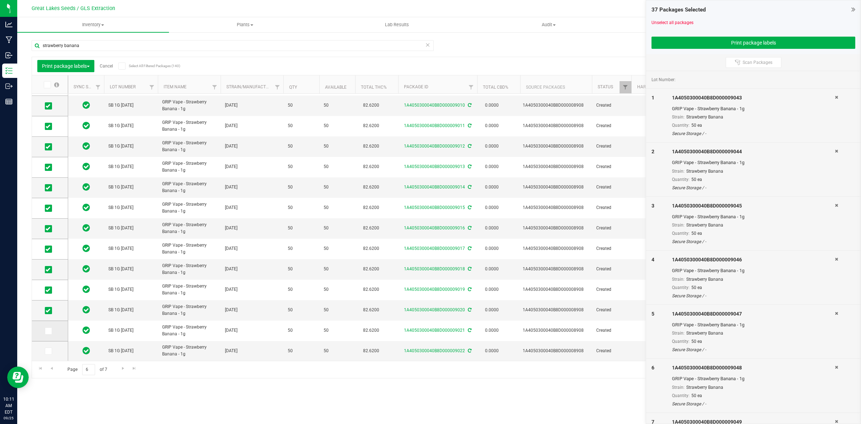
click at [47, 331] on icon at bounding box center [48, 331] width 5 height 0
click at [0, 0] on input "checkbox" at bounding box center [0, 0] width 0 height 0
click at [46, 351] on icon at bounding box center [48, 351] width 5 height 0
click at [0, 0] on input "checkbox" at bounding box center [0, 0] width 0 height 0
click at [122, 369] on span "Go to the next page" at bounding box center [123, 368] width 6 height 6
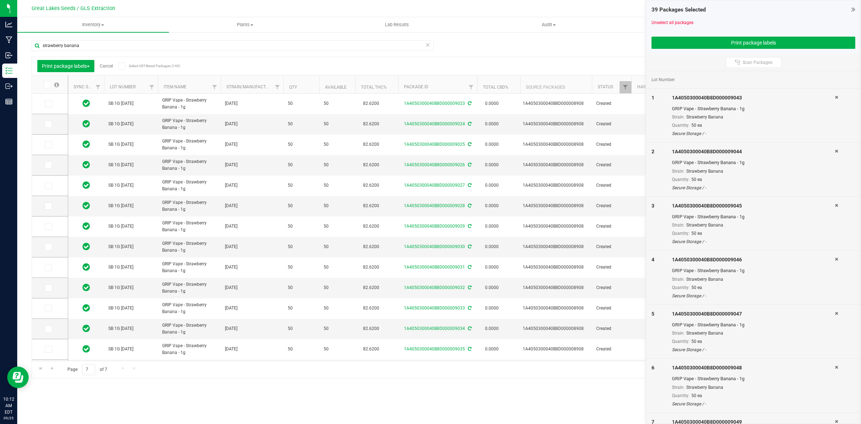
click at [46, 85] on icon at bounding box center [46, 85] width 5 height 0
click at [0, 0] on input "checkbox" at bounding box center [0, 0] width 0 height 0
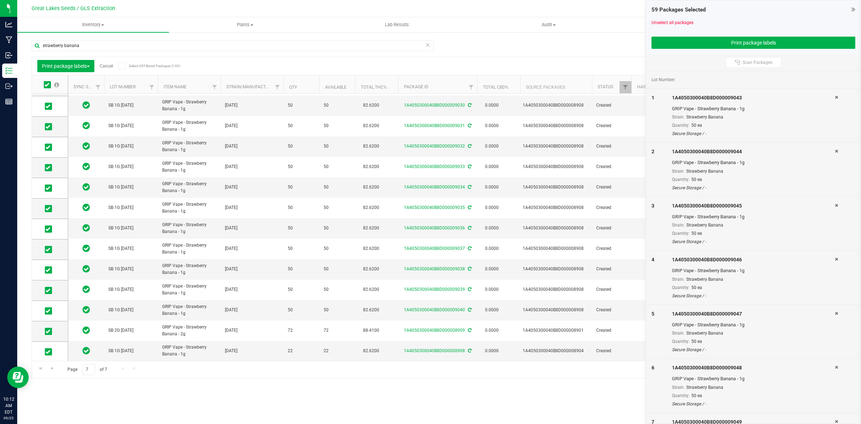
scroll to position [141, 0]
click at [49, 327] on span at bounding box center [48, 330] width 7 height 7
click at [0, 0] on input "checkbox" at bounding box center [0, 0] width 0 height 0
click at [48, 347] on span at bounding box center [48, 350] width 7 height 7
click at [0, 0] on input "checkbox" at bounding box center [0, 0] width 0 height 0
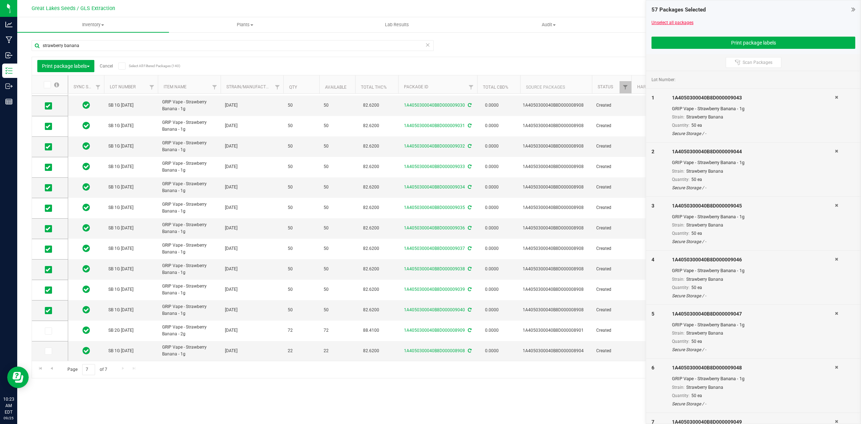
click at [668, 23] on link "Unselect all packages" at bounding box center [672, 22] width 42 height 5
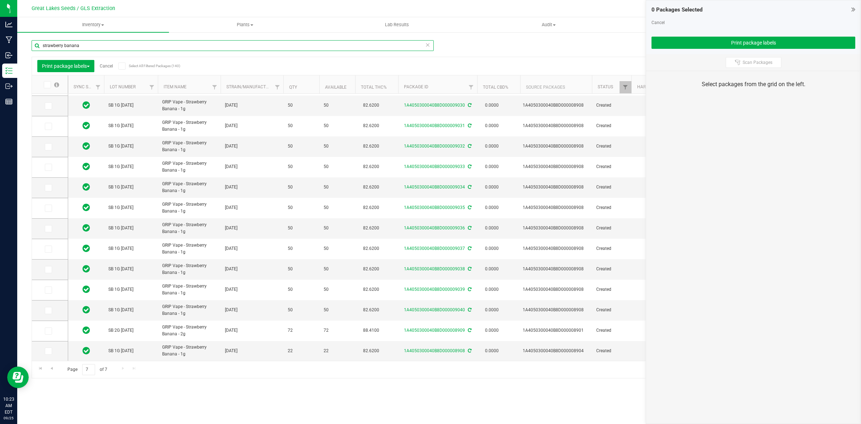
click at [83, 45] on input "strawberry banana" at bounding box center [233, 45] width 402 height 11
type input "s"
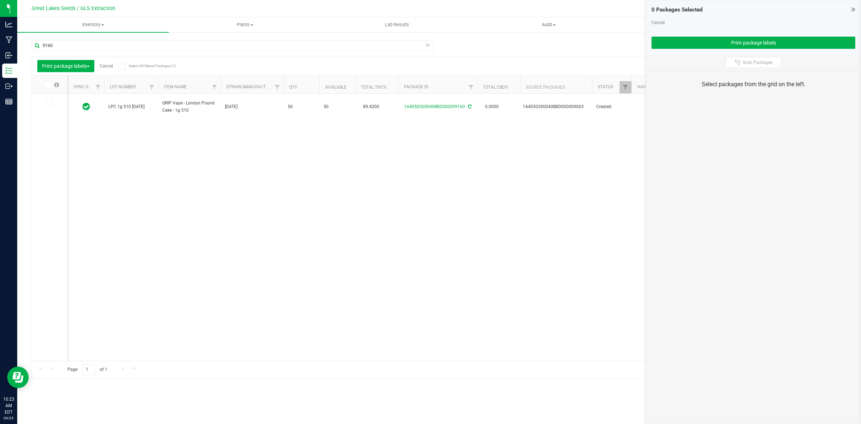
click at [49, 103] on icon at bounding box center [48, 103] width 5 height 0
click at [0, 0] on input "checkbox" at bounding box center [0, 0] width 0 height 0
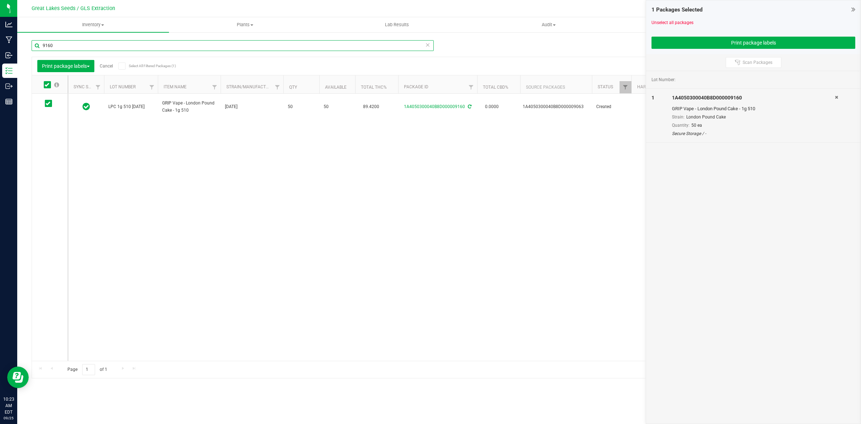
click at [70, 42] on input "9160" at bounding box center [233, 45] width 402 height 11
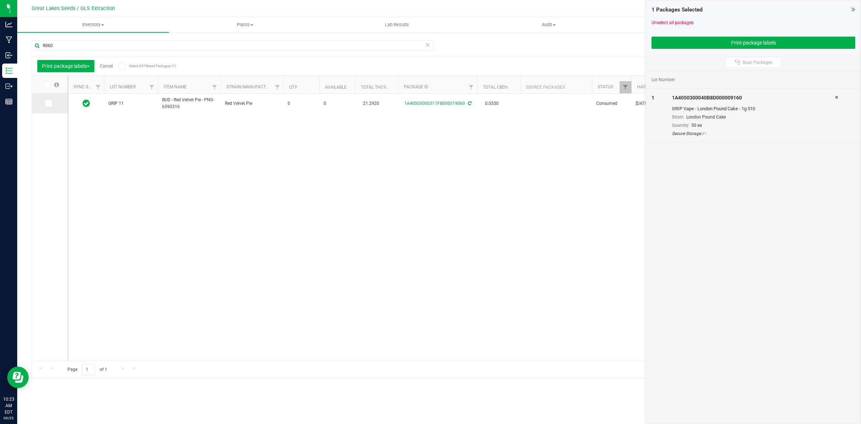
click at [46, 103] on icon at bounding box center [48, 103] width 5 height 0
click at [0, 0] on input "checkbox" at bounding box center [0, 0] width 0 height 0
click at [677, 44] on button "Print package labels" at bounding box center [753, 43] width 204 height 12
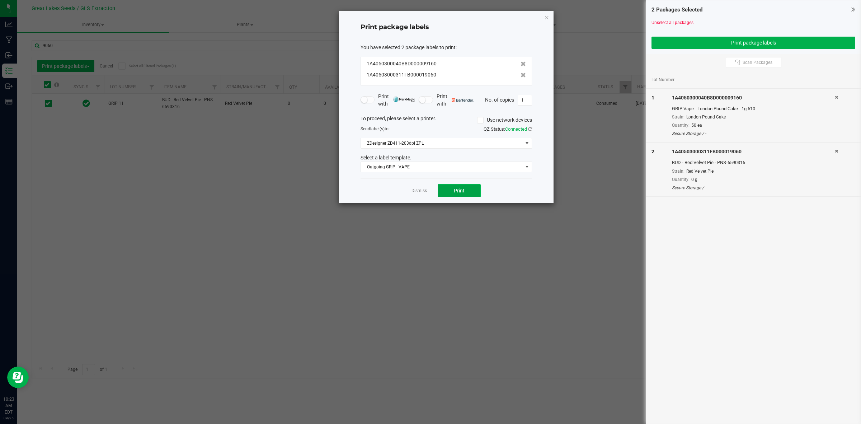
click at [453, 190] on button "Print" at bounding box center [459, 190] width 43 height 13
click at [548, 17] on icon "button" at bounding box center [546, 17] width 5 height 9
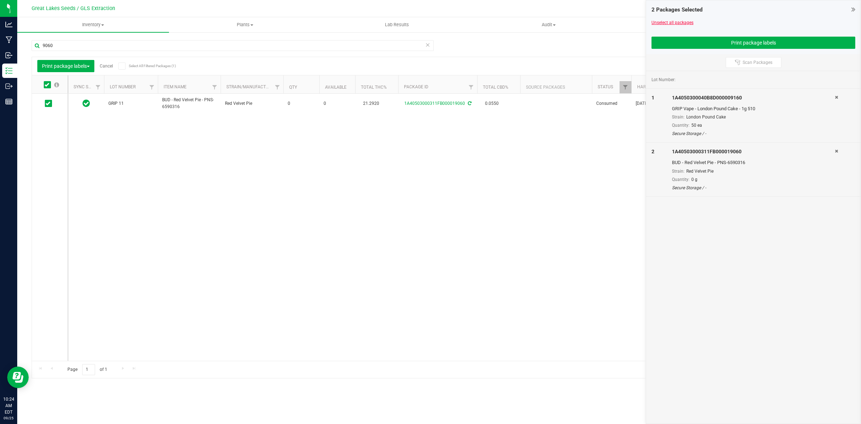
click at [666, 20] on link "Unselect all packages" at bounding box center [672, 22] width 42 height 5
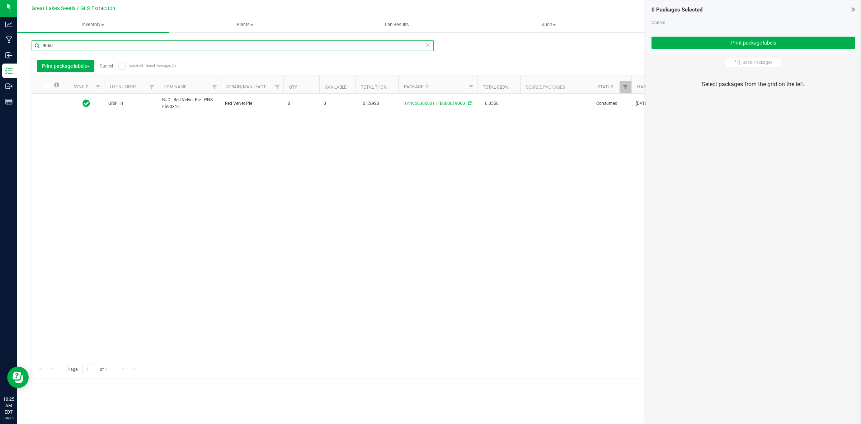
click at [55, 48] on input "9060" at bounding box center [233, 45] width 402 height 11
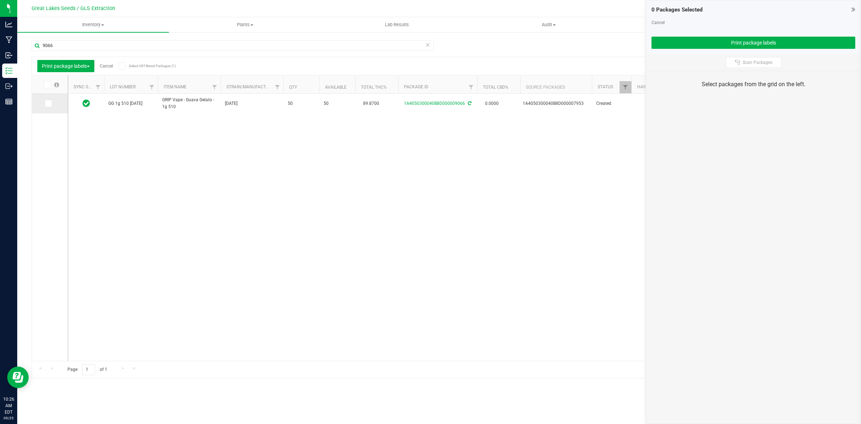
click at [49, 103] on icon at bounding box center [48, 103] width 5 height 0
click at [0, 0] on input "checkbox" at bounding box center [0, 0] width 0 height 0
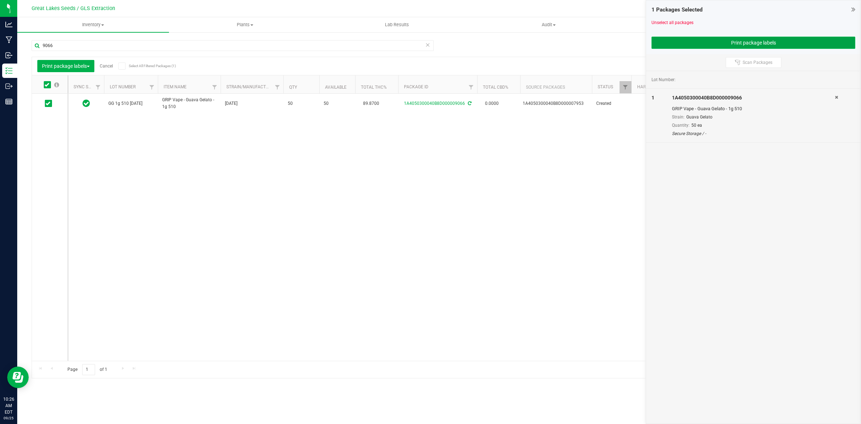
click at [685, 42] on button "Print package labels" at bounding box center [753, 43] width 204 height 12
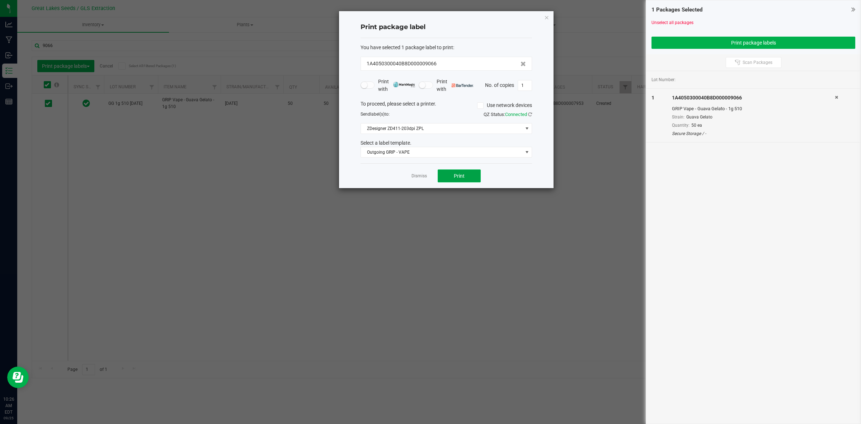
click at [461, 177] on span "Print" at bounding box center [459, 176] width 11 height 6
drag, startPoint x: 545, startPoint y: 17, endPoint x: 560, endPoint y: 17, distance: 15.1
click at [546, 17] on icon "button" at bounding box center [546, 17] width 5 height 9
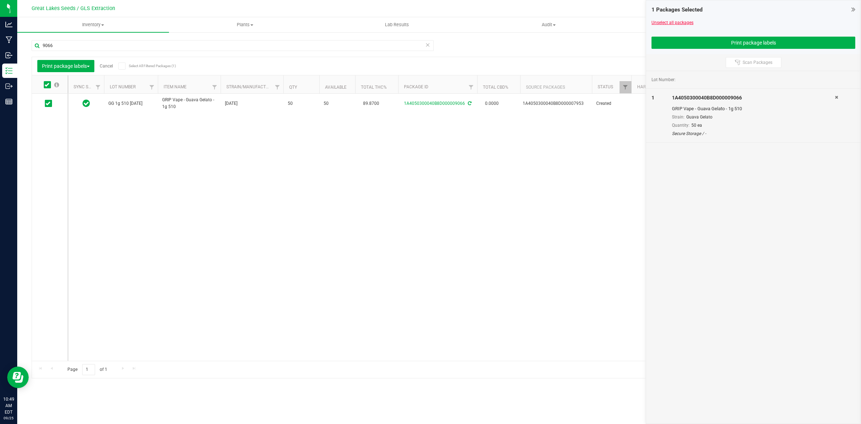
click at [655, 22] on link "Unselect all packages" at bounding box center [672, 22] width 42 height 5
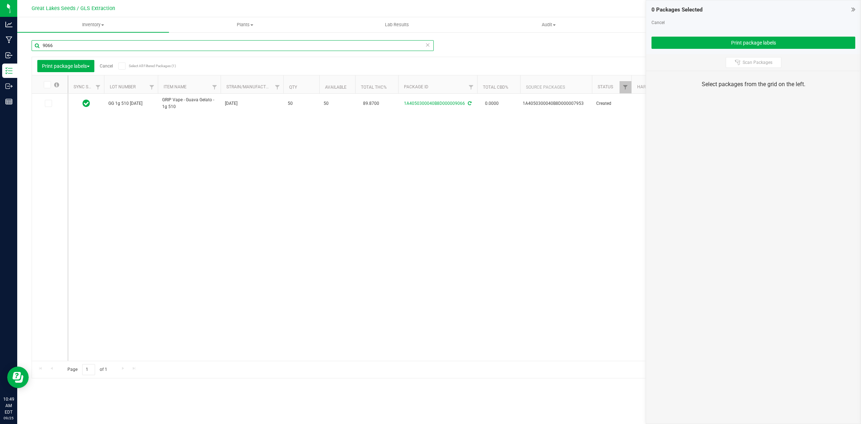
click at [63, 44] on input "9066" at bounding box center [233, 45] width 402 height 11
type input "9"
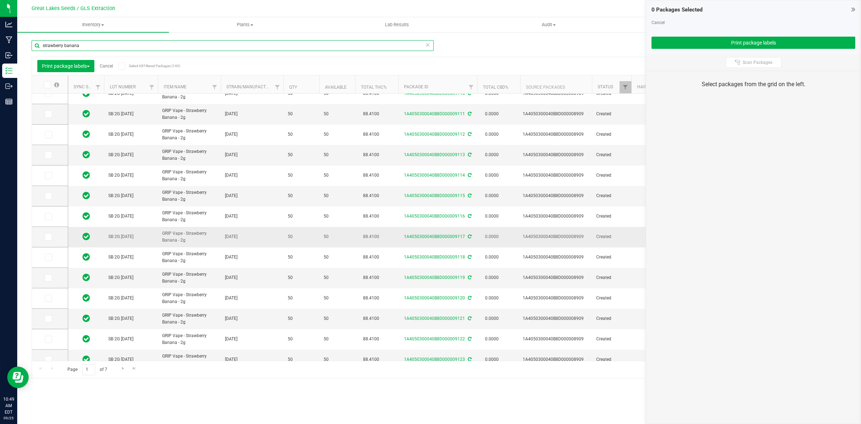
scroll to position [141, 0]
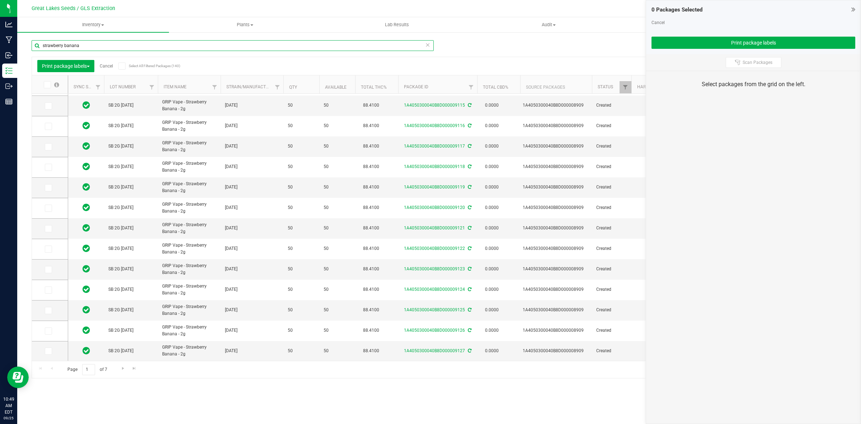
type input "strawberry banana"
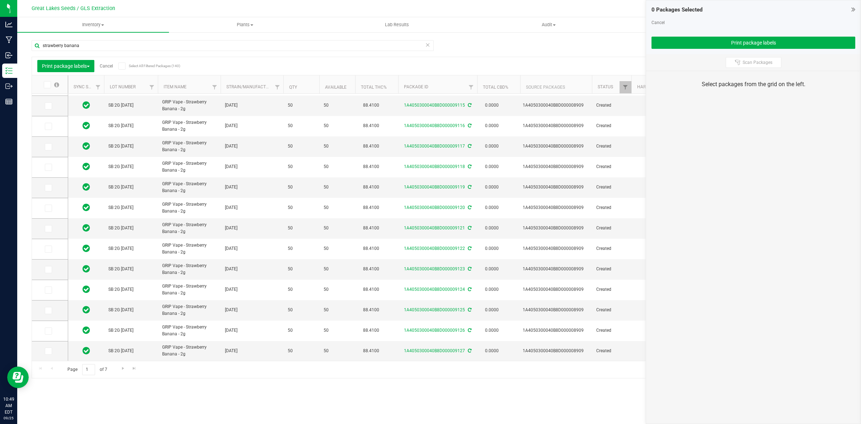
click at [45, 85] on icon at bounding box center [46, 85] width 5 height 0
click at [0, 0] on input "checkbox" at bounding box center [0, 0] width 0 height 0
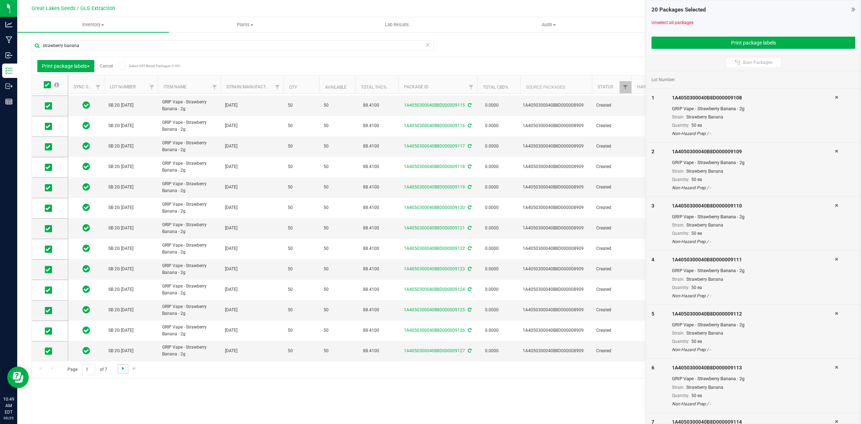
click at [123, 368] on span "Go to the next page" at bounding box center [123, 368] width 6 height 6
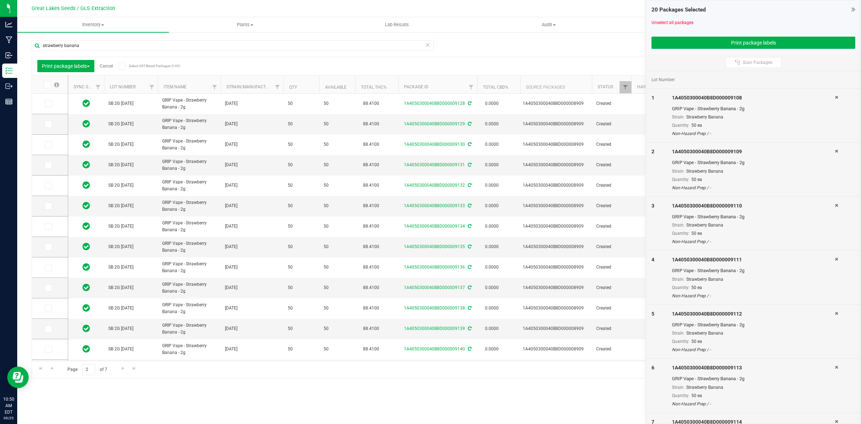
click at [49, 86] on span at bounding box center [47, 84] width 7 height 7
click at [0, 0] on input "checkbox" at bounding box center [0, 0] width 0 height 0
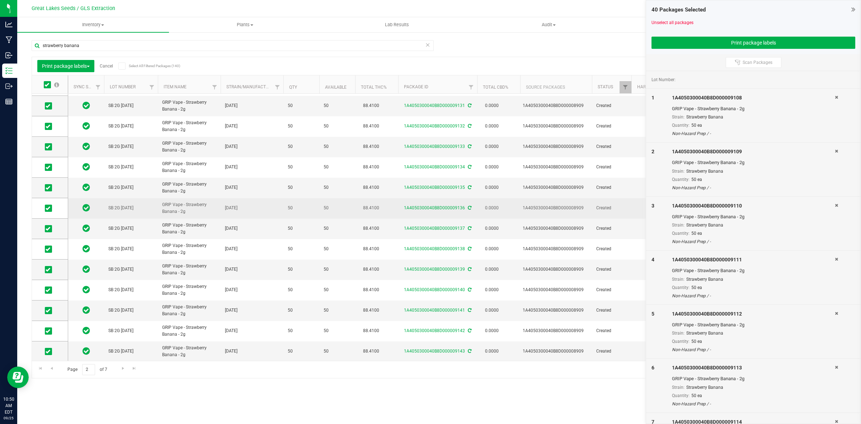
scroll to position [141, 0]
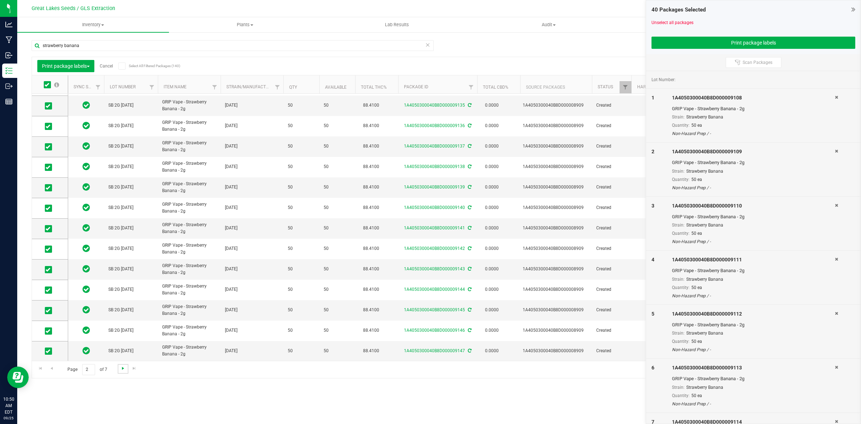
click at [121, 367] on span "Go to the next page" at bounding box center [123, 368] width 6 height 6
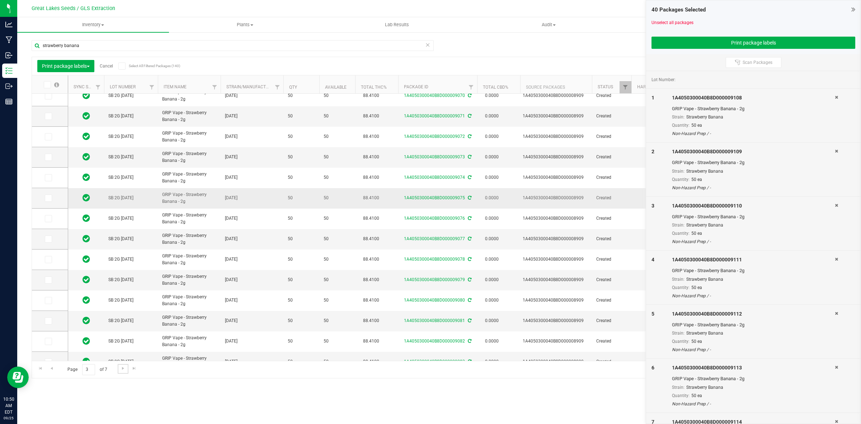
scroll to position [120, 0]
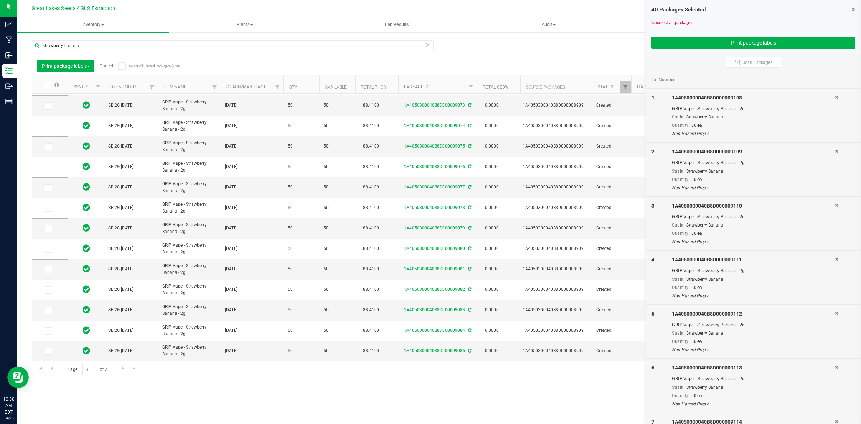
click at [48, 85] on icon at bounding box center [46, 85] width 5 height 0
click at [0, 0] on input "checkbox" at bounding box center [0, 0] width 0 height 0
click at [124, 369] on span "Go to the next page" at bounding box center [123, 368] width 6 height 6
click at [47, 85] on icon at bounding box center [46, 85] width 5 height 0
click at [0, 0] on input "checkbox" at bounding box center [0, 0] width 0 height 0
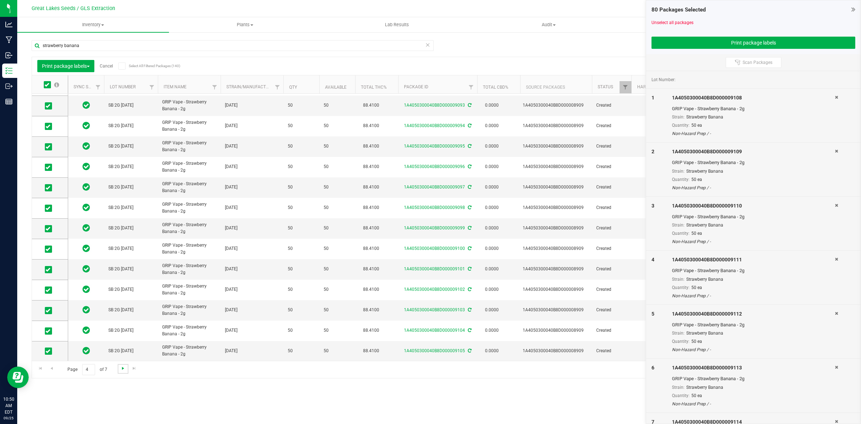
click at [121, 369] on span "Go to the next page" at bounding box center [123, 368] width 6 height 6
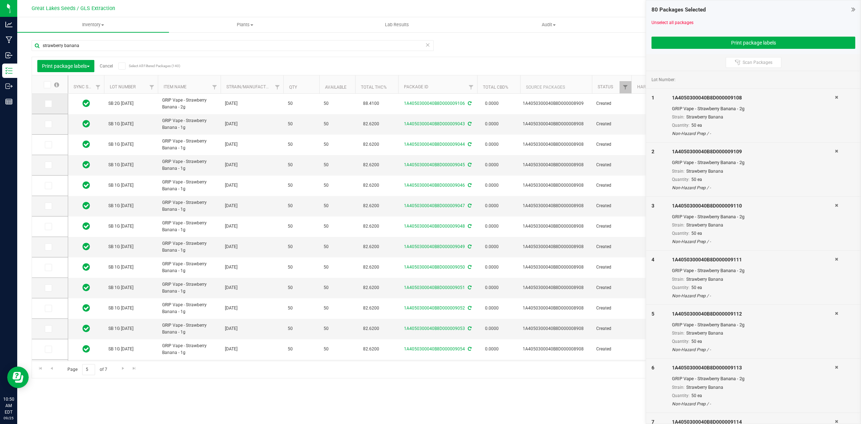
click at [48, 104] on icon at bounding box center [48, 104] width 5 height 0
click at [0, 0] on input "checkbox" at bounding box center [0, 0] width 0 height 0
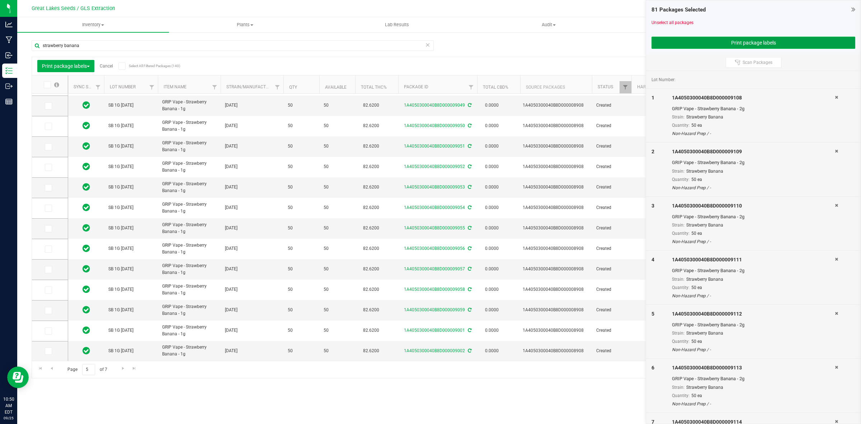
click at [672, 43] on button "Print package labels" at bounding box center [753, 43] width 204 height 12
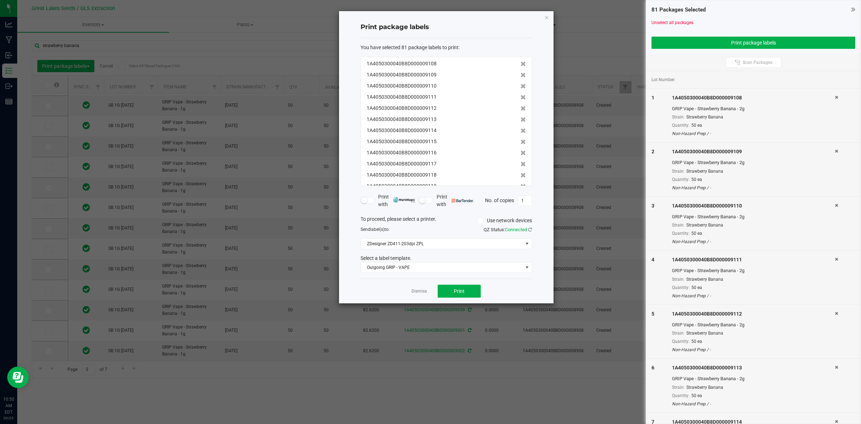
click at [549, 17] on icon "button" at bounding box center [546, 17] width 5 height 9
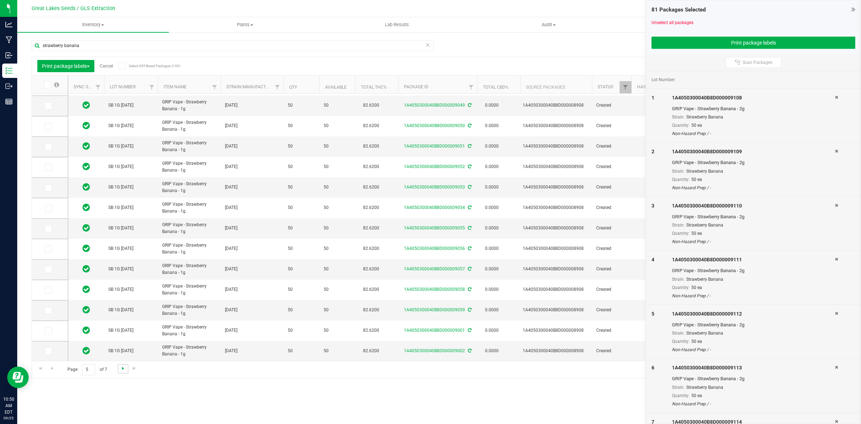
click at [124, 368] on span "Go to the next page" at bounding box center [123, 368] width 6 height 6
click at [123, 368] on span "Go to the next page" at bounding box center [123, 368] width 6 height 6
click at [51, 330] on span at bounding box center [48, 330] width 7 height 7
click at [0, 0] on input "checkbox" at bounding box center [0, 0] width 0 height 0
click at [664, 44] on button "Print package labels" at bounding box center [753, 43] width 204 height 12
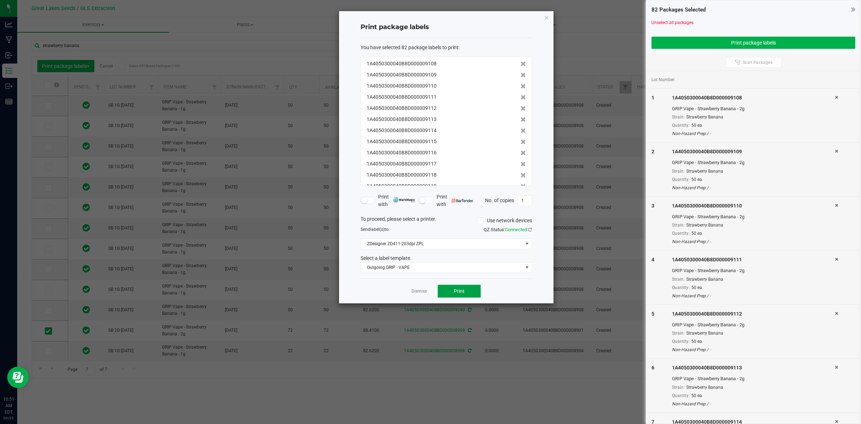
click at [455, 291] on span "Print" at bounding box center [459, 291] width 11 height 6
